Goal: Communication & Community: Answer question/provide support

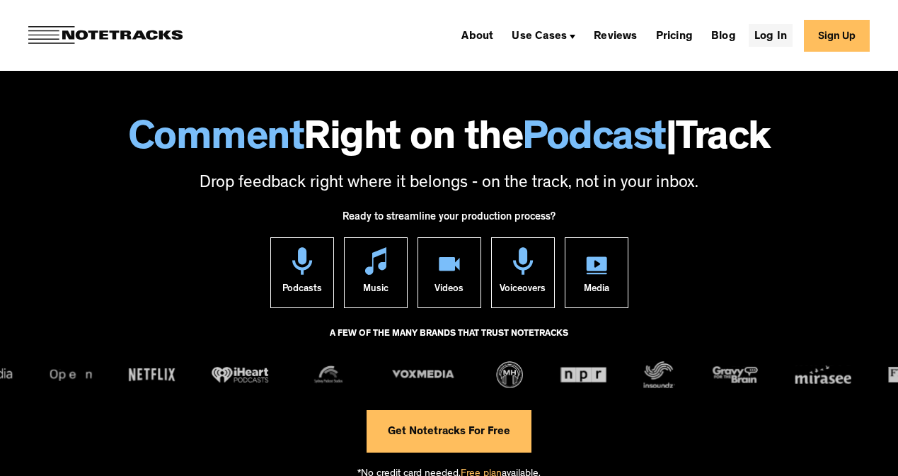
click at [751, 40] on link "Log In" at bounding box center [771, 35] width 44 height 23
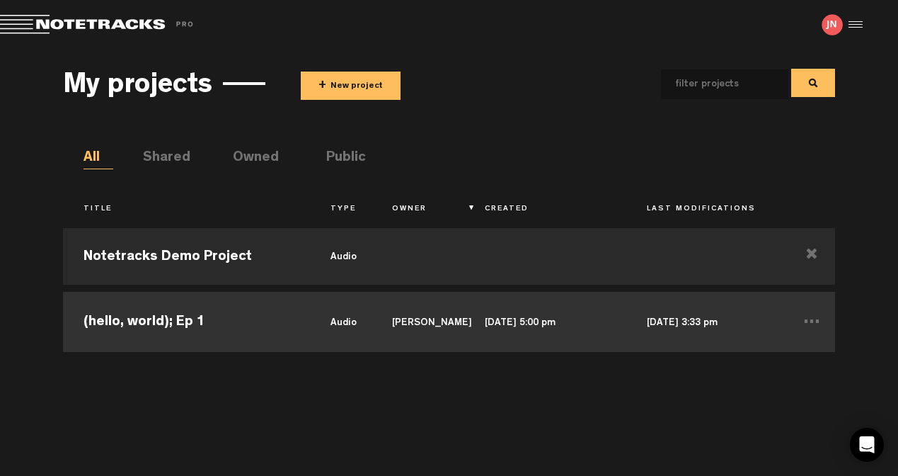
click at [163, 319] on td "(hello, world); Ep 1" at bounding box center [186, 320] width 247 height 64
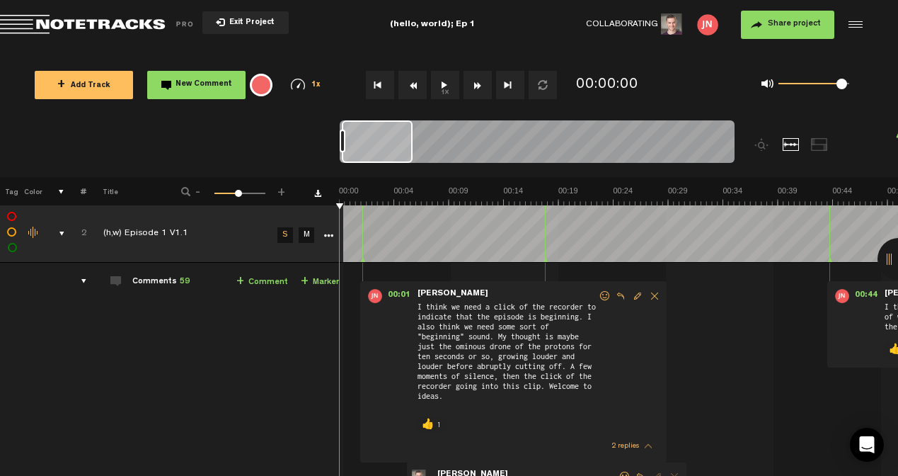
click at [196, 213] on td "(h,w) Episode 1 V1.1" at bounding box center [180, 233] width 186 height 57
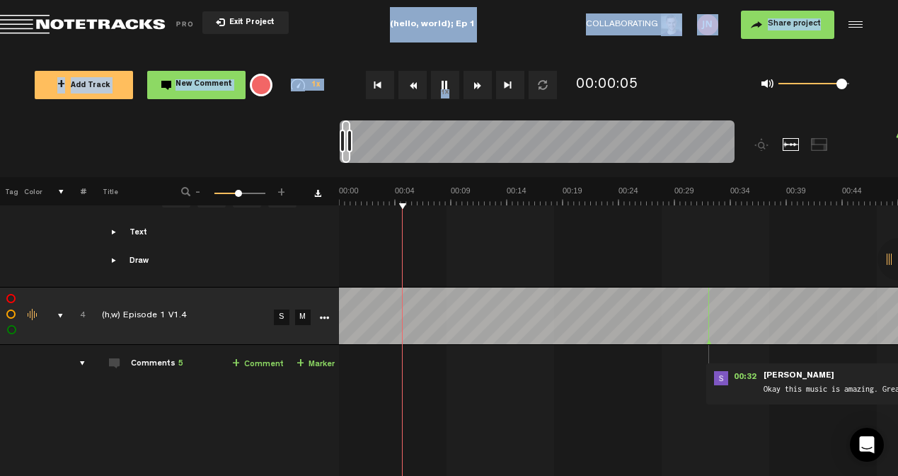
drag, startPoint x: 604, startPoint y: 69, endPoint x: 343, endPoint y: -53, distance: 288.1
click at [343, 0] on html "Version: 1.1.20-prod, Build 1259, Hash: gb78ca87, Branch: master X Your screen …" at bounding box center [449, 238] width 898 height 476
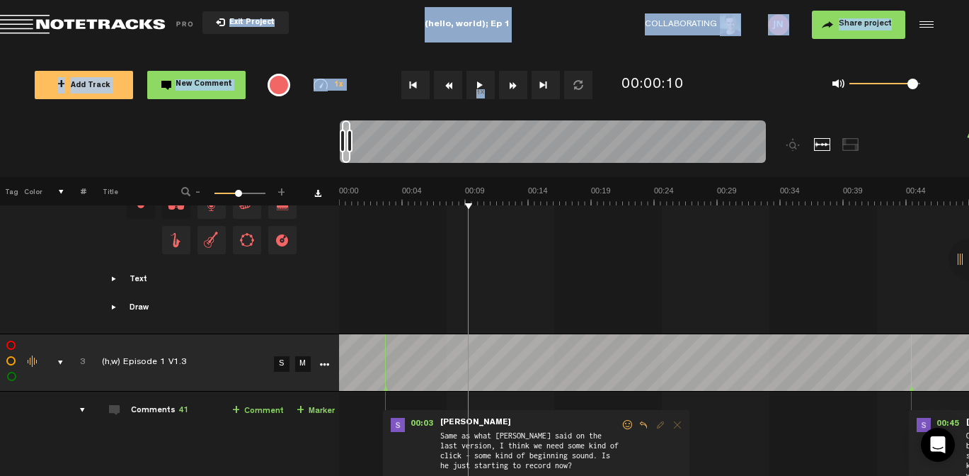
click at [298, 362] on link "M" at bounding box center [303, 364] width 16 height 16
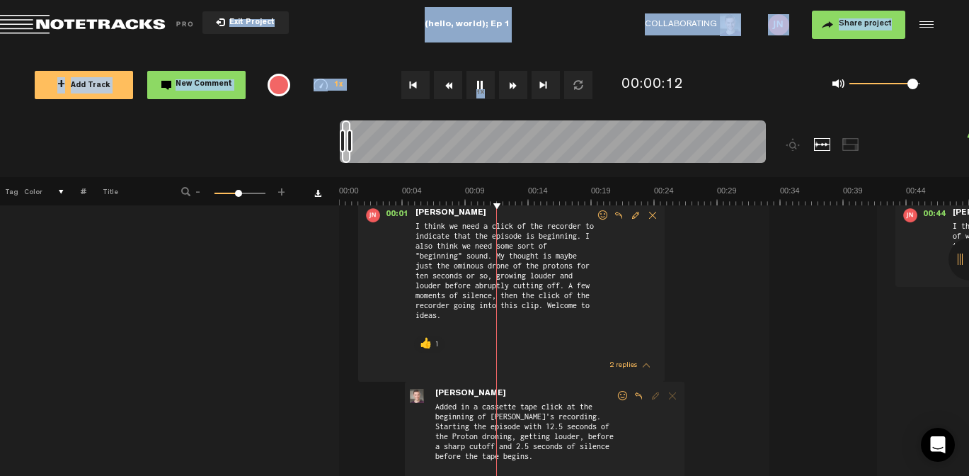
scroll to position [0, 10]
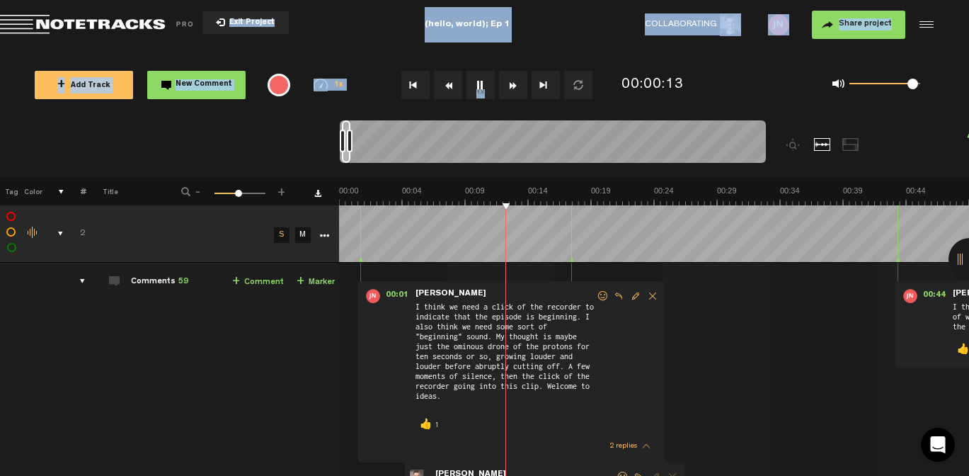
click at [298, 231] on link "M" at bounding box center [303, 235] width 16 height 16
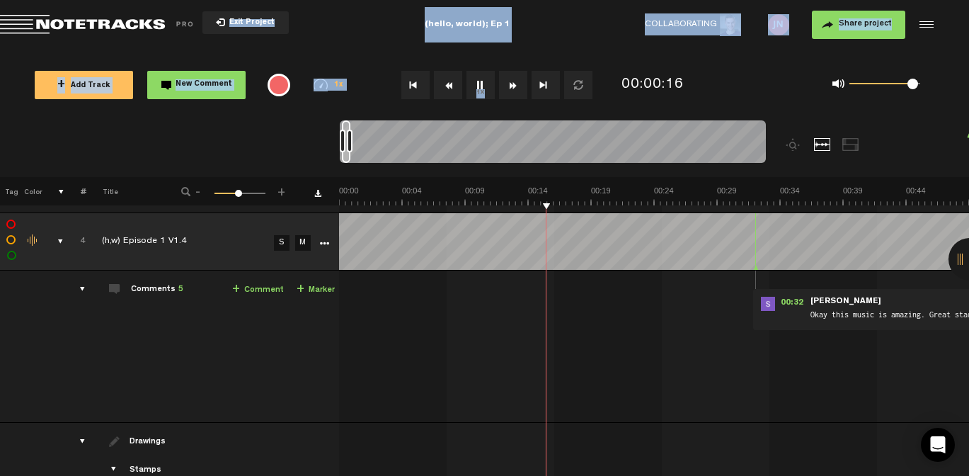
scroll to position [2187, 10]
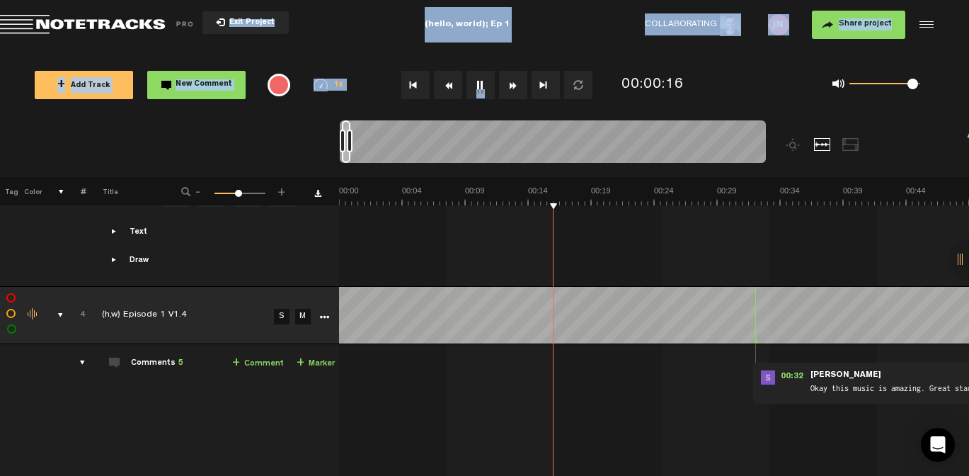
click at [277, 312] on link "S" at bounding box center [282, 317] width 16 height 16
click at [349, 249] on td at bounding box center [654, 186] width 630 height 201
drag, startPoint x: 587, startPoint y: 207, endPoint x: 335, endPoint y: 207, distance: 251.9
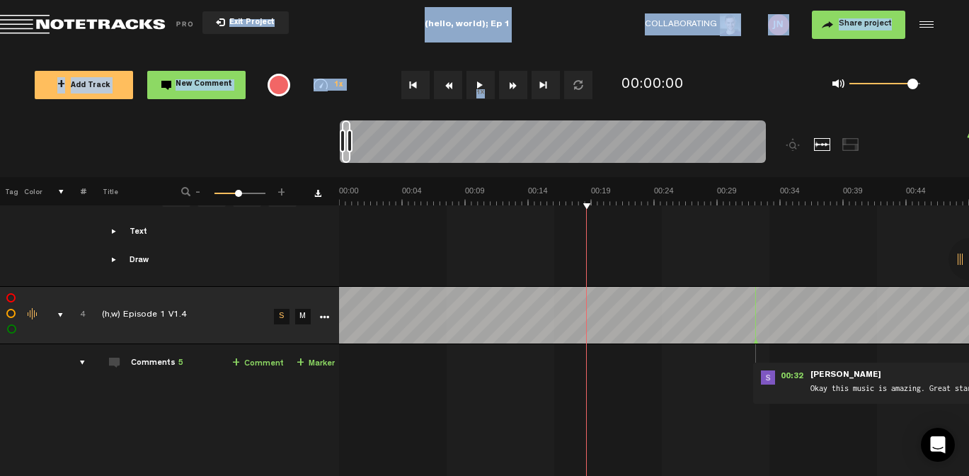
click at [347, 245] on td at bounding box center [654, 186] width 630 height 201
click at [246, 358] on link "+ Comment" at bounding box center [258, 363] width 52 height 16
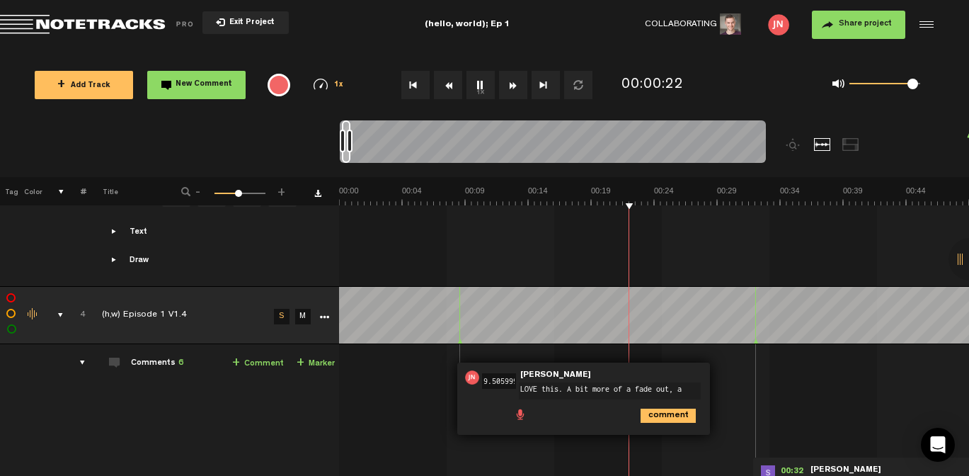
scroll to position [0, 0]
type textarea "LOVE this. A bit more of a fade out would be good."
click at [652, 418] on icon "comment" at bounding box center [667, 421] width 55 height 14
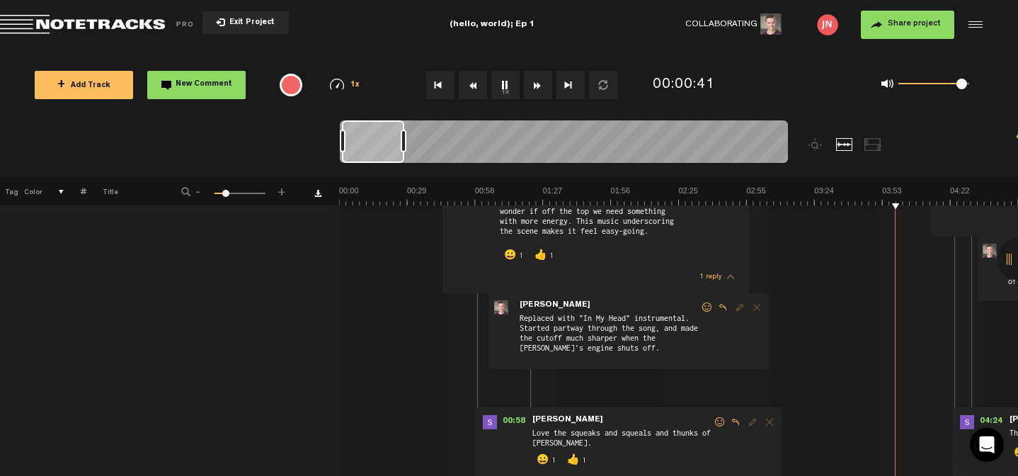
scroll to position [3848, 0]
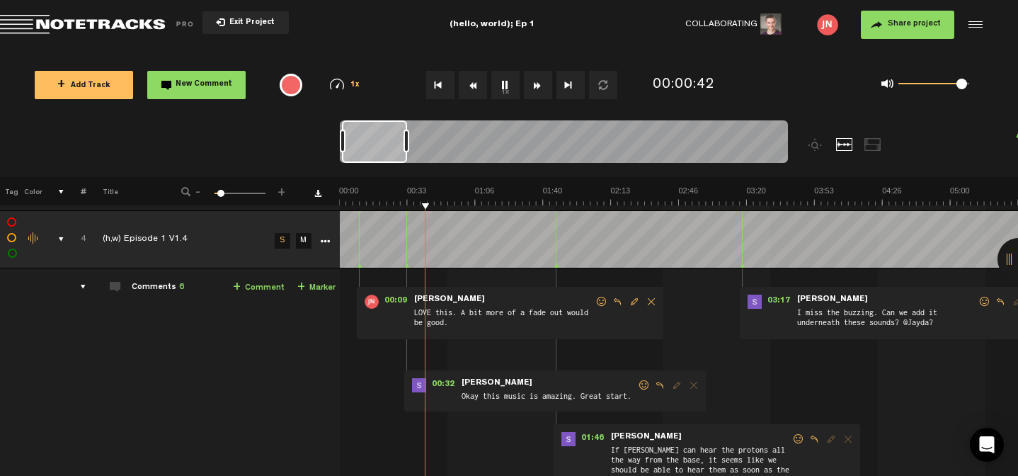
drag, startPoint x: 354, startPoint y: 141, endPoint x: 408, endPoint y: 140, distance: 54.5
click at [408, 140] on div at bounding box center [406, 141] width 6 height 23
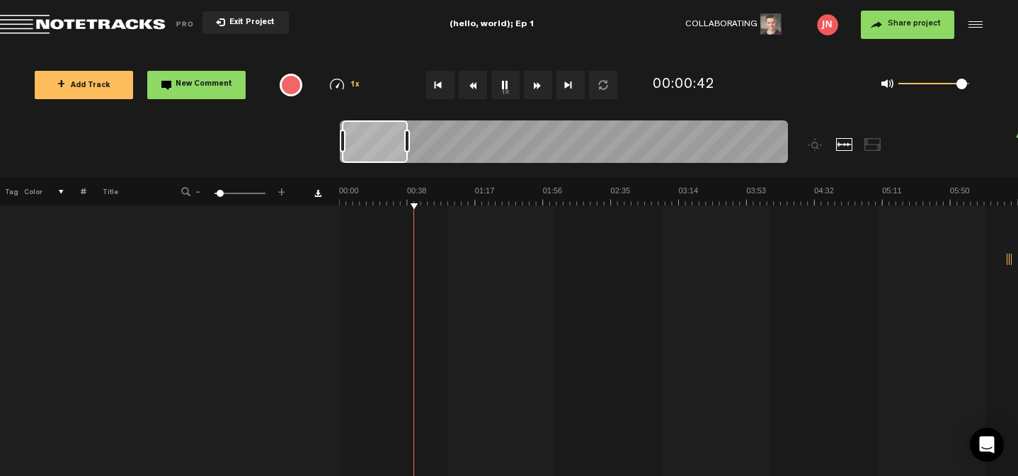
scroll to position [4356, 0]
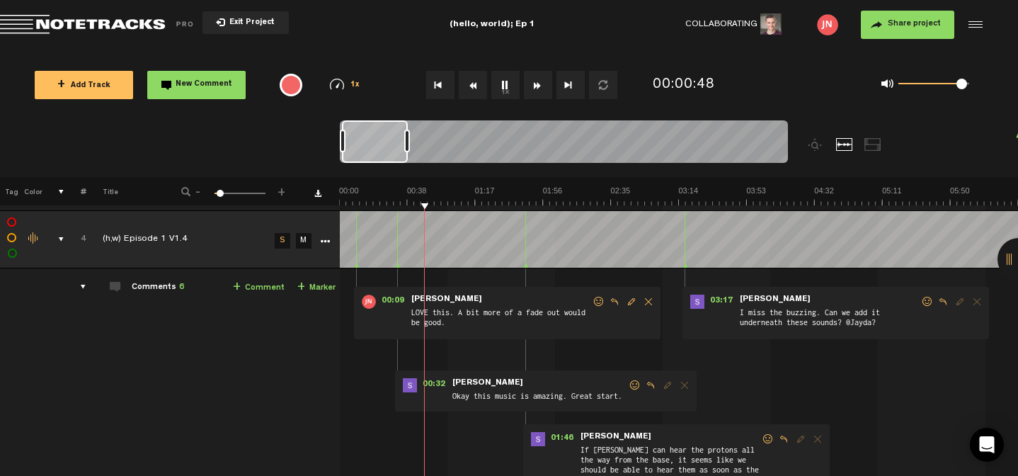
click at [568, 398] on span "Okay this music is amazing. Great start." at bounding box center [539, 397] width 177 height 16
click at [536, 391] on span "Okay this music is amazing. Great start." at bounding box center [539, 397] width 177 height 16
click at [651, 382] on span "Reply to comment" at bounding box center [650, 385] width 17 height 10
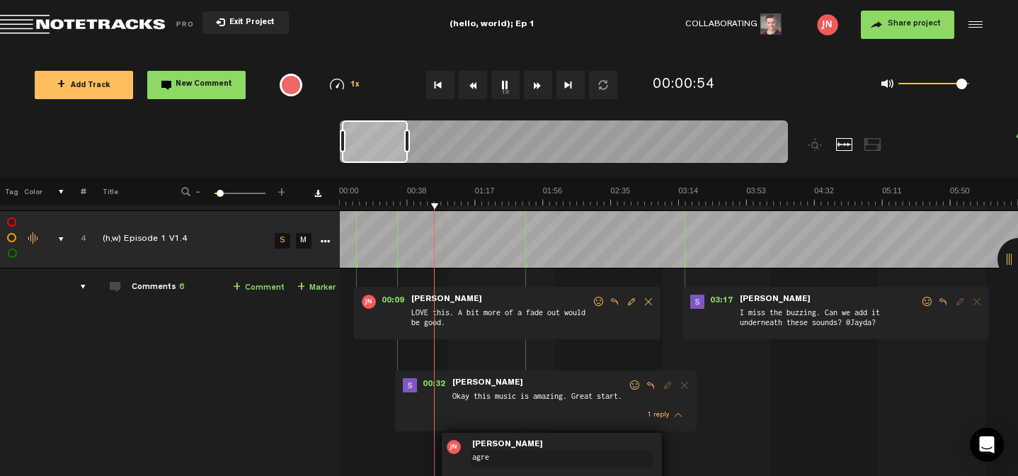
type textarea "agree"
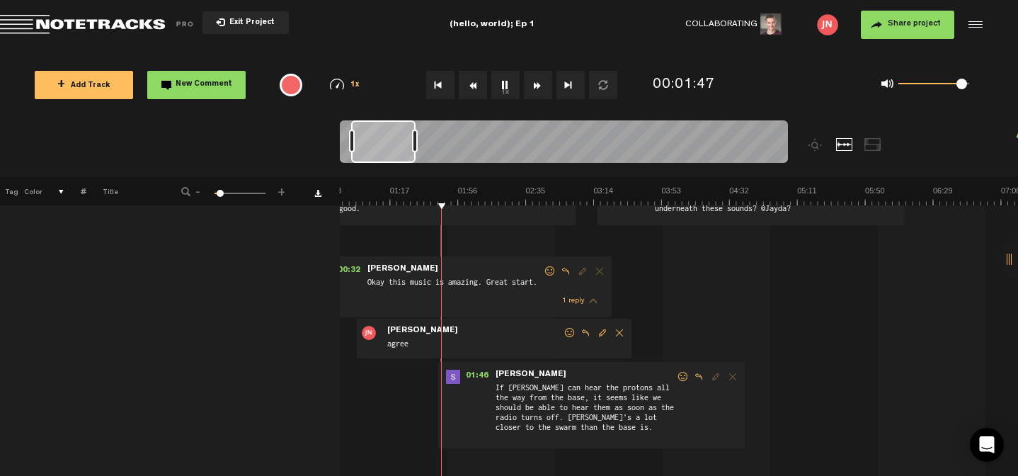
scroll to position [4494, 0]
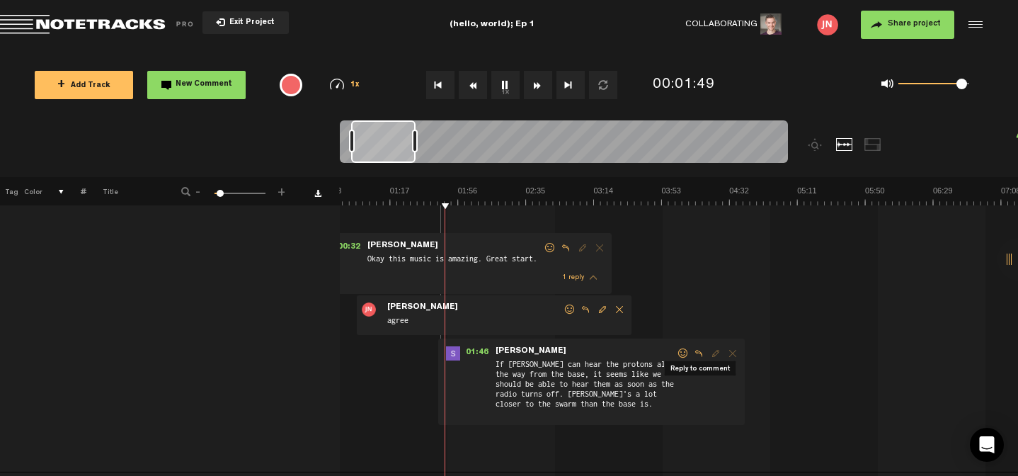
click at [703, 351] on span "Reply to comment" at bounding box center [698, 353] width 17 height 10
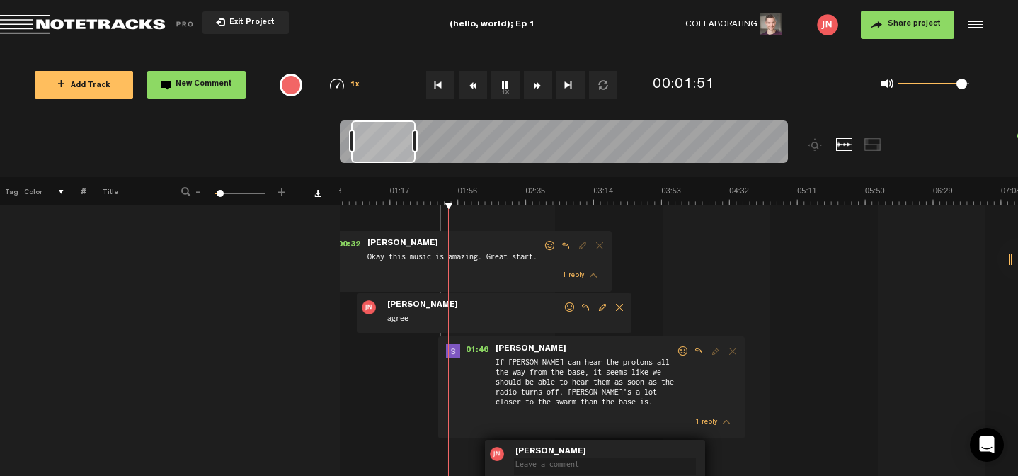
scroll to position [4515, 0]
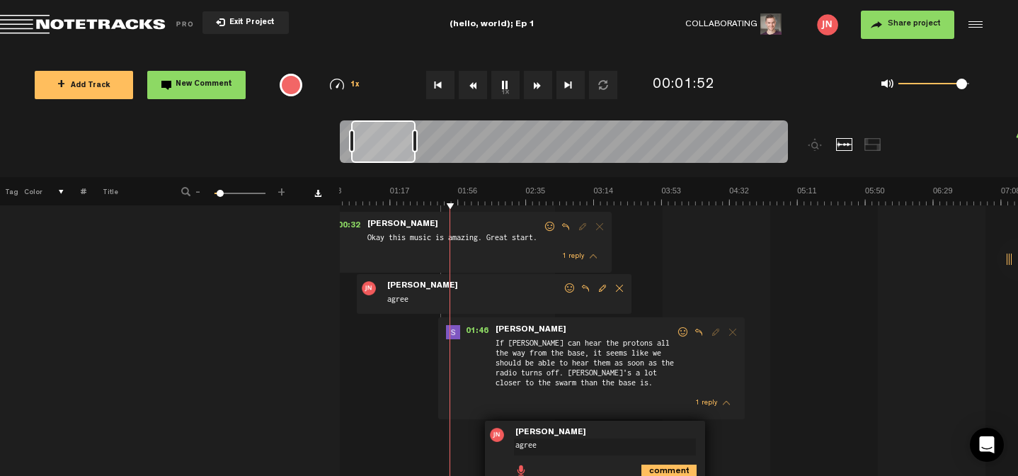
type textarea "agree."
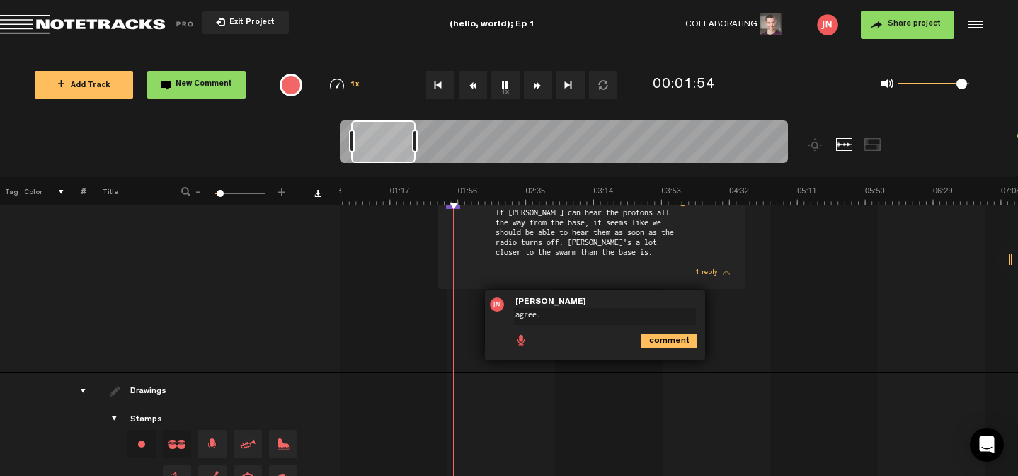
scroll to position [4646, 0]
click at [668, 336] on icon "comment" at bounding box center [668, 340] width 55 height 14
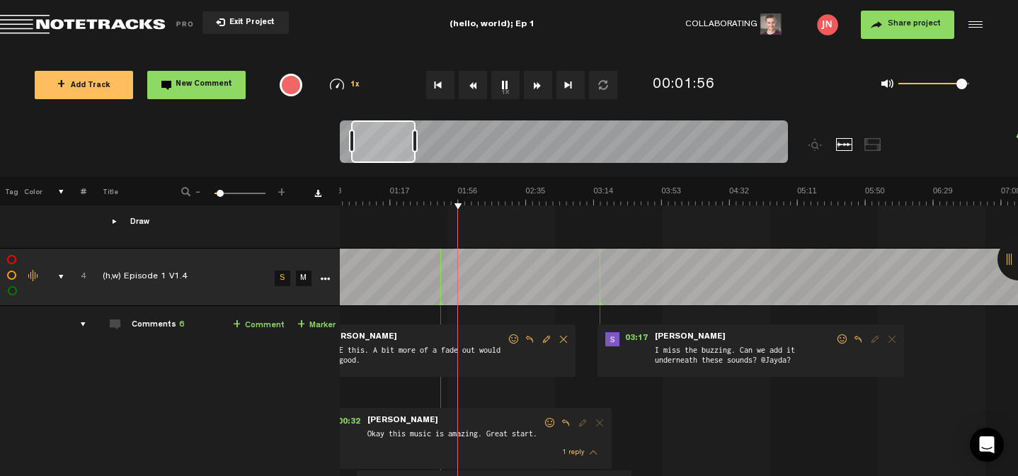
scroll to position [4334, 0]
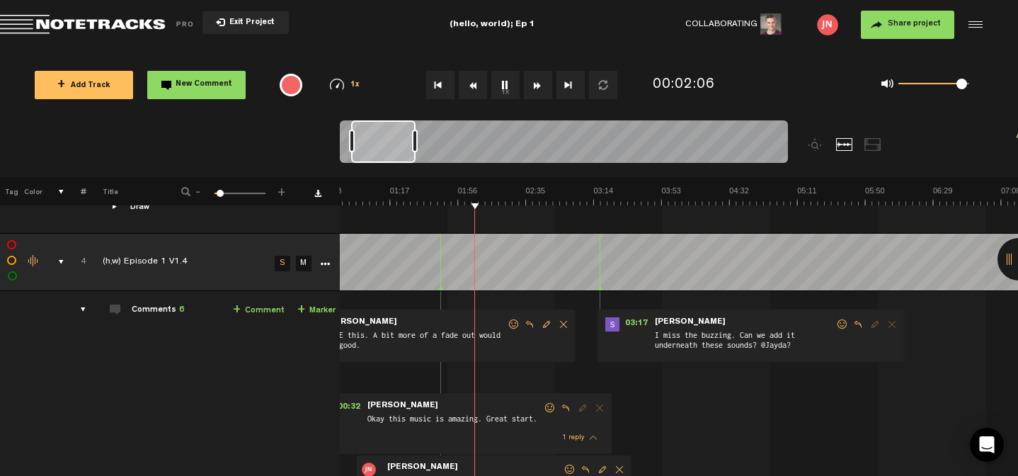
click at [271, 306] on link "+ Comment" at bounding box center [259, 310] width 52 height 16
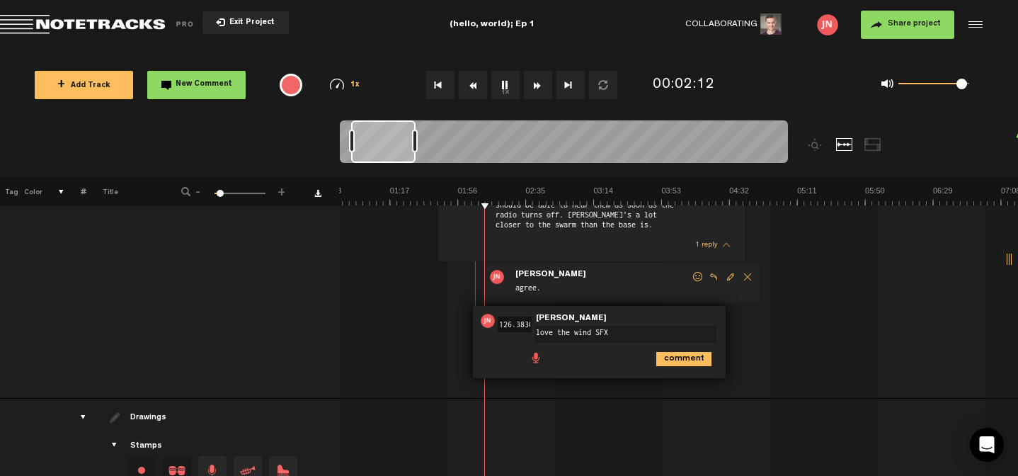
type textarea "love the wind SFX"
click at [681, 353] on icon "comment" at bounding box center [683, 359] width 55 height 14
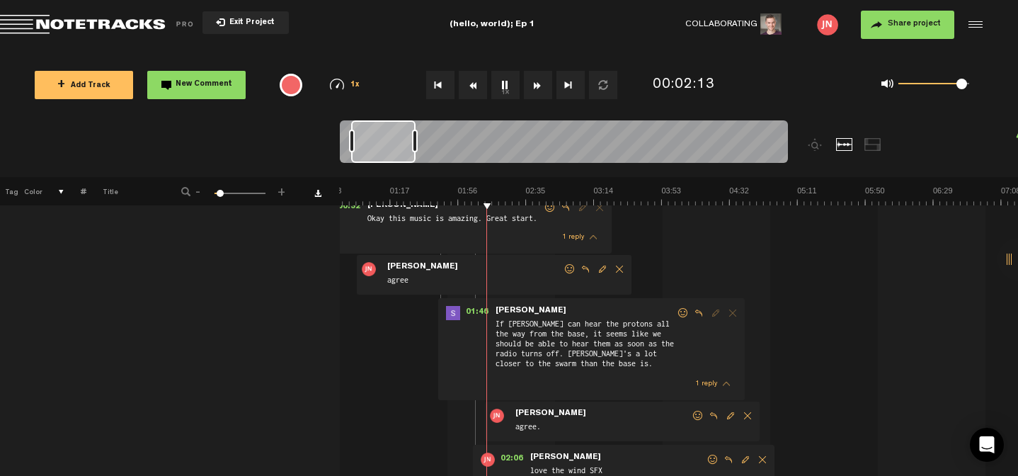
scroll to position [4321, 0]
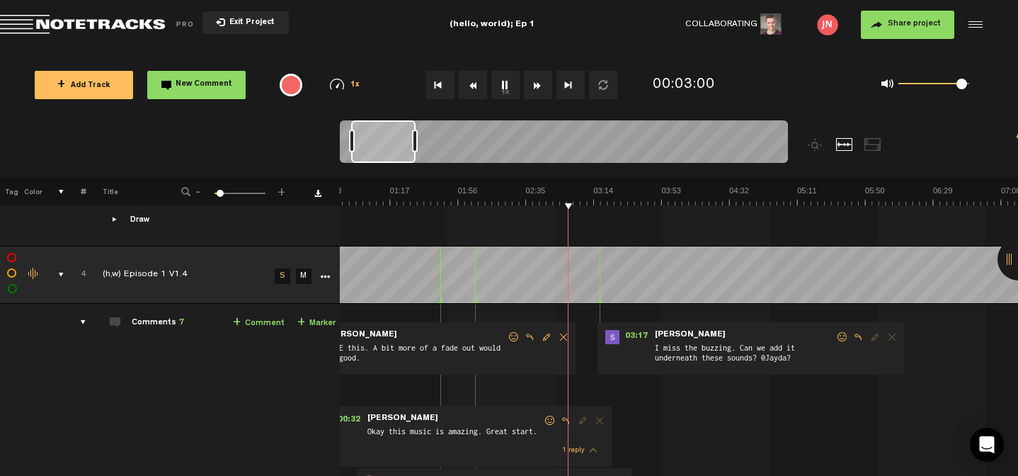
click at [858, 332] on span "Reply to comment" at bounding box center [857, 337] width 17 height 10
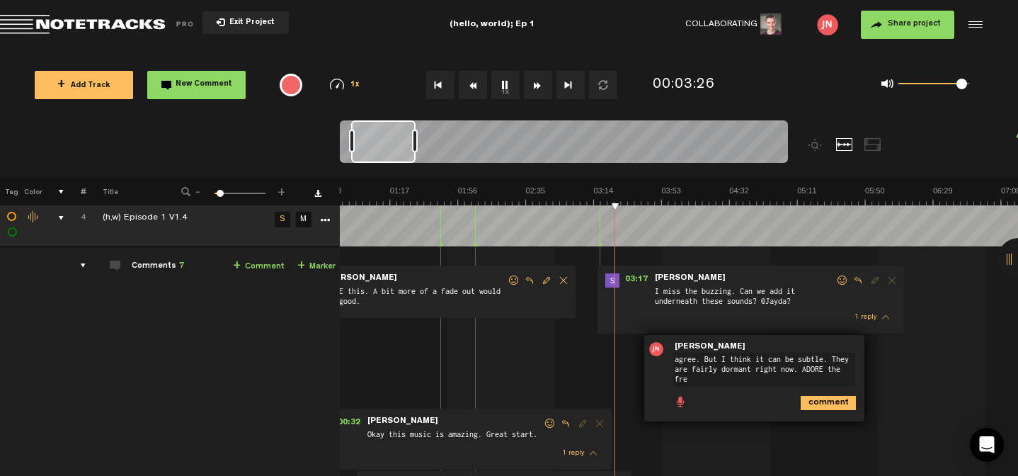
scroll to position [0, 0]
type textarea "agree. But I think it can be subtle. They are fairly dormant right now. ADORE t…"
click at [838, 401] on icon "comment" at bounding box center [827, 403] width 55 height 14
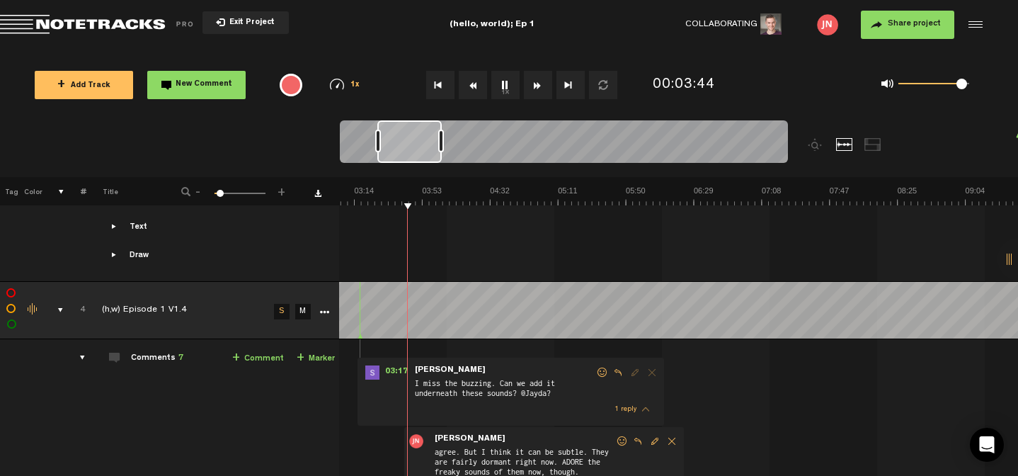
scroll to position [0, 324]
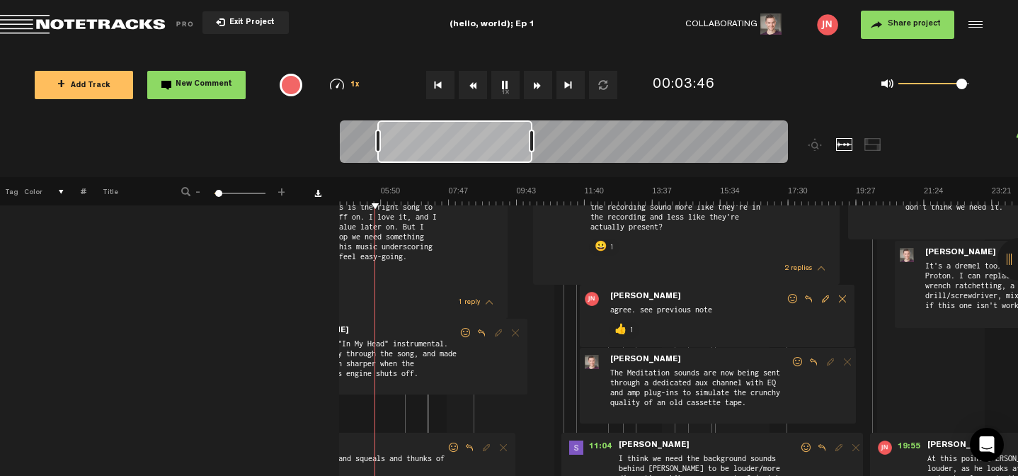
drag, startPoint x: 440, startPoint y: 149, endPoint x: 531, endPoint y: 147, distance: 90.6
click at [531, 147] on div at bounding box center [532, 141] width 6 height 23
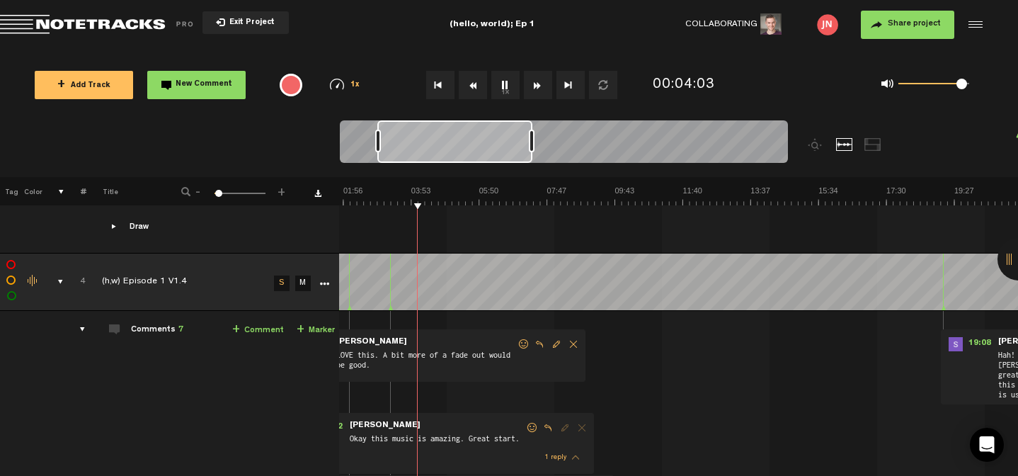
scroll to position [7354, 11]
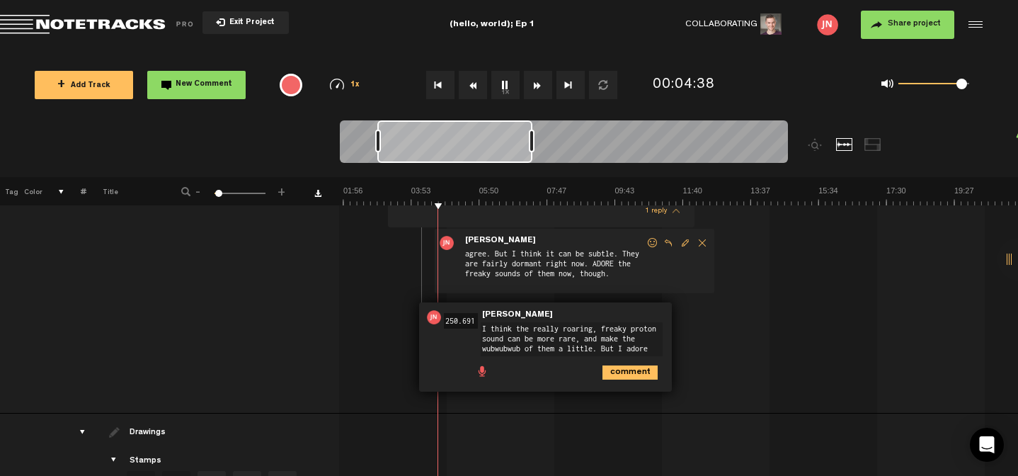
scroll to position [7899, 11]
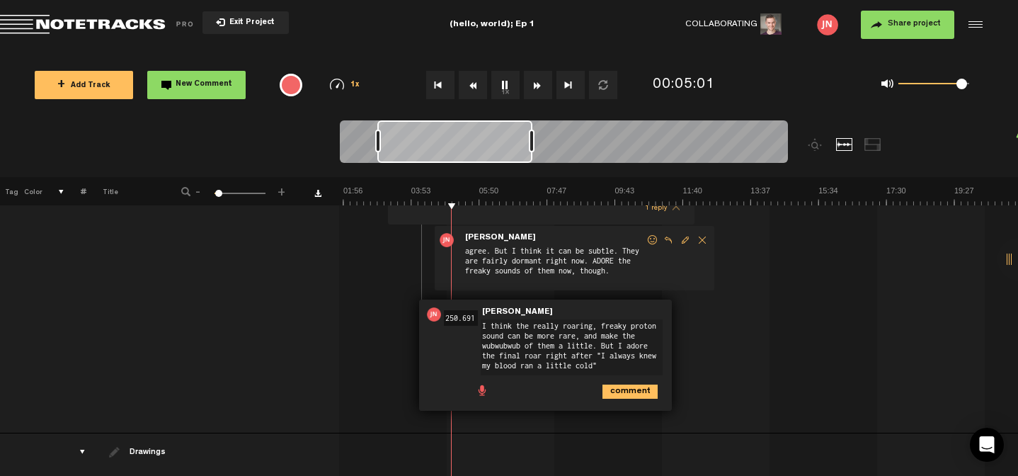
drag, startPoint x: 606, startPoint y: 342, endPoint x: 401, endPoint y: 309, distance: 207.9
click at [401, 309] on div "00:09 - NaN:NaN • Jayda Novak: "LOVE this. A bit more of a fade out would be go…" at bounding box center [615, 96] width 677 height 672
type textarea "I adore the final roar right after "I always knew my blood ran a little cold""
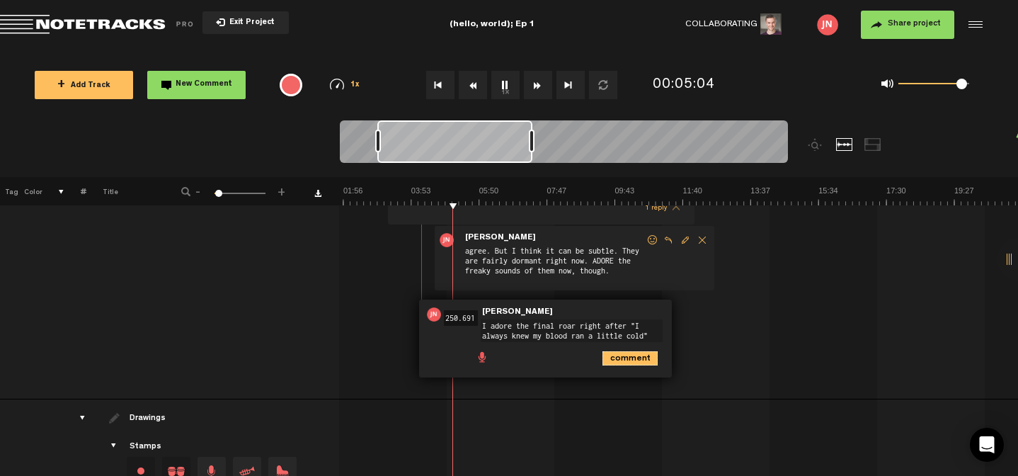
click at [631, 355] on icon "comment" at bounding box center [629, 358] width 55 height 14
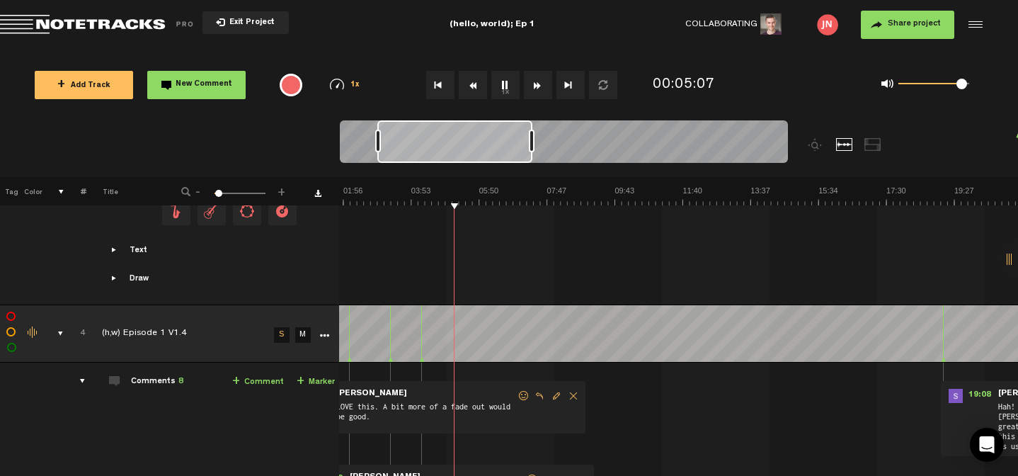
scroll to position [7301, 11]
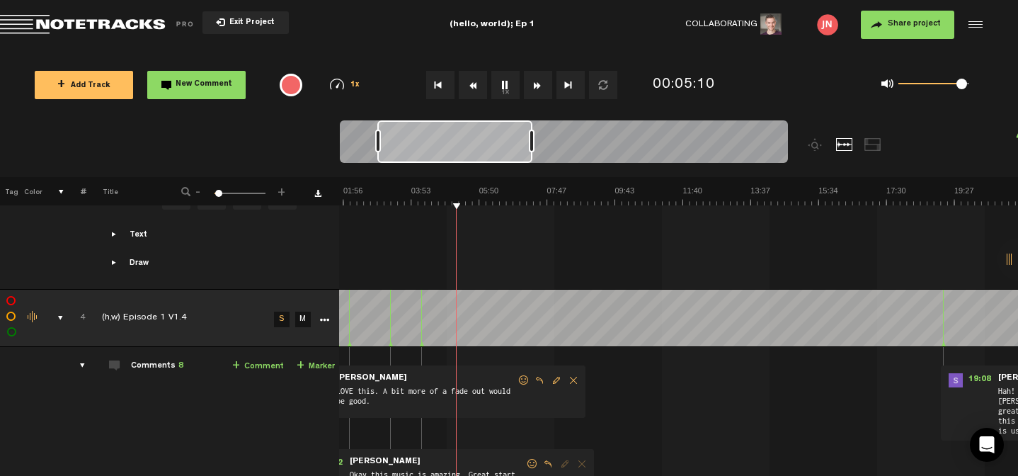
click at [499, 214] on td at bounding box center [678, 188] width 679 height 201
click at [239, 363] on link "+ Comment" at bounding box center [258, 366] width 52 height 16
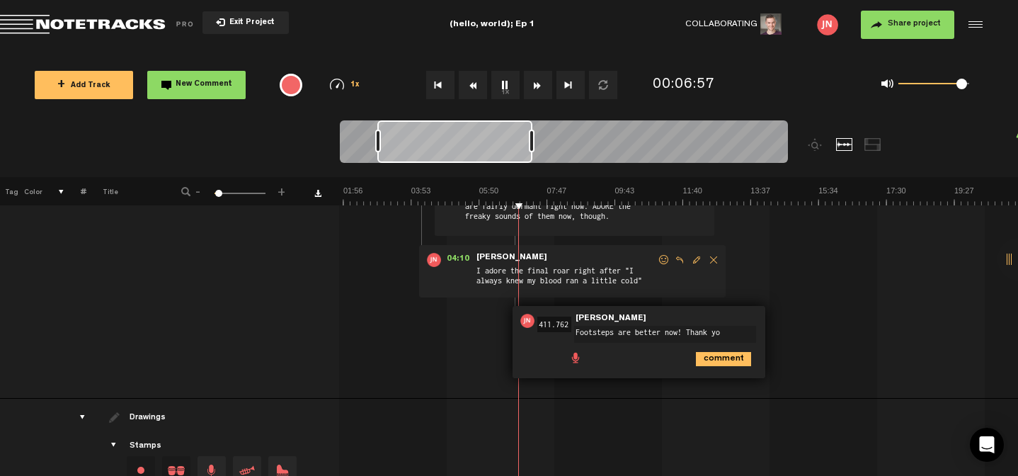
type textarea "Footsteps are better now! Thank you"
click at [711, 355] on icon "comment" at bounding box center [723, 359] width 55 height 14
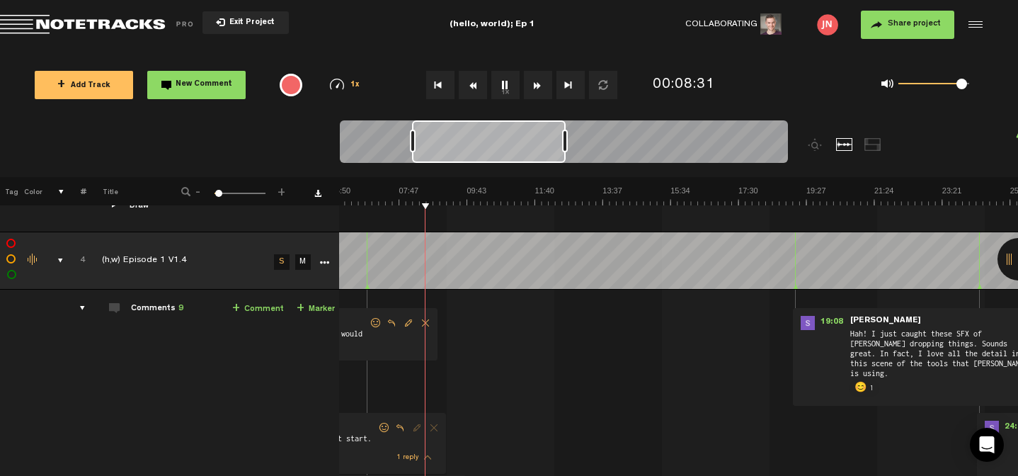
scroll to position [7375, 10]
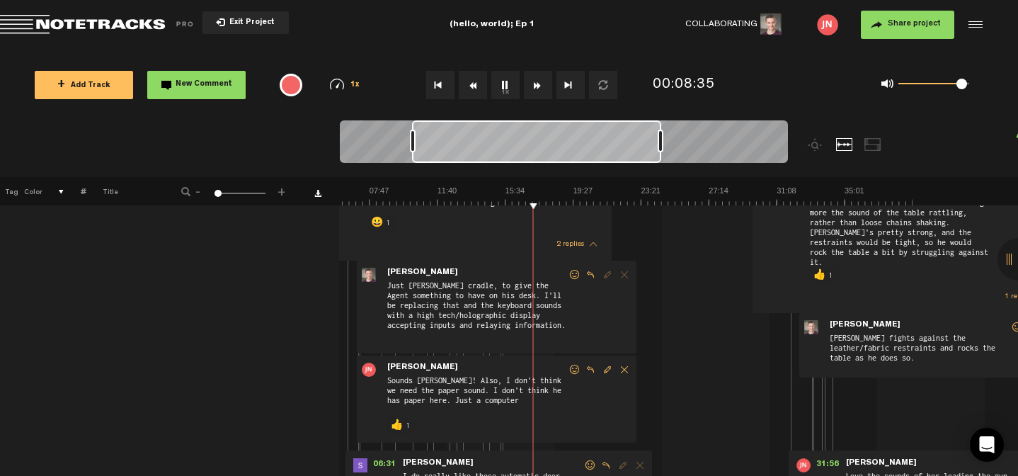
drag, startPoint x: 565, startPoint y: 142, endPoint x: 662, endPoint y: 142, distance: 96.2
click at [663, 142] on div at bounding box center [660, 141] width 6 height 23
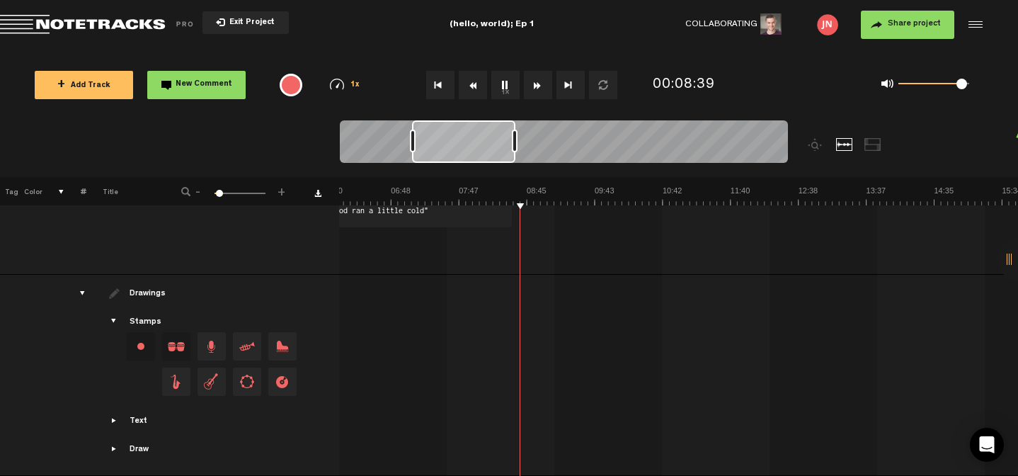
scroll to position [0, 423]
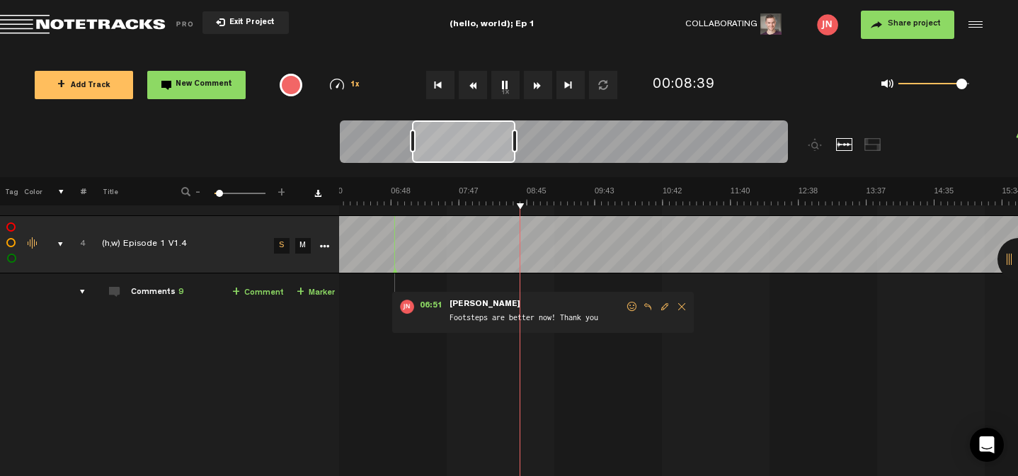
drag, startPoint x: 662, startPoint y: 149, endPoint x: 512, endPoint y: 149, distance: 150.0
click at [513, 149] on div at bounding box center [515, 141] width 6 height 23
click at [238, 291] on link "+ Comment" at bounding box center [258, 292] width 52 height 16
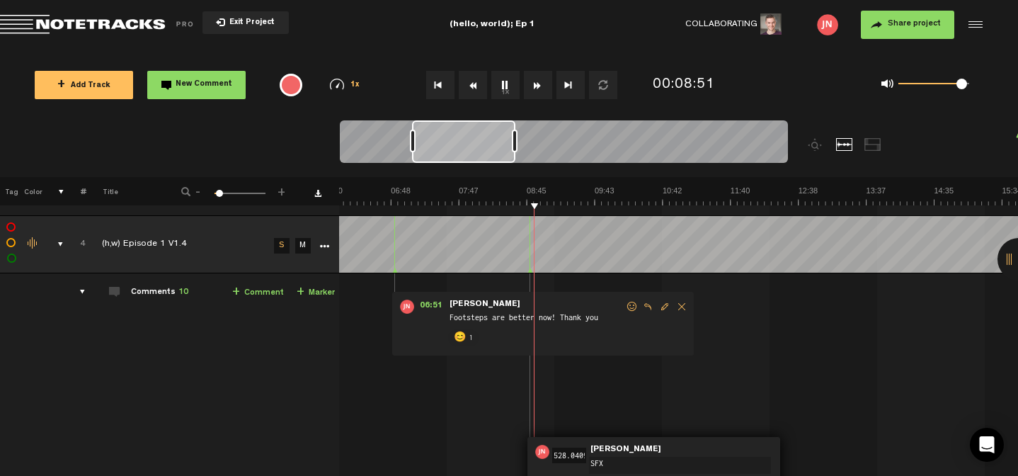
scroll to position [4912, 10]
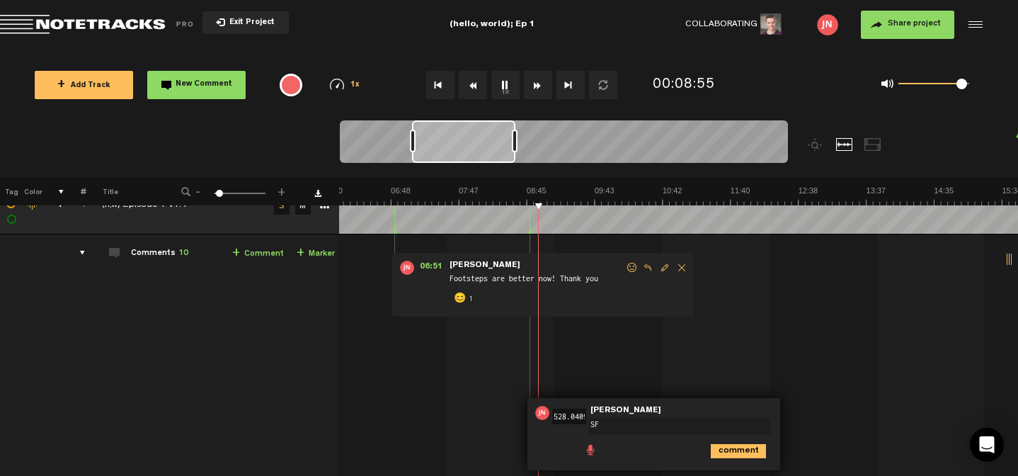
type textarea "S"
type textarea "Love the final touches on this scene."
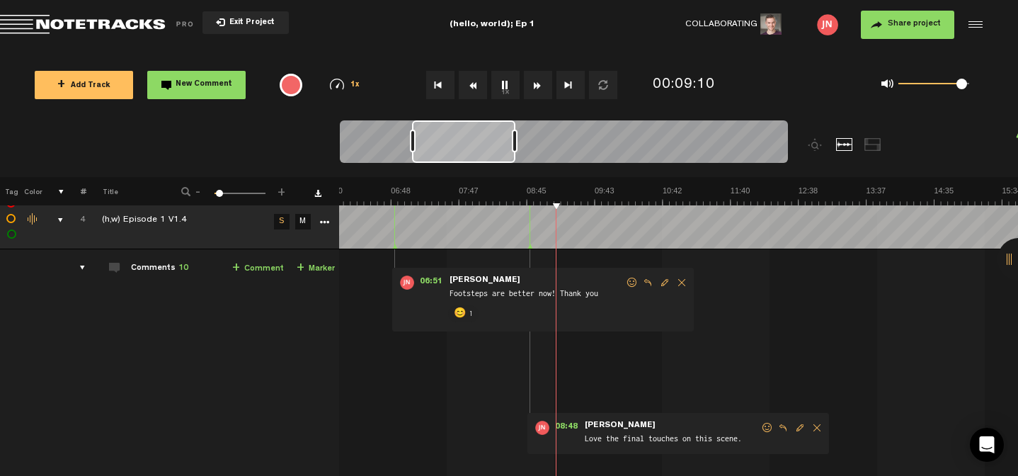
scroll to position [4900, 10]
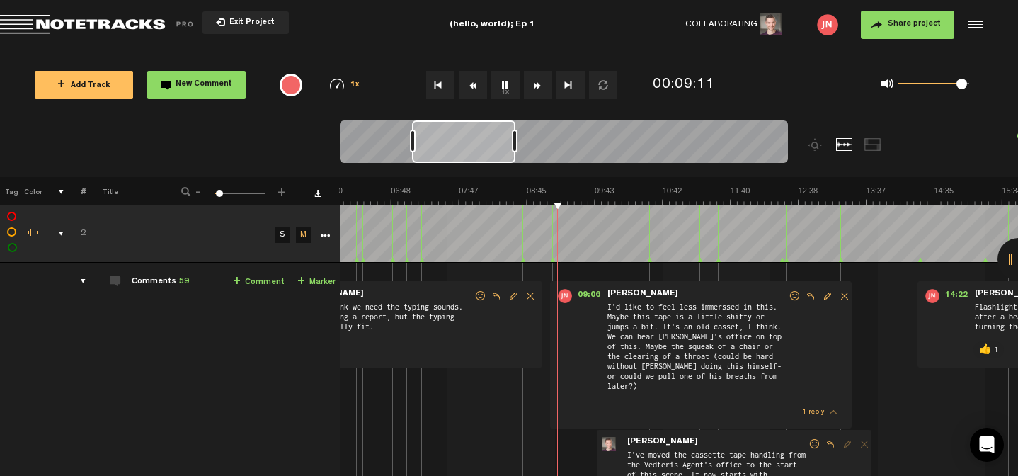
scroll to position [0, 423]
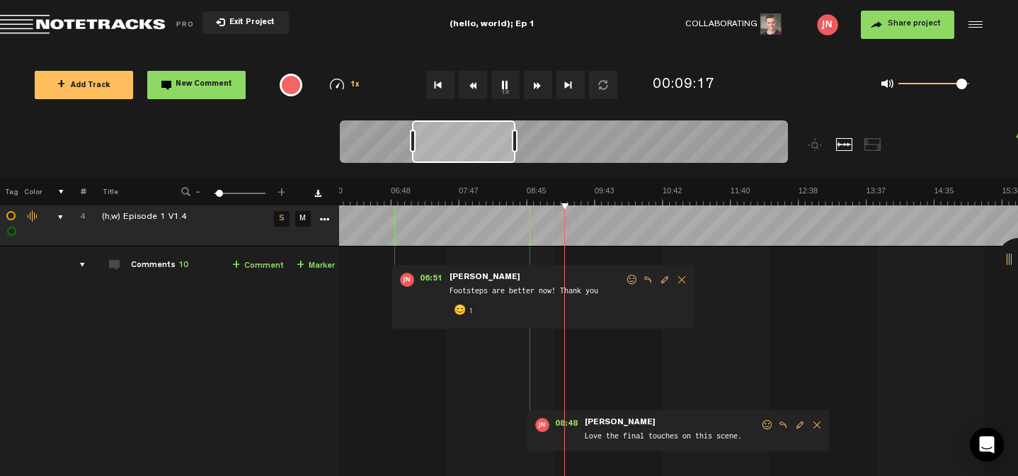
click at [253, 261] on link "+ Comment" at bounding box center [258, 266] width 52 height 16
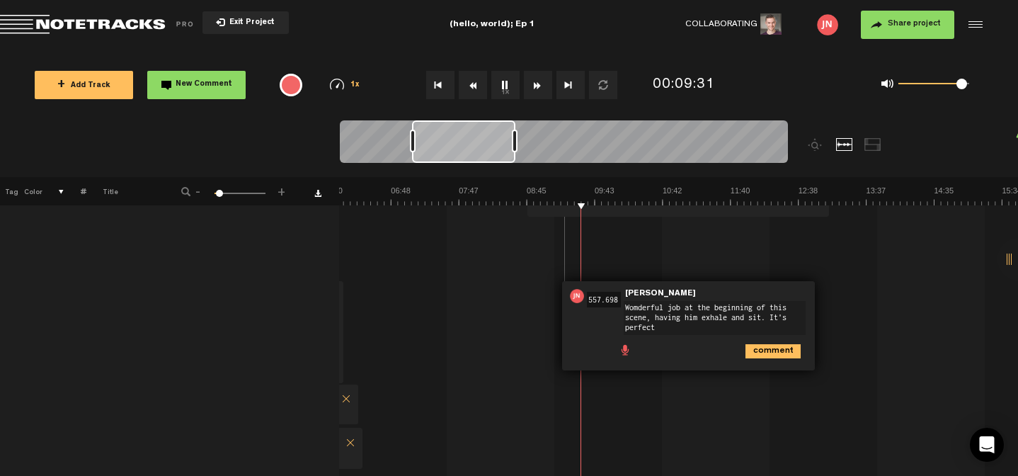
scroll to position [0, 0]
type textarea "Womderful job at the beginning of this scene, having him exhale and sit. It's p…"
click at [780, 352] on icon "comment" at bounding box center [772, 351] width 55 height 14
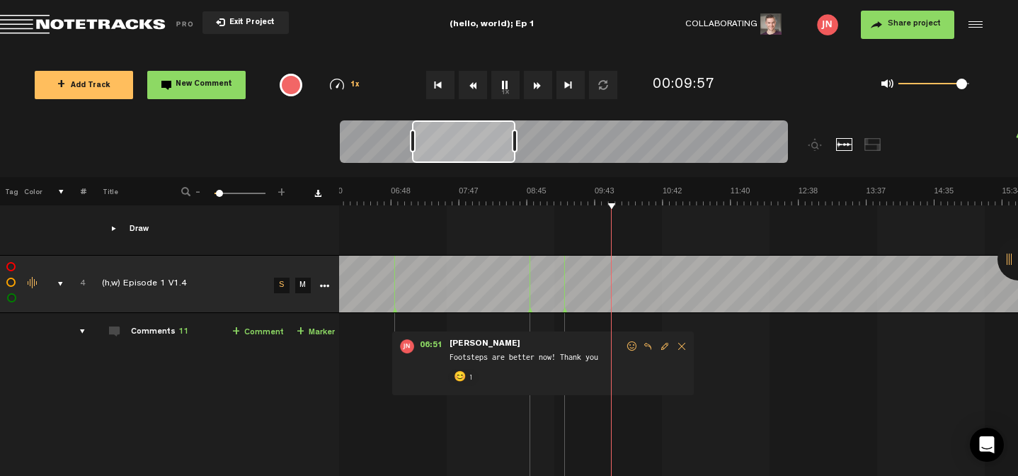
scroll to position [4835, 11]
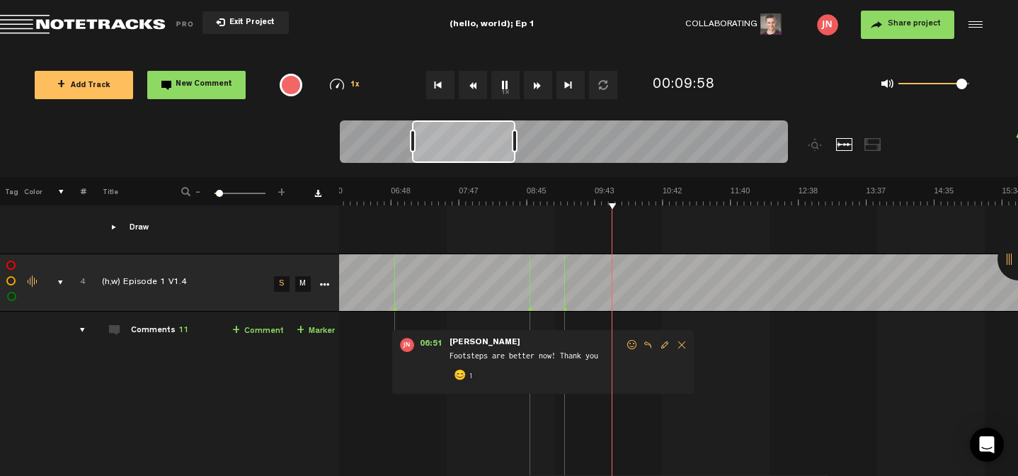
click at [251, 328] on link "+ Comment" at bounding box center [258, 331] width 52 height 16
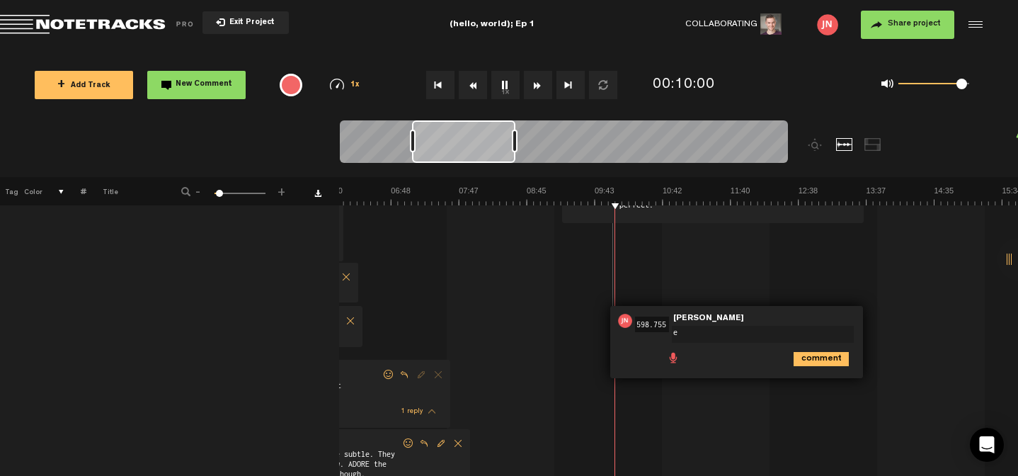
type textarea "e"
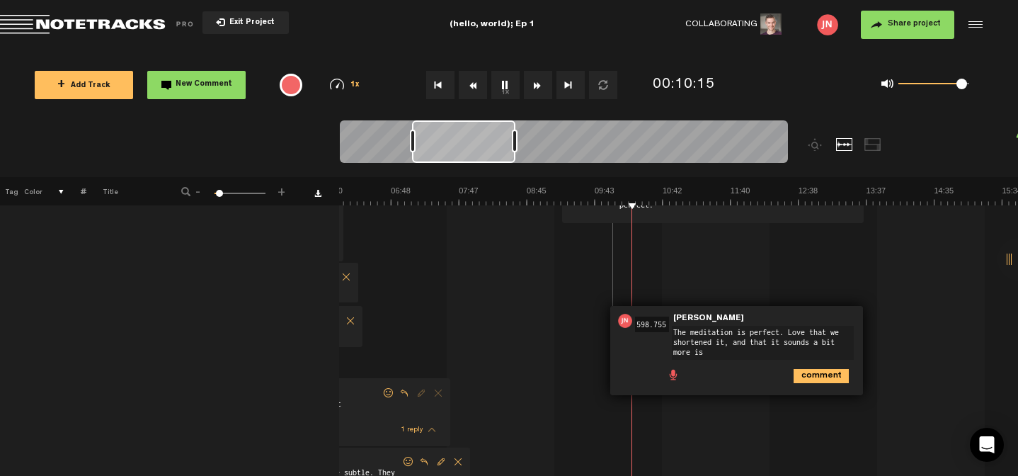
scroll to position [0, 0]
type textarea "The meditation is perfect. Love that we shortened it, and that it sounds a bit …"
click at [793, 374] on icon "comment" at bounding box center [820, 376] width 55 height 14
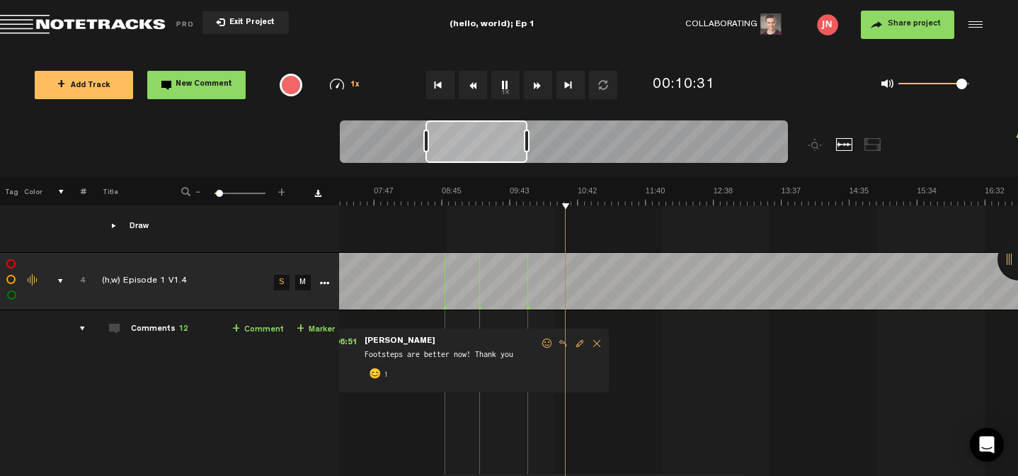
scroll to position [0, 527]
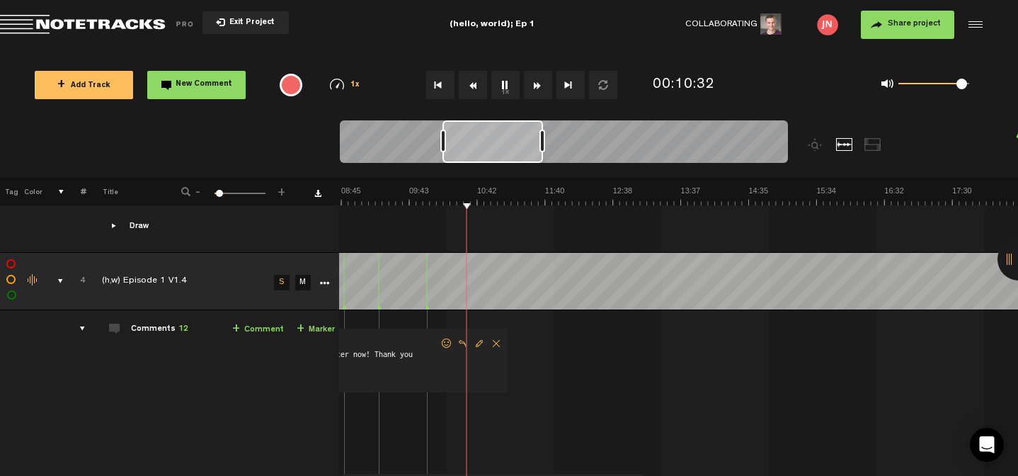
drag, startPoint x: 493, startPoint y: 142, endPoint x: 510, endPoint y: 139, distance: 18.0
click at [510, 139] on div at bounding box center [492, 141] width 100 height 42
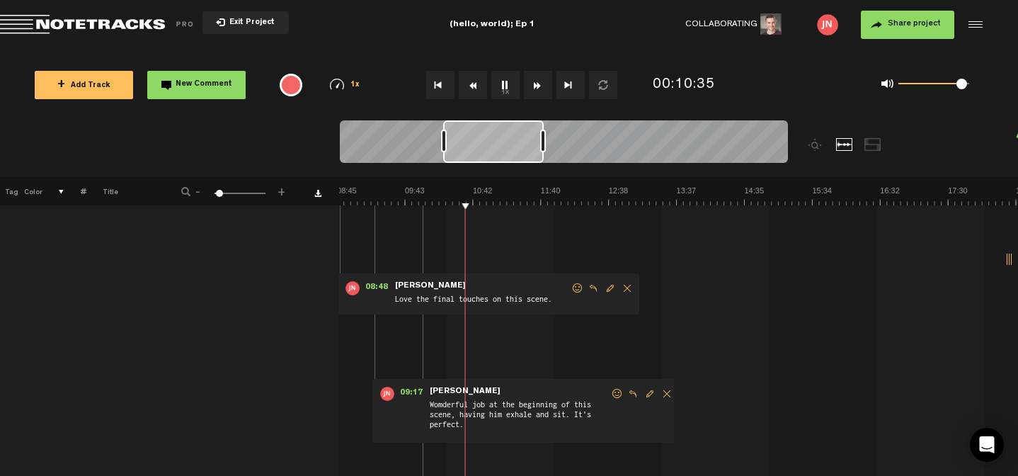
scroll to position [5048, 11]
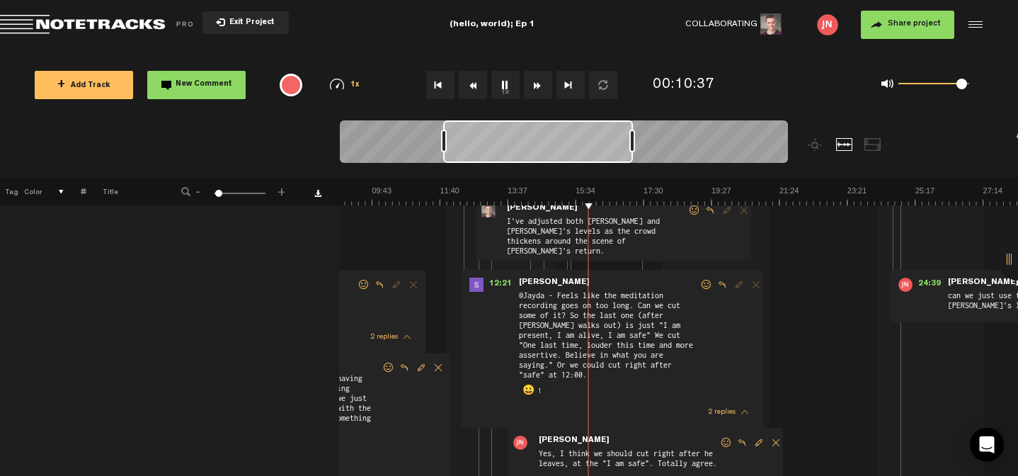
drag, startPoint x: 542, startPoint y: 141, endPoint x: 632, endPoint y: 132, distance: 90.3
click at [631, 134] on div at bounding box center [632, 141] width 6 height 23
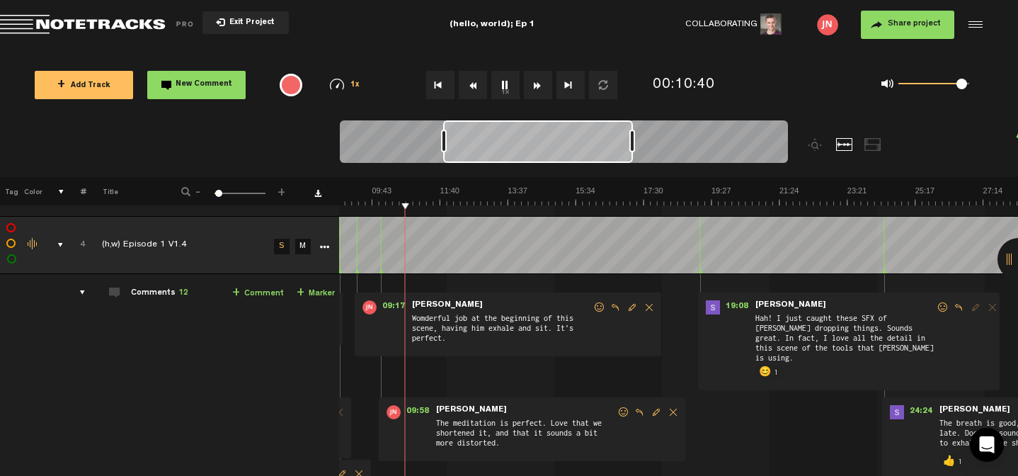
scroll to position [7388, 11]
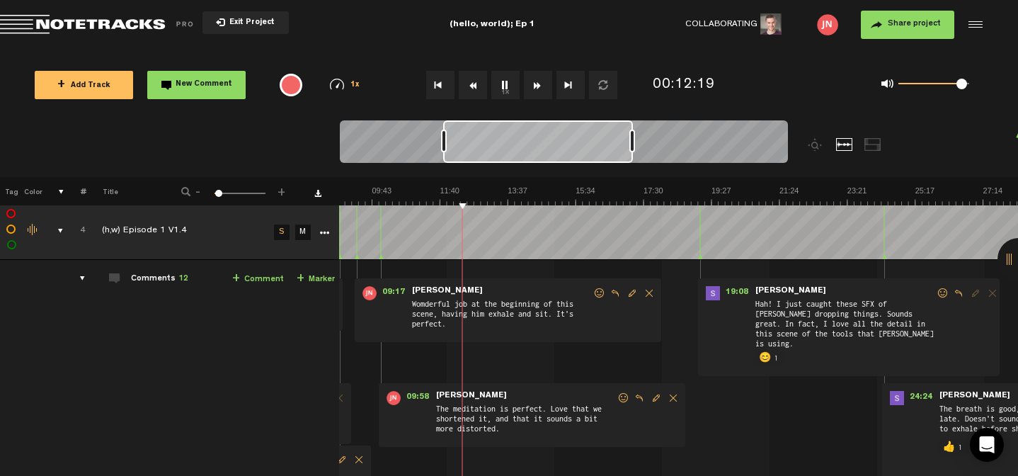
click at [252, 274] on link "+ Comment" at bounding box center [258, 279] width 52 height 16
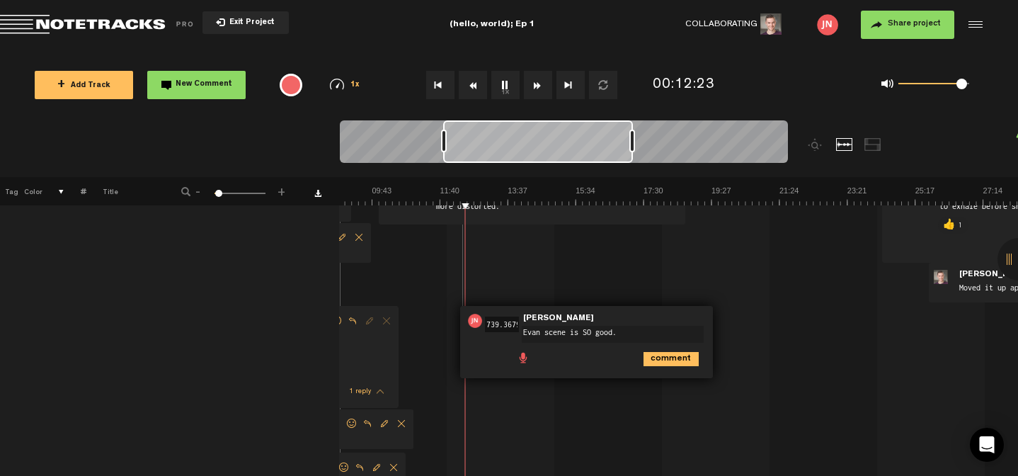
type textarea "Evan scene is SO good."
click at [664, 352] on icon "comment" at bounding box center [670, 359] width 55 height 14
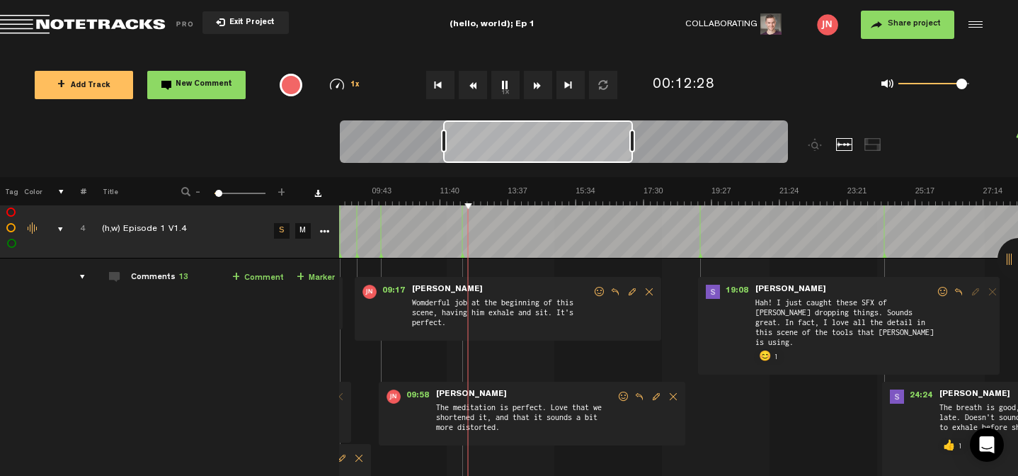
scroll to position [7353, 11]
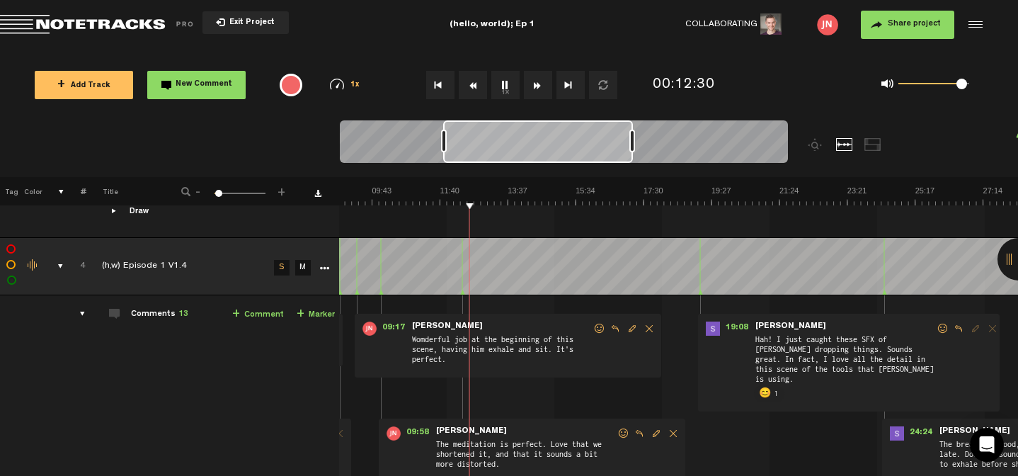
click at [262, 310] on link "+ Comment" at bounding box center [258, 314] width 52 height 16
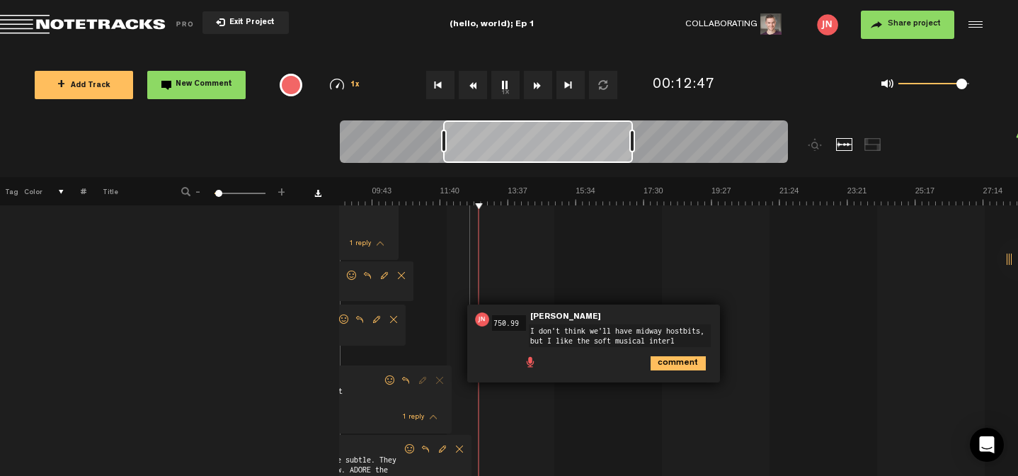
scroll to position [8, 0]
click at [633, 330] on textarea "I don't think we'll have midway hostbits, but I like the soft musical interlude." at bounding box center [620, 335] width 182 height 23
type textarea "I don't think we'll have midway hostbits, but I like the little musical interlu…"
click at [648, 338] on textarea "I don't think we'll have midway hostbits, but I like the little musical interlu…" at bounding box center [620, 335] width 182 height 23
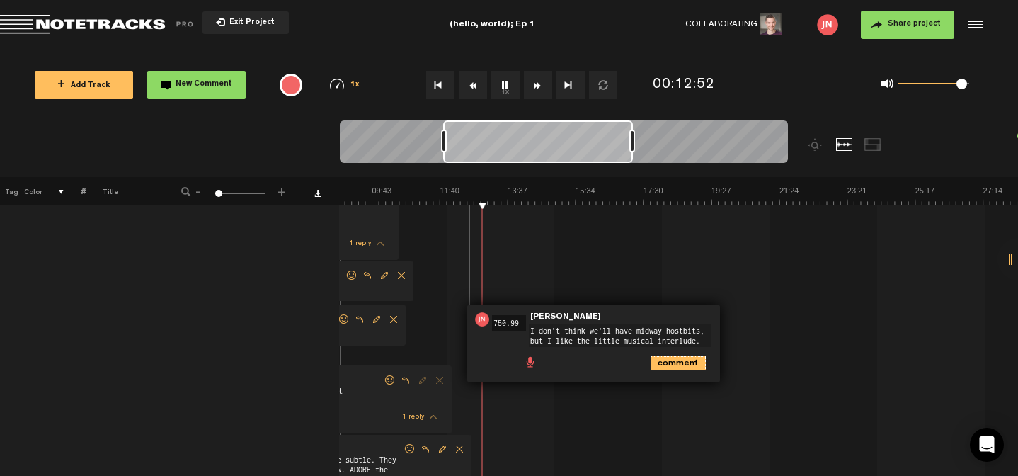
click at [667, 359] on icon "comment" at bounding box center [677, 363] width 55 height 14
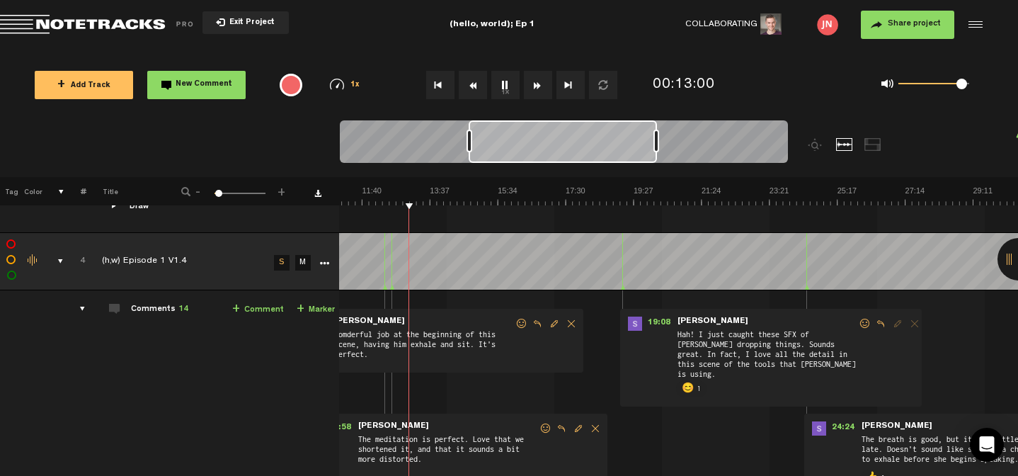
scroll to position [7335, 11]
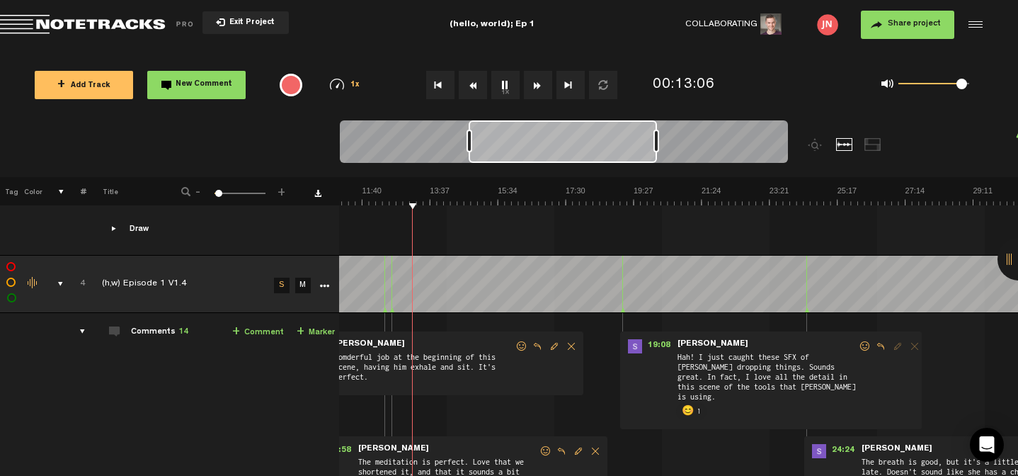
click at [248, 325] on link "+ Comment" at bounding box center [258, 332] width 52 height 16
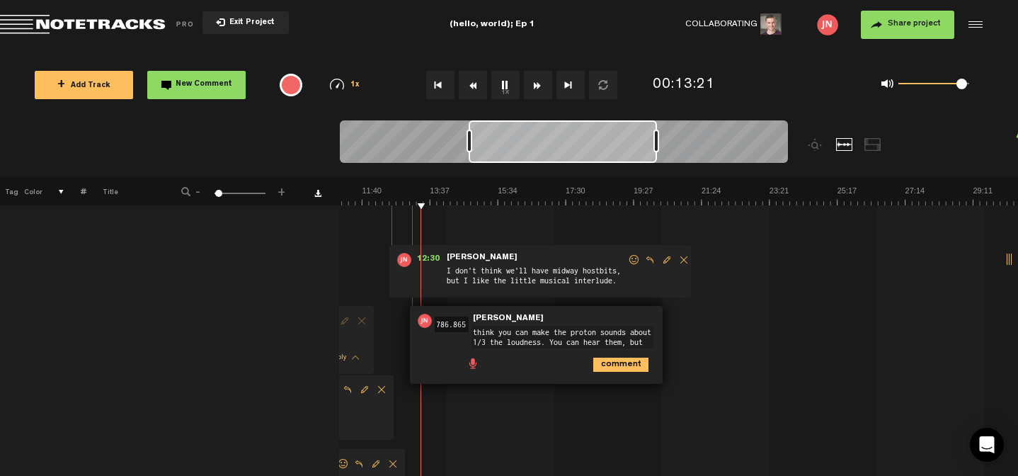
scroll to position [0, 0]
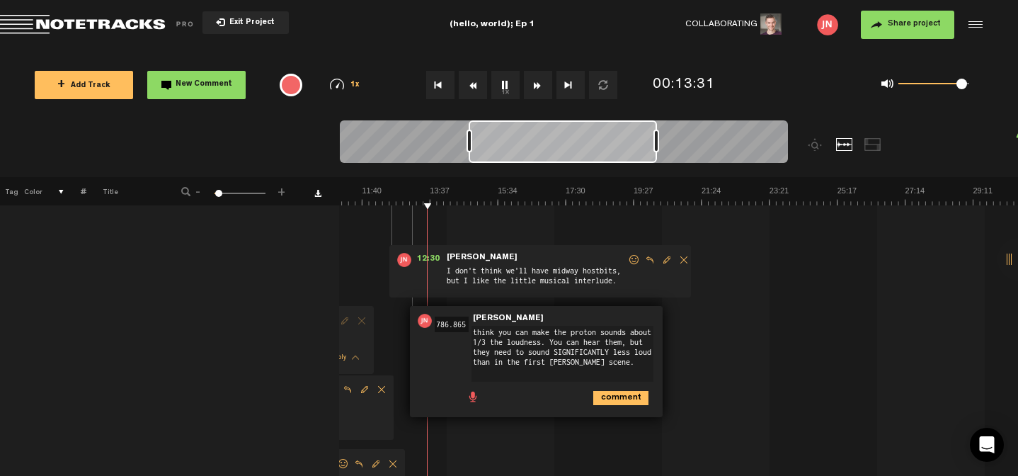
type textarea "think you can make the proton sounds about 1/3 the loudness. You can hear them,…"
click at [607, 393] on icon "comment" at bounding box center [620, 398] width 55 height 14
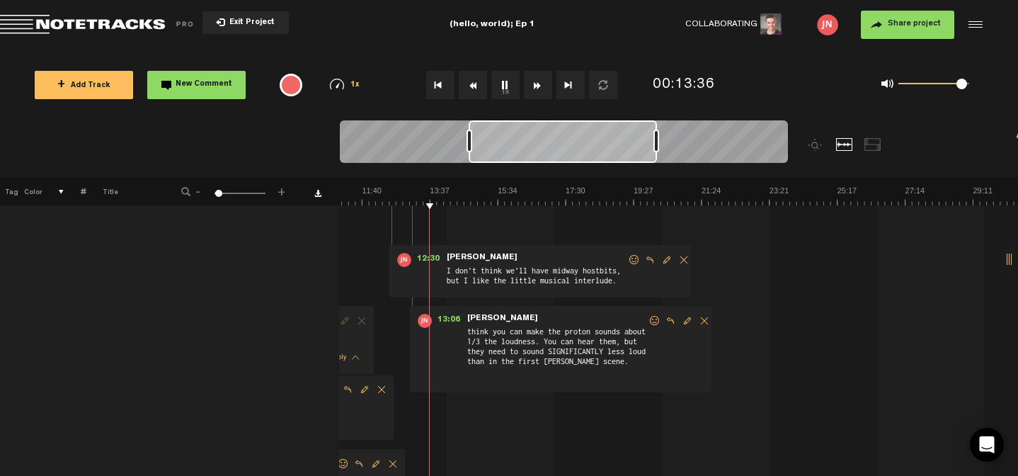
click at [662, 319] on span "Reply to comment" at bounding box center [670, 321] width 17 height 10
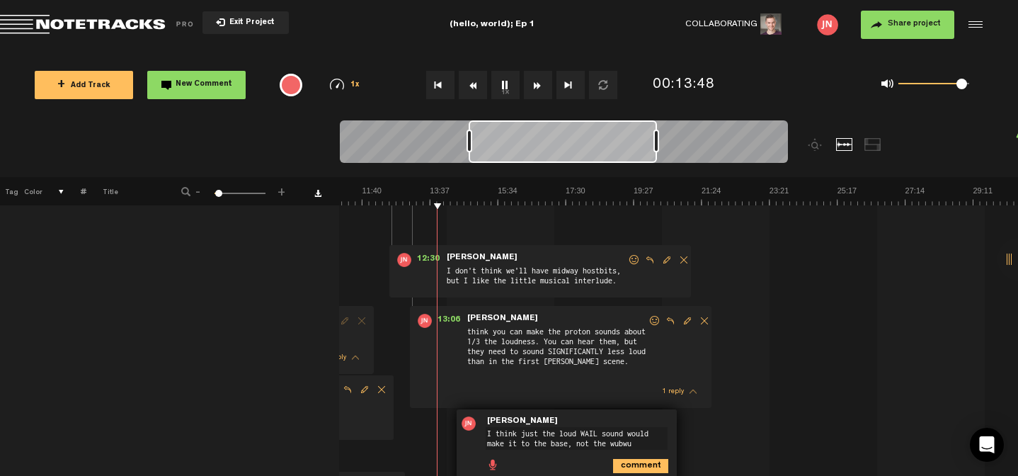
type textarea "I think just the loud WAIL sound would make it to the base, not the wubwub"
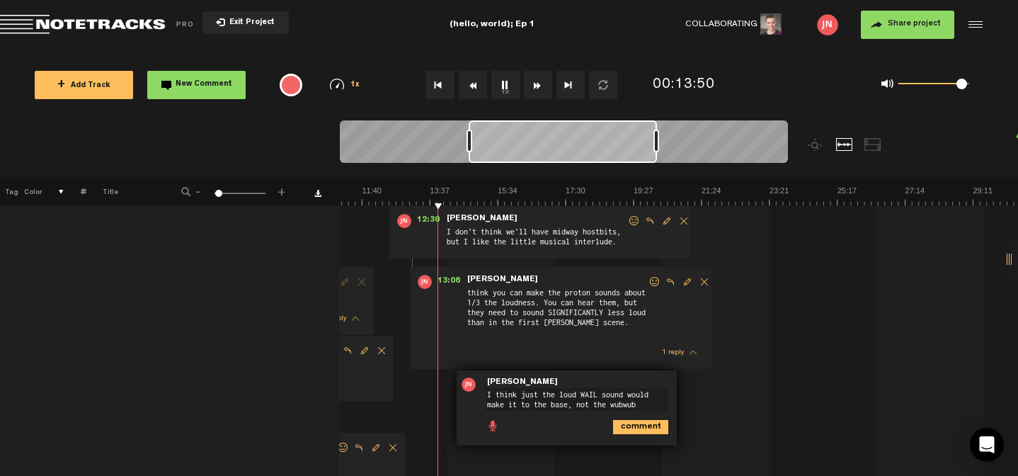
scroll to position [7908, 11]
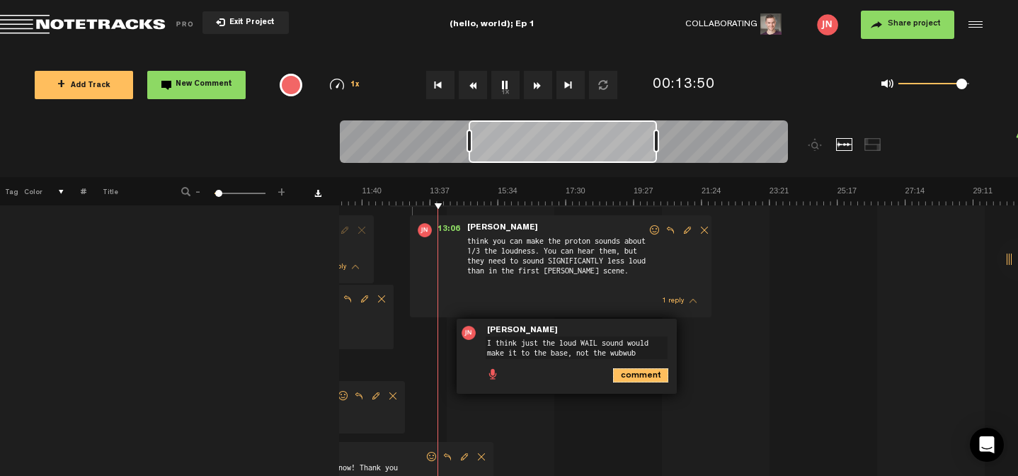
click at [641, 369] on icon "comment" at bounding box center [640, 375] width 55 height 14
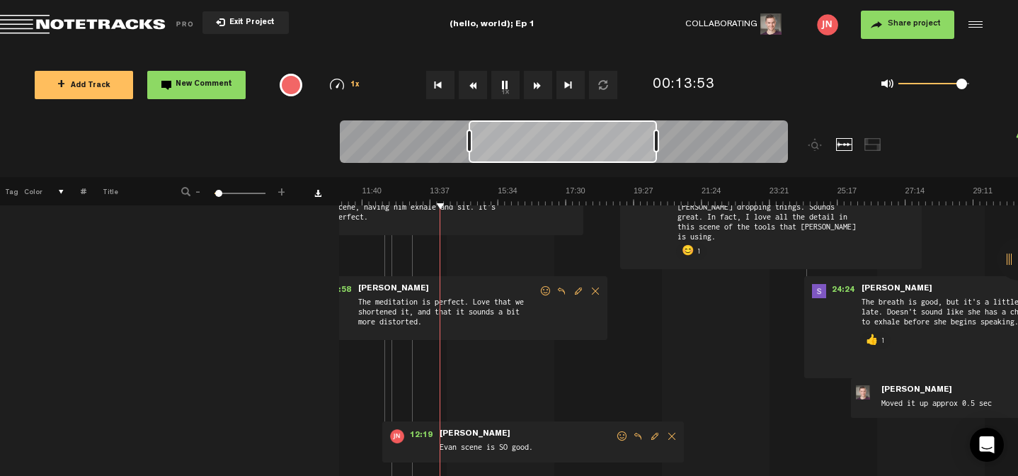
scroll to position [7491, 11]
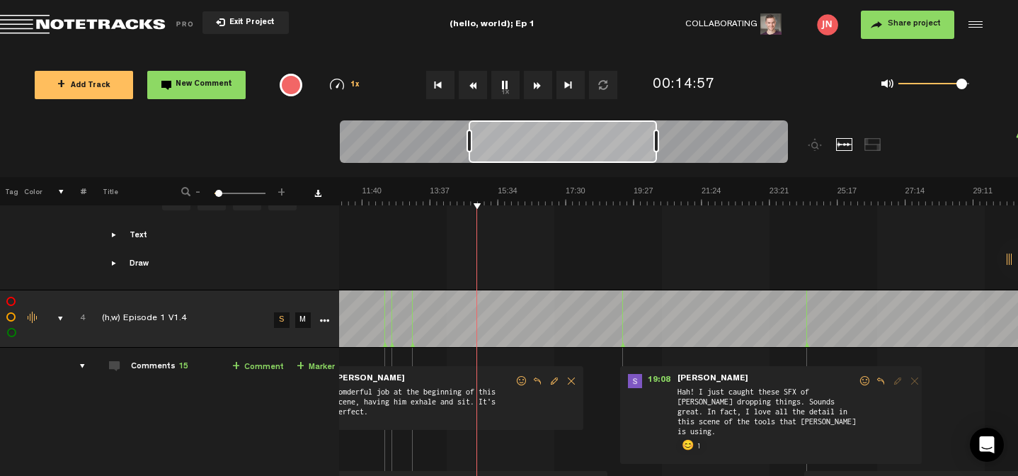
scroll to position [7334, 11]
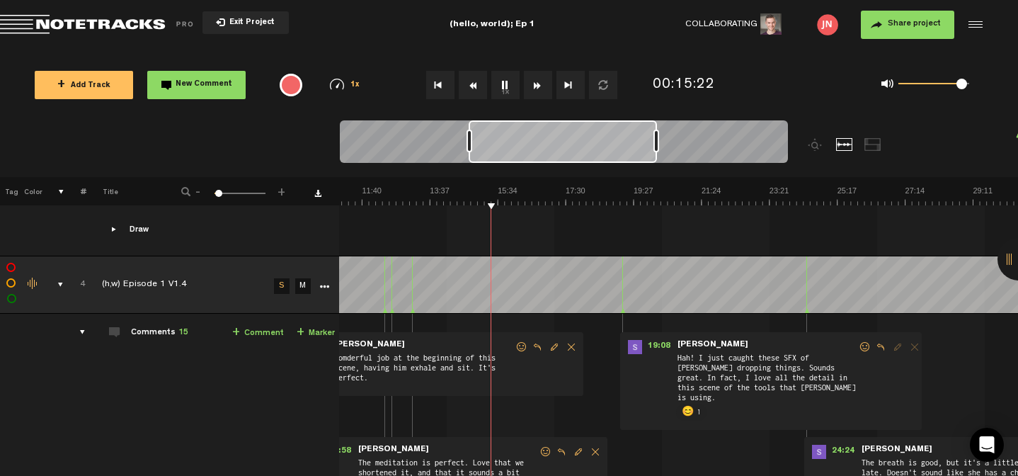
click at [345, 80] on div "1x 0.25x 0.5x 0.75x 1x 1.25x 1.5x 1.75x 2x" at bounding box center [345, 85] width 64 height 12
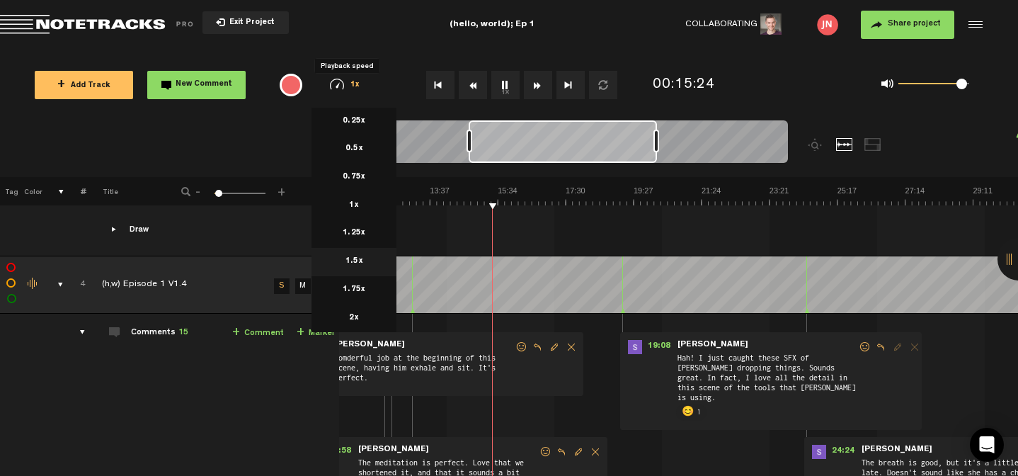
click at [359, 260] on li "1.5x" at bounding box center [353, 262] width 85 height 28
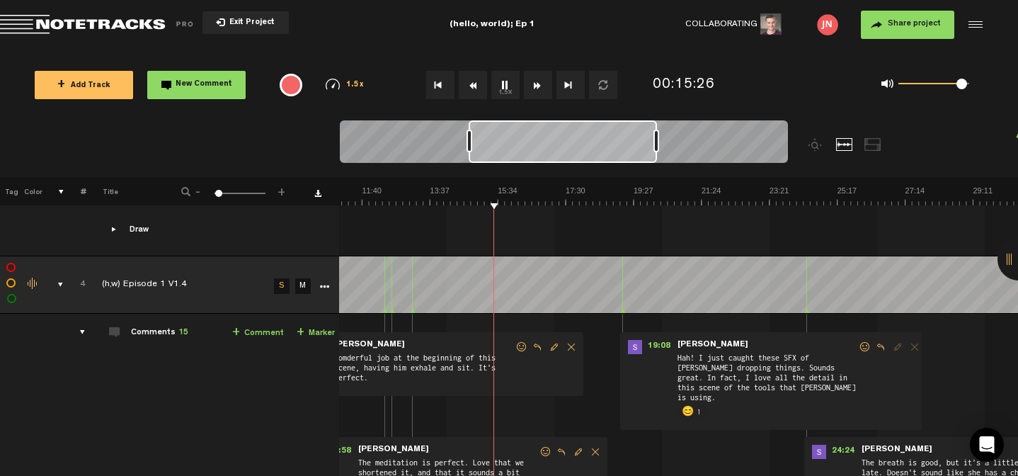
click at [361, 84] on span "1.5x" at bounding box center [355, 85] width 18 height 8
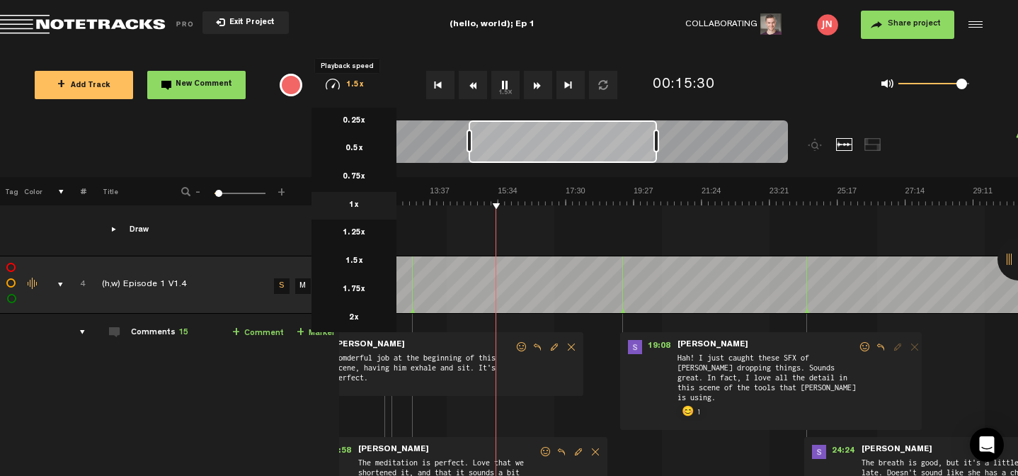
click at [357, 202] on li "1x" at bounding box center [353, 206] width 85 height 28
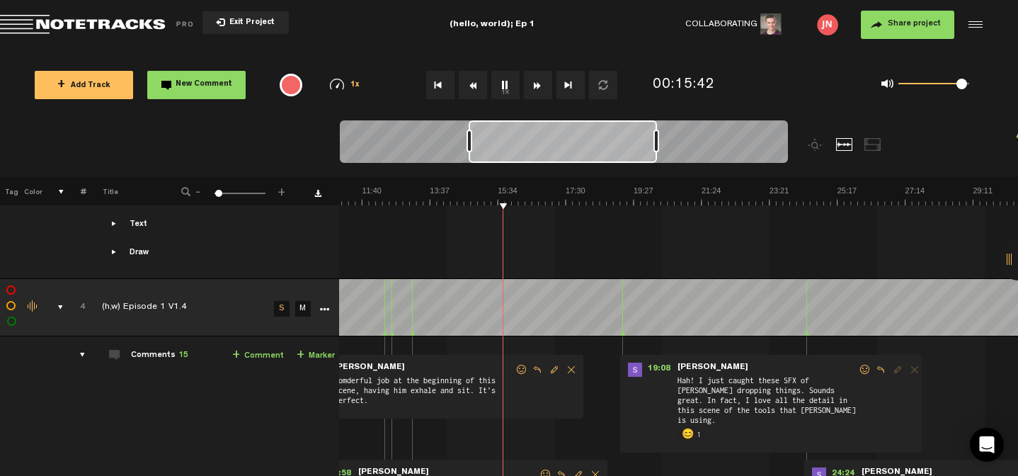
scroll to position [7303, 11]
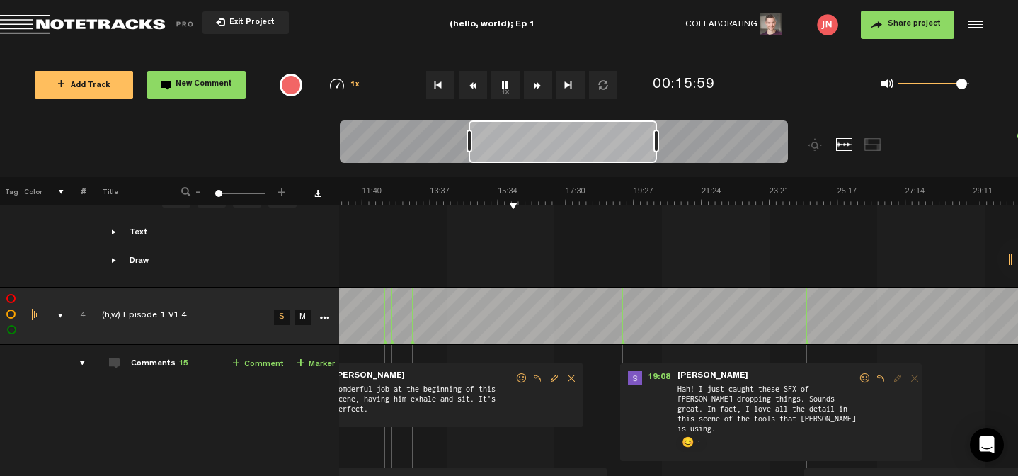
click at [246, 357] on link "+ Comment" at bounding box center [258, 364] width 52 height 16
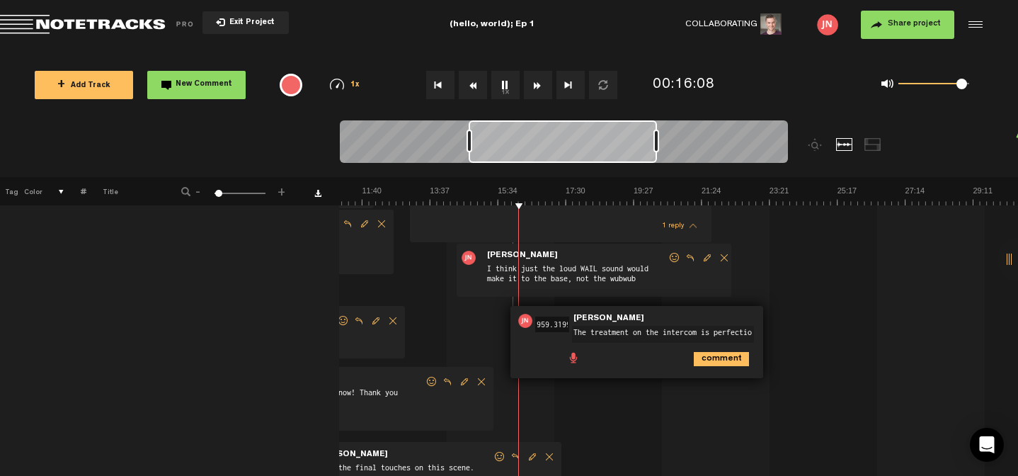
type textarea "The treatment on the intercom is perfection"
click at [713, 359] on icon "comment" at bounding box center [721, 364] width 55 height 14
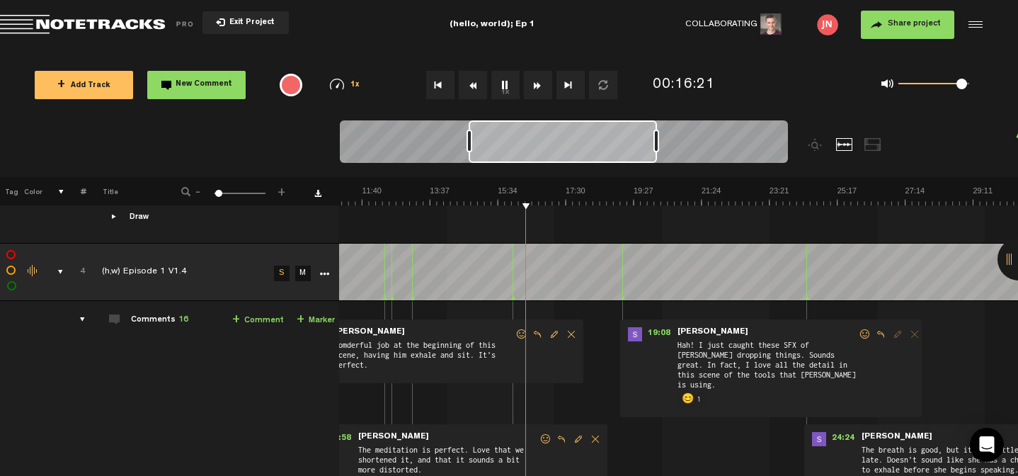
scroll to position [7320, 11]
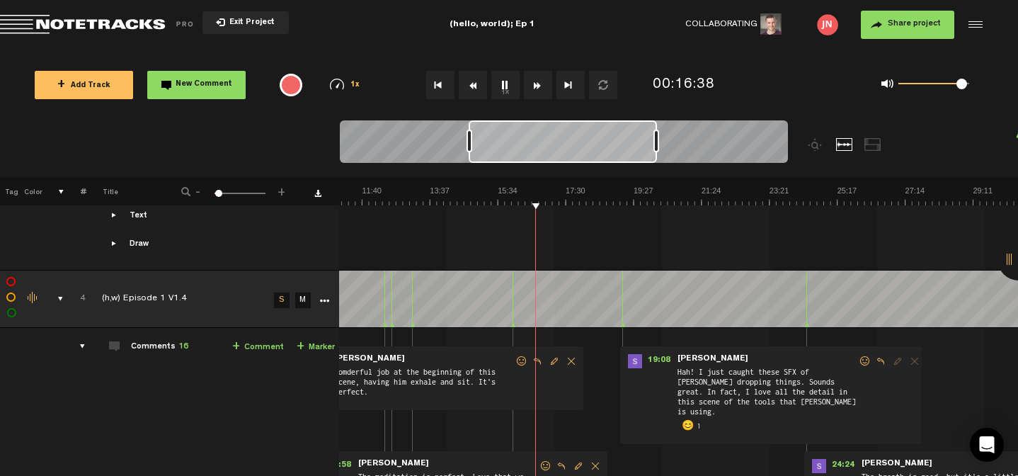
click at [345, 82] on div "1x 0.25x 0.5x 0.75x 1x 1.25x 1.5x 1.75x 2x" at bounding box center [345, 85] width 64 height 12
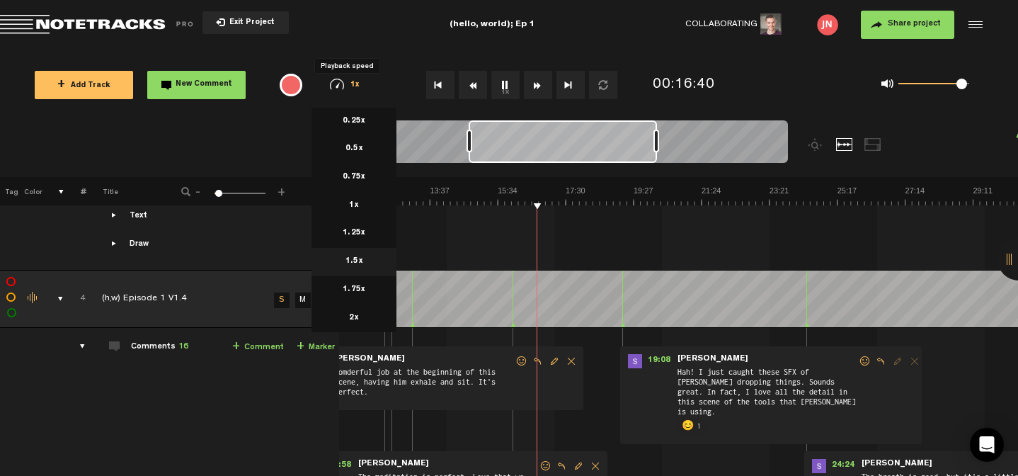
click at [360, 256] on li "1.5x" at bounding box center [353, 262] width 85 height 28
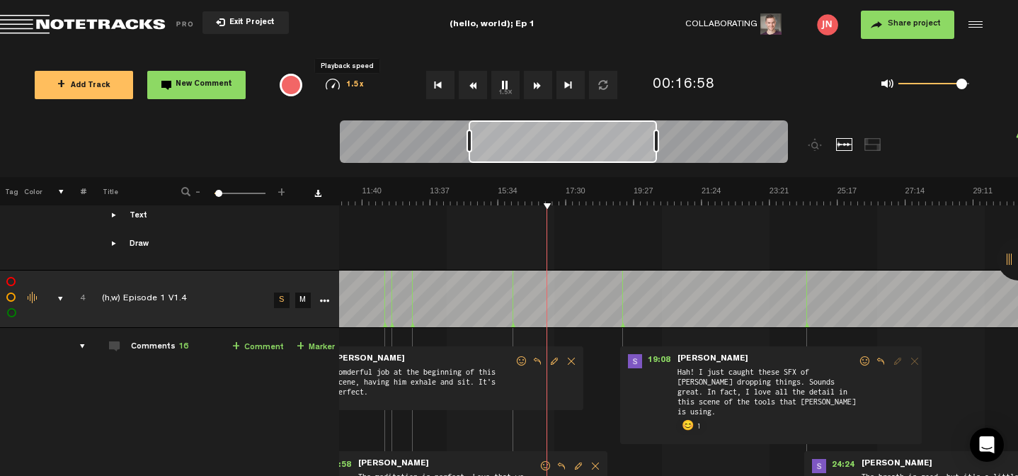
click at [350, 87] on span "1.5x" at bounding box center [355, 85] width 18 height 8
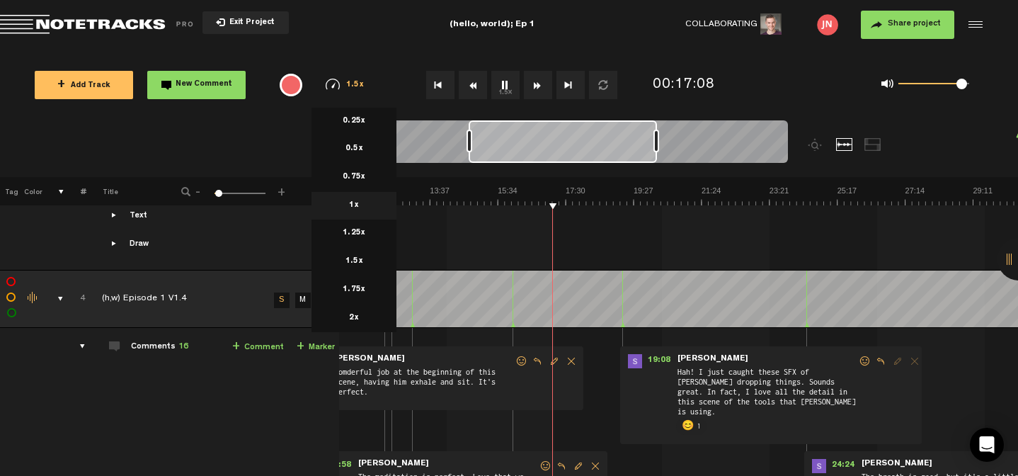
click at [366, 199] on li "1x" at bounding box center [353, 206] width 85 height 28
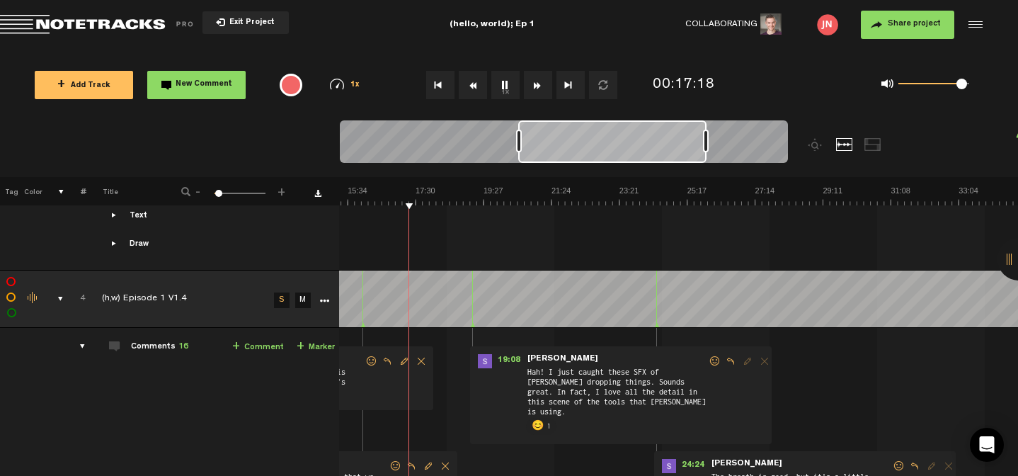
scroll to position [7346, 11]
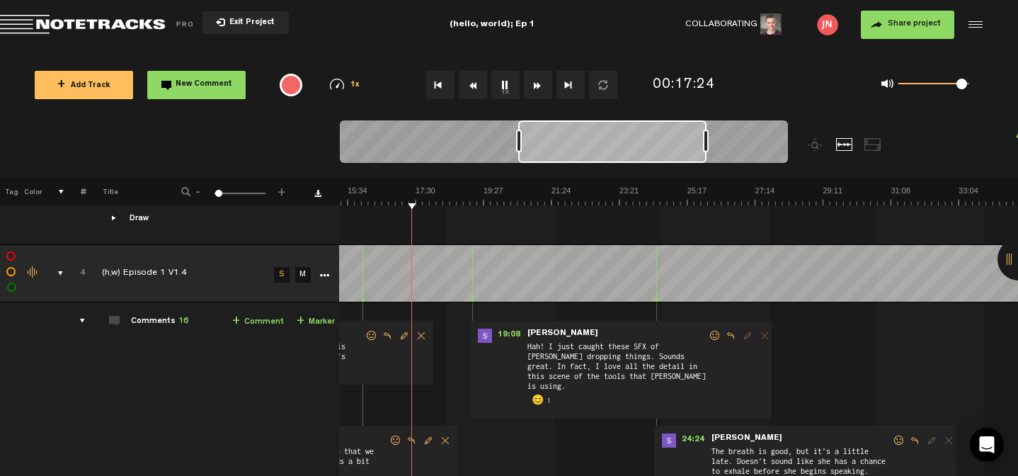
click at [252, 321] on link "+ Comment" at bounding box center [258, 322] width 52 height 16
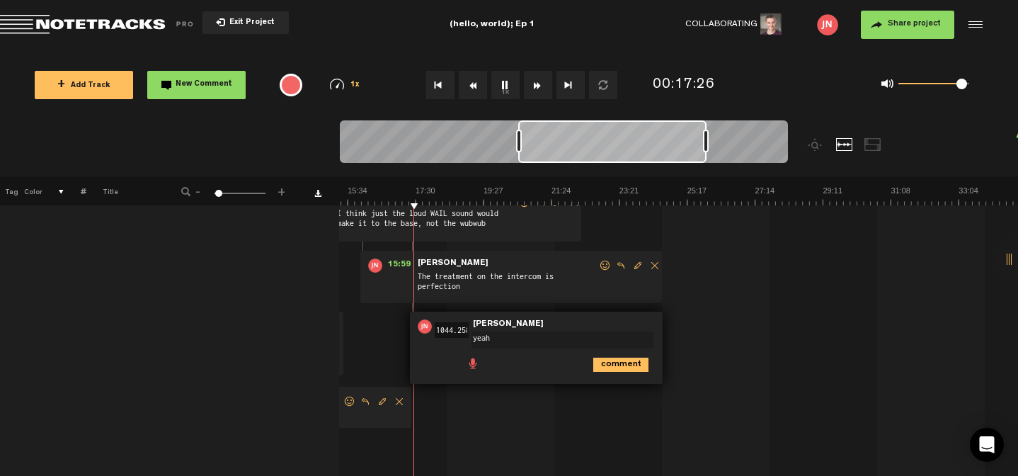
scroll to position [8034, 11]
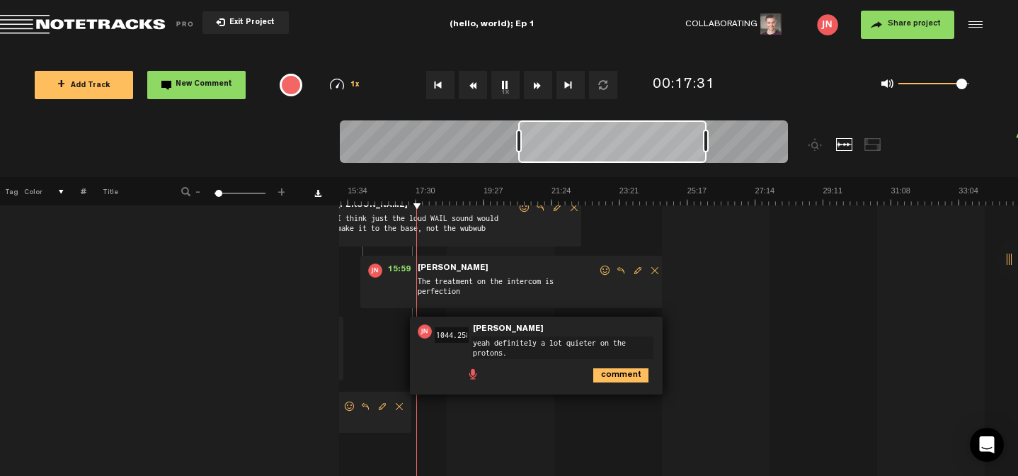
type textarea "yeah definitely a lot quieter on the protons."
click at [618, 370] on icon "comment" at bounding box center [620, 375] width 55 height 14
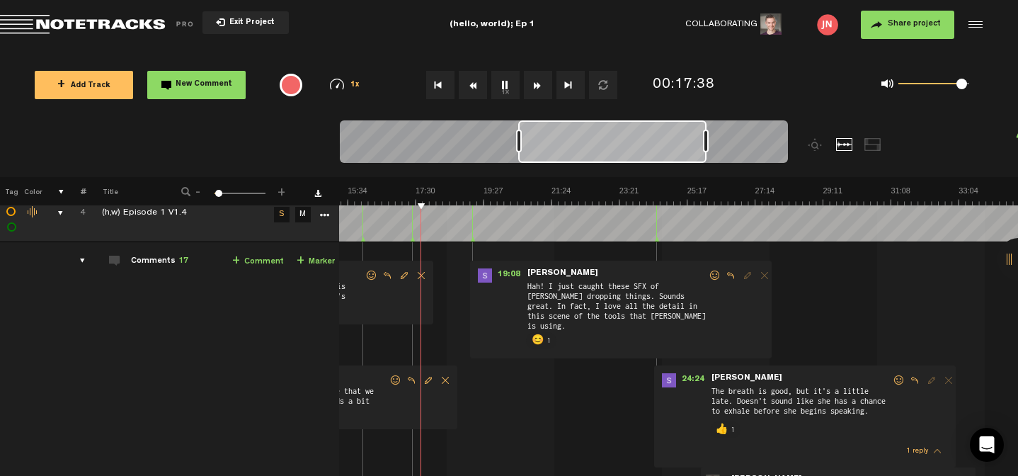
scroll to position [7374, 11]
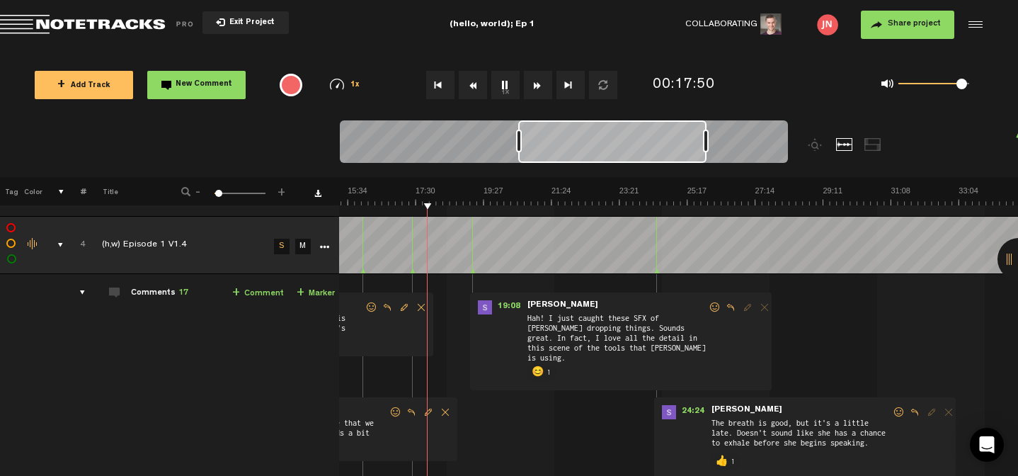
click at [417, 206] on td at bounding box center [678, 116] width 679 height 201
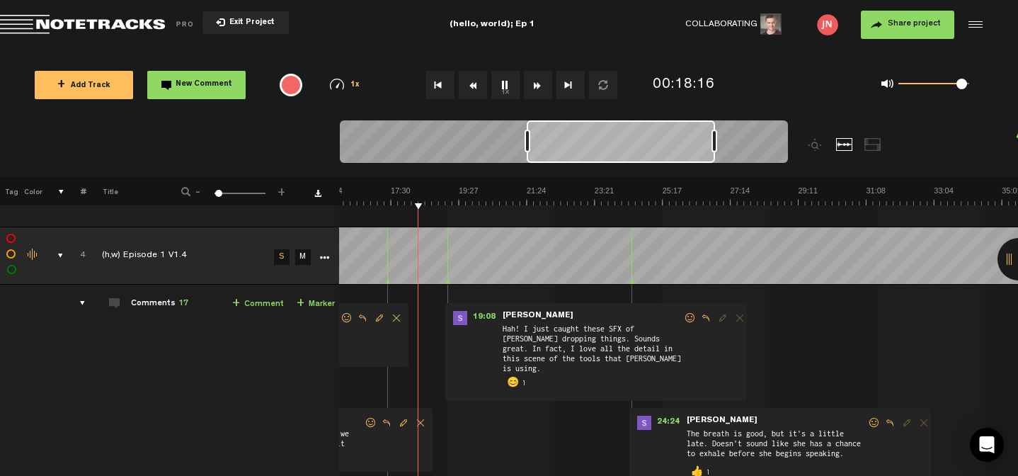
scroll to position [7339, 11]
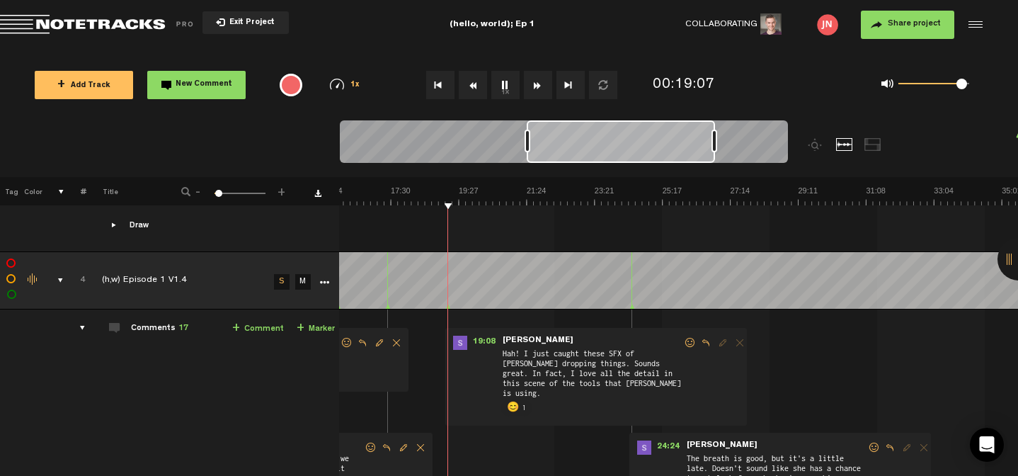
click at [248, 326] on link "+ Comment" at bounding box center [258, 329] width 52 height 16
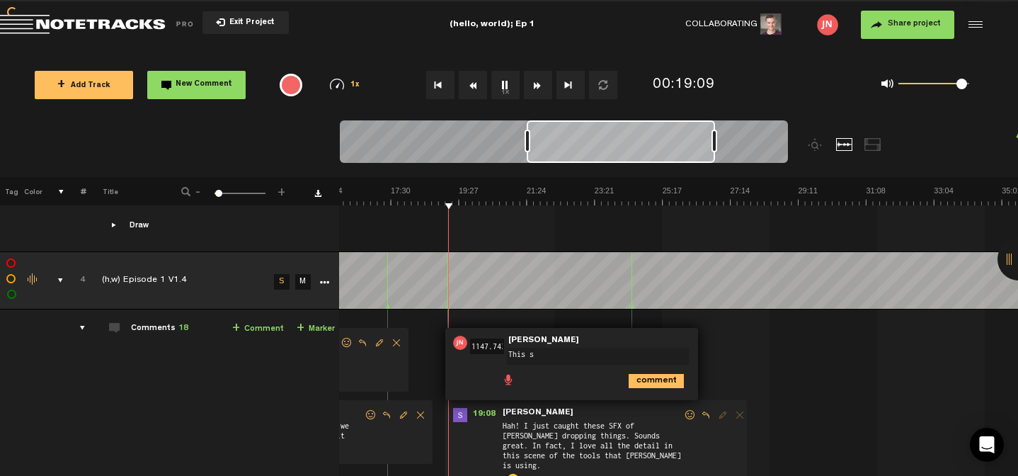
scroll to position [0, 0]
type textarea "This scene is honestly so funny. well done."
click at [639, 379] on icon "comment" at bounding box center [655, 386] width 55 height 14
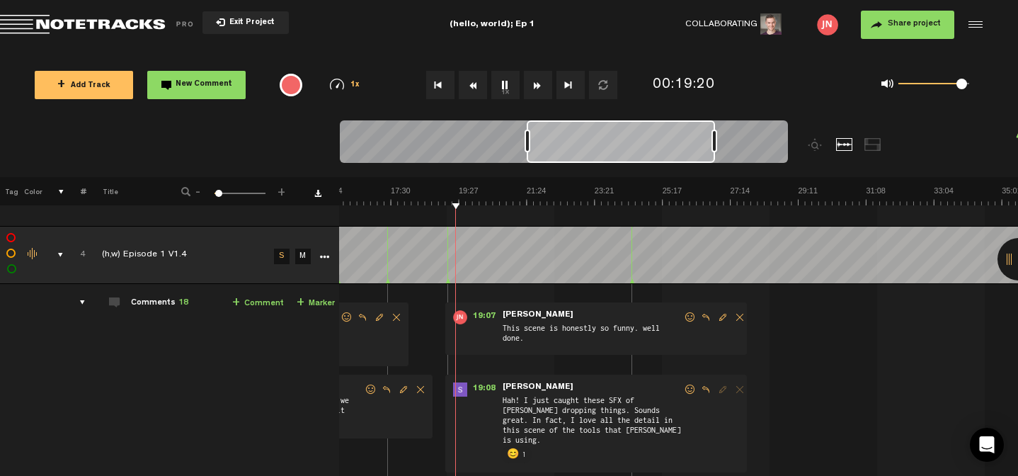
scroll to position [7351, 11]
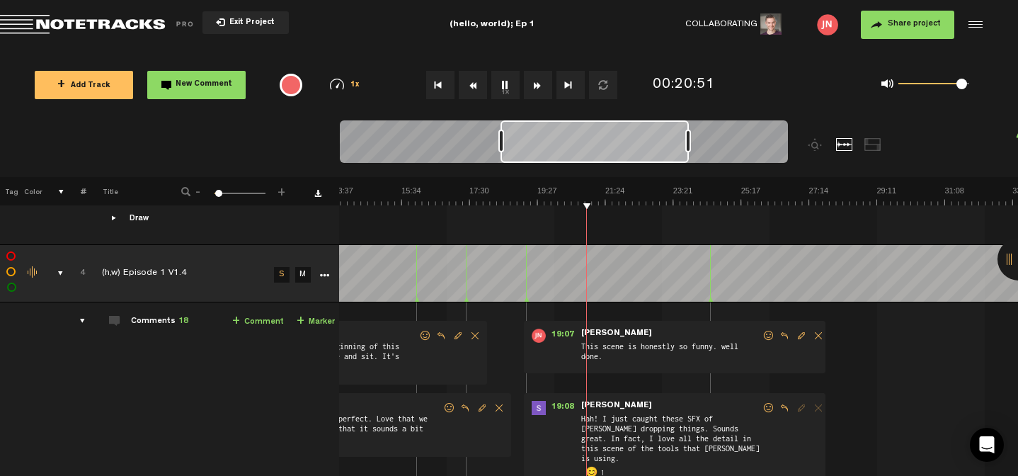
scroll to position [7387, 11]
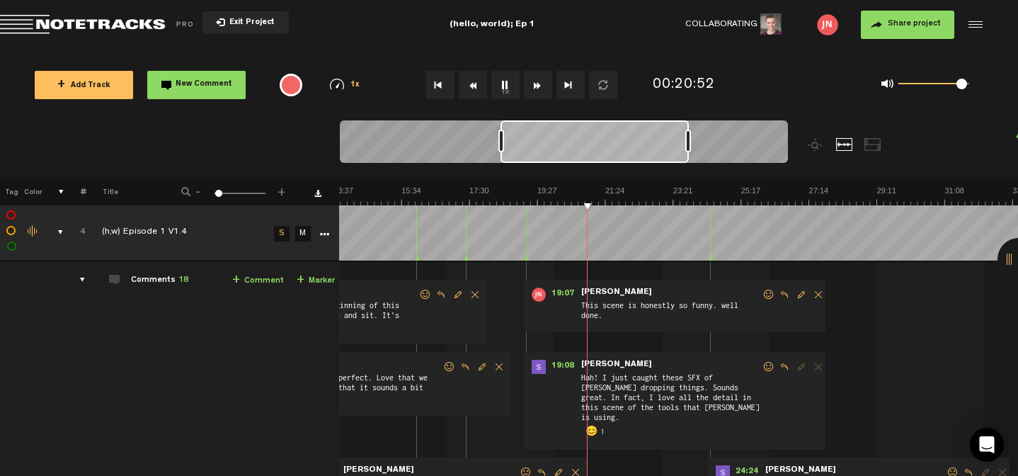
click at [584, 427] on p "😊" at bounding box center [591, 431] width 14 height 17
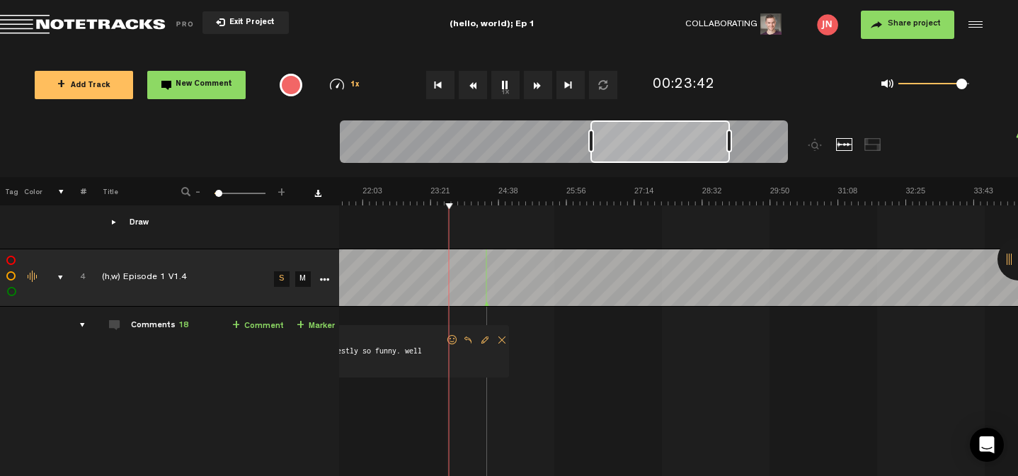
scroll to position [0, 1130]
drag, startPoint x: 722, startPoint y: 144, endPoint x: 790, endPoint y: 138, distance: 68.2
click at [790, 139] on div at bounding box center [620, 148] width 560 height 57
drag, startPoint x: 727, startPoint y: 137, endPoint x: 806, endPoint y: 134, distance: 78.6
click at [806, 135] on div at bounding box center [620, 148] width 560 height 57
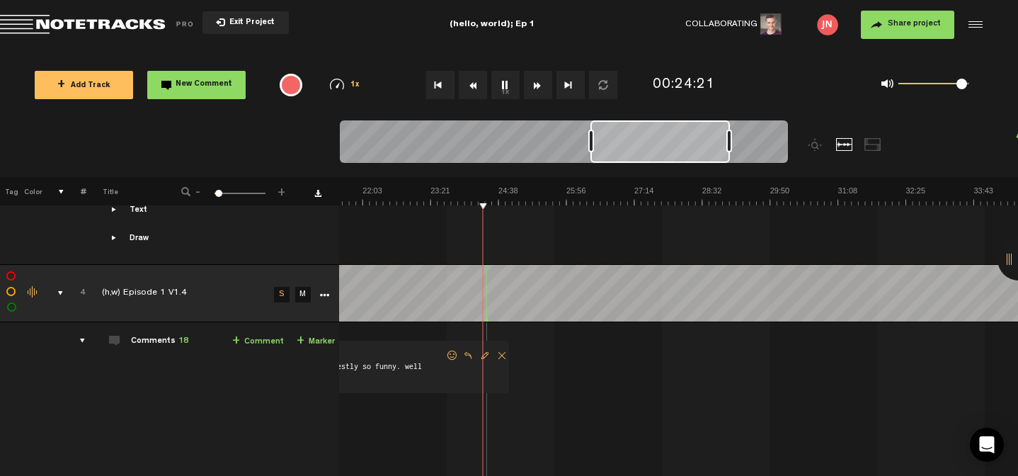
scroll to position [5671, 11]
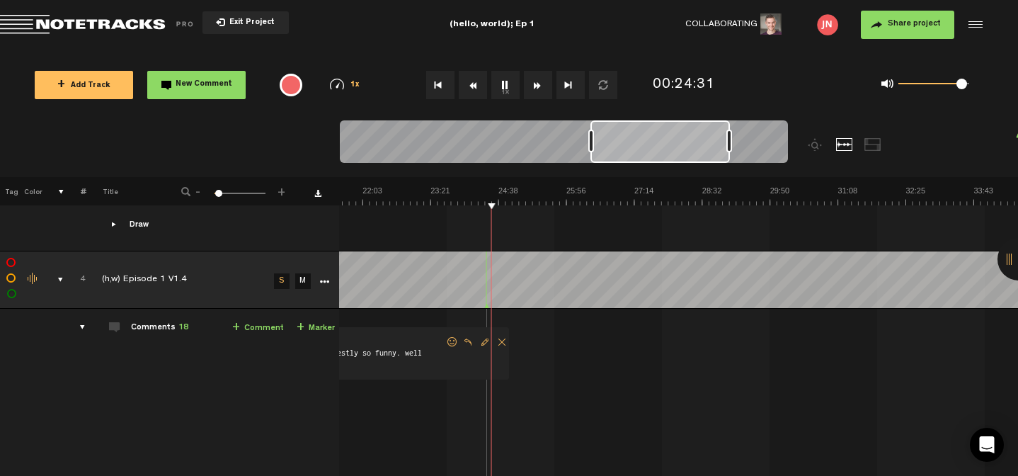
scroll to position [0, 1130]
click at [766, 139] on div at bounding box center [564, 143] width 448 height 47
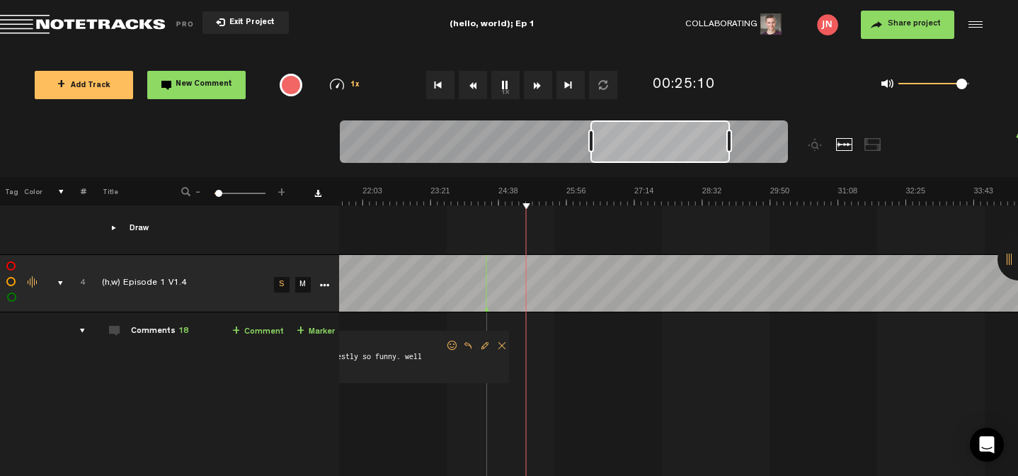
click at [781, 138] on div at bounding box center [564, 143] width 448 height 47
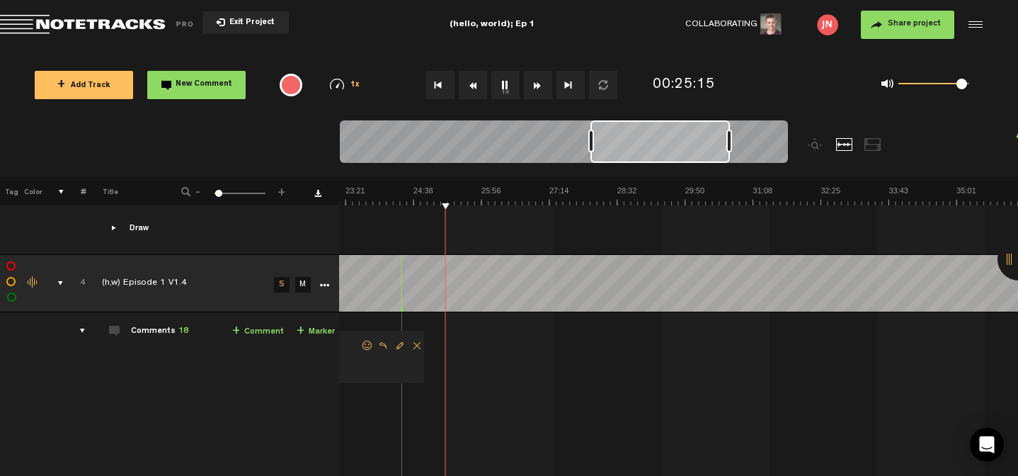
scroll to position [0, 1300]
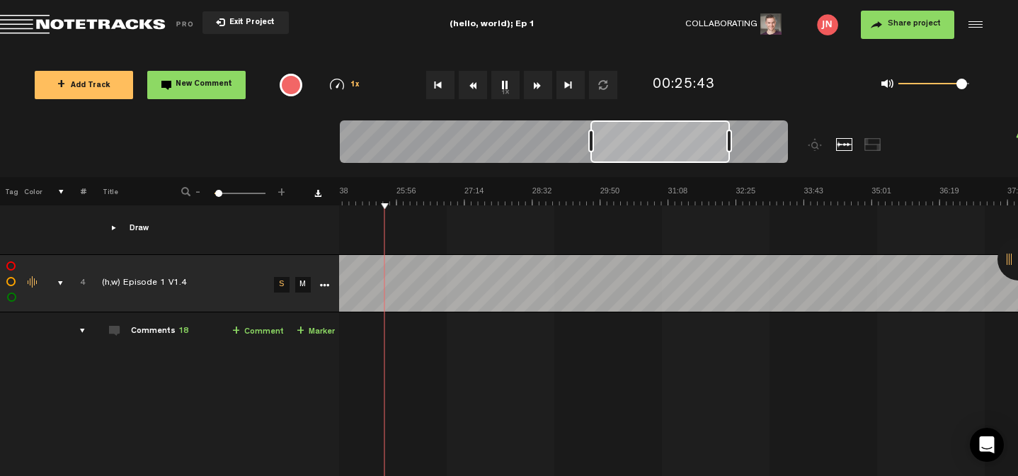
click at [264, 323] on link "+ Comment" at bounding box center [258, 331] width 52 height 16
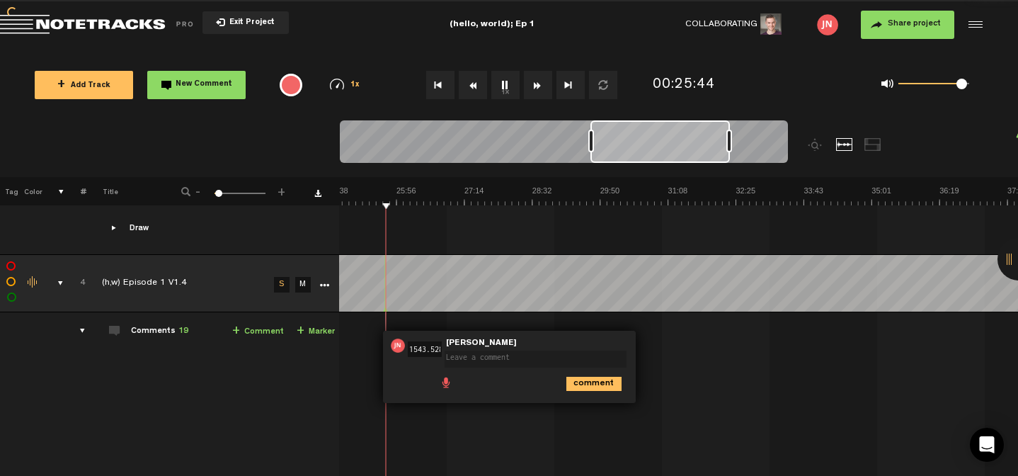
scroll to position [0, 0]
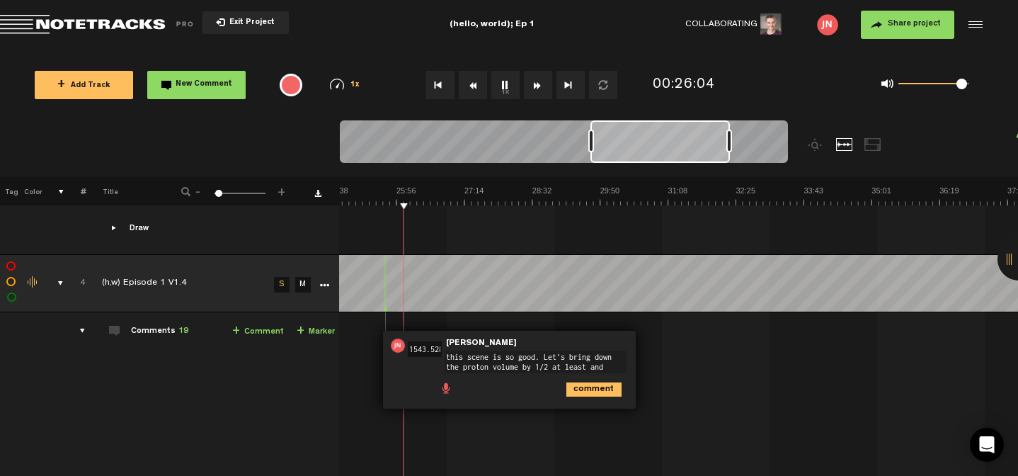
type textarea "this scene is so good. Let's bring down the proton volume by 1/2 at least and w…"
click at [577, 397] on icon "comment" at bounding box center [593, 400] width 55 height 14
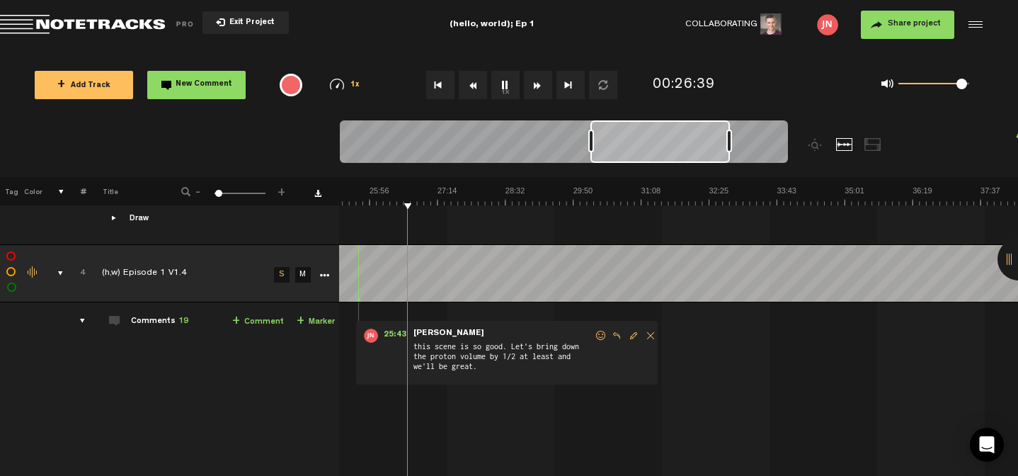
scroll to position [0, 1327]
click at [247, 318] on link "+ Comment" at bounding box center [258, 322] width 52 height 16
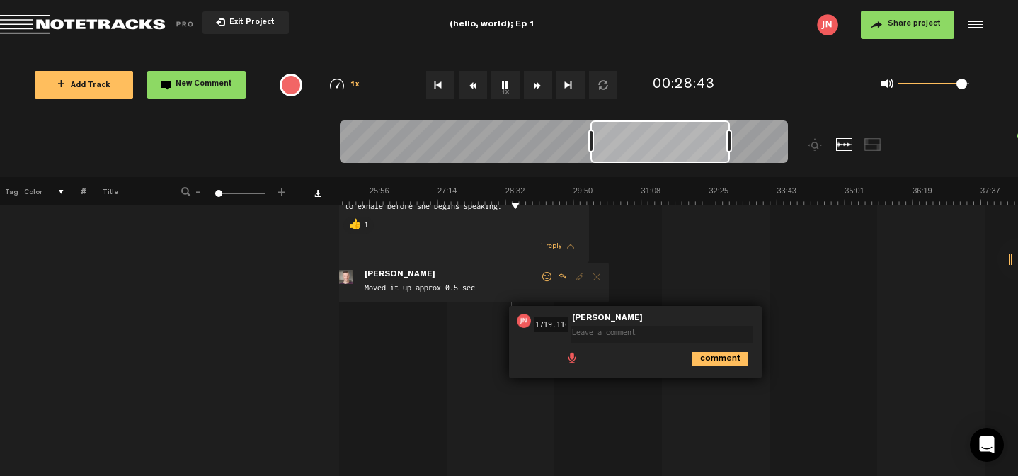
click at [689, 295] on td "4 (h,w) Episode 1 V1.4 S M (h,w) Episode 1 V1.4 by [PERSON_NAME] 3 collaborator…" at bounding box center [678, 388] width 679 height 823
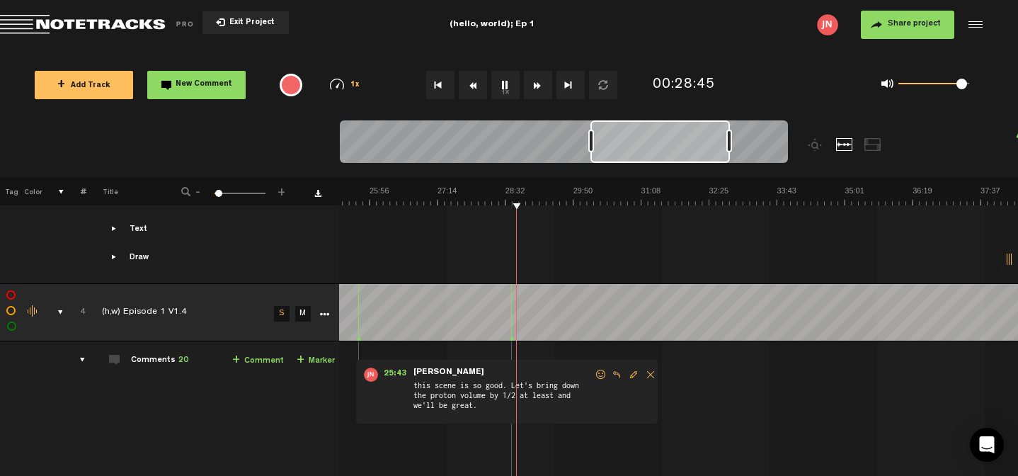
click at [614, 284] on td at bounding box center [678, 183] width 679 height 201
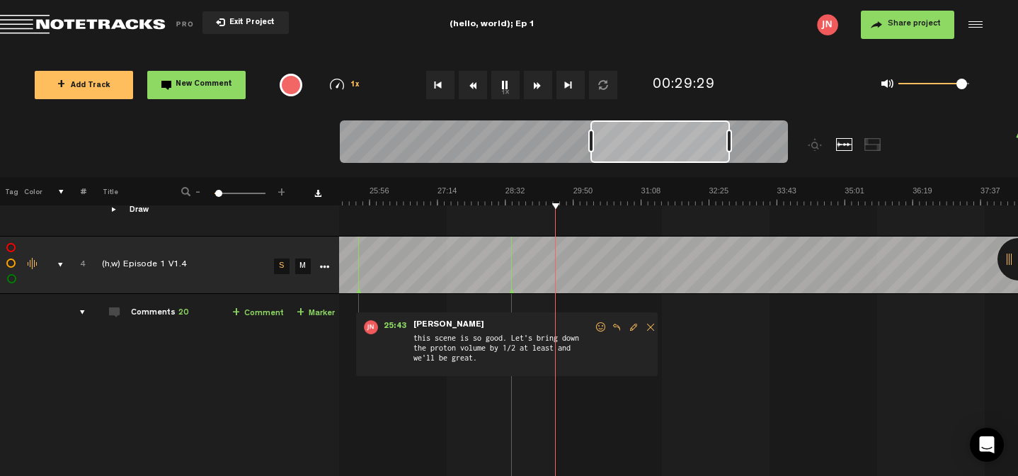
scroll to position [5651, 11]
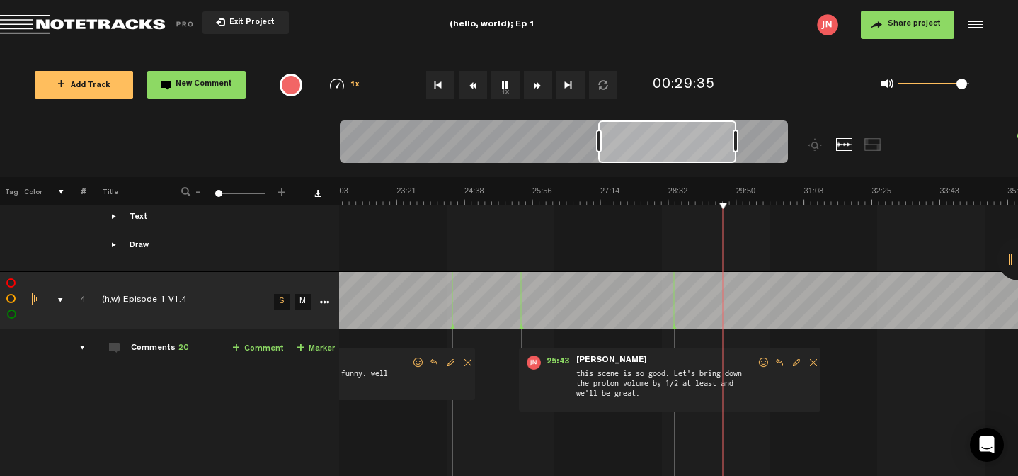
scroll to position [0, 1164]
click at [777, 135] on div at bounding box center [564, 143] width 448 height 47
drag, startPoint x: 713, startPoint y: 132, endPoint x: 828, endPoint y: 119, distance: 115.4
click at [828, 50] on div "Loading... 100% + Add Track New Comment 1x 0.25x 0.5x 0.75x 1x 1.25x 1.5x 1.75x…" at bounding box center [509, 50] width 1018 height 0
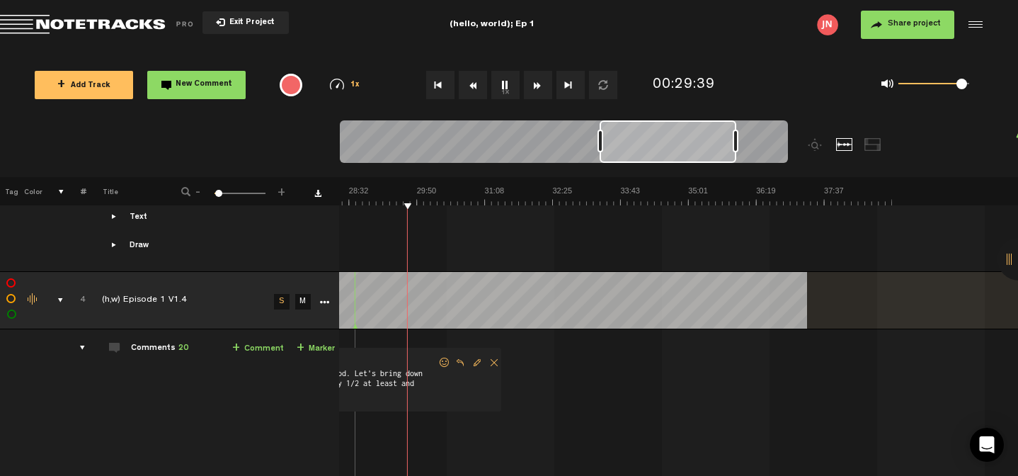
scroll to position [0, 1483]
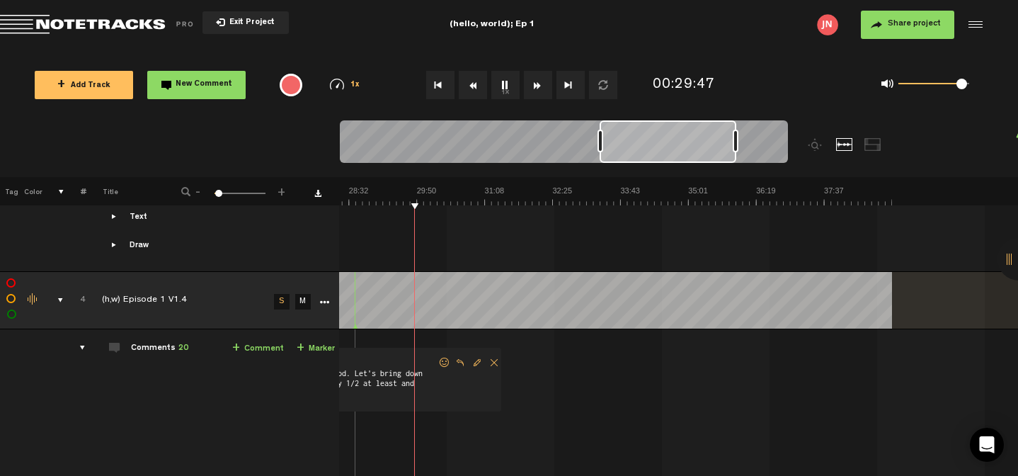
click at [245, 340] on link "+ Comment" at bounding box center [258, 348] width 52 height 16
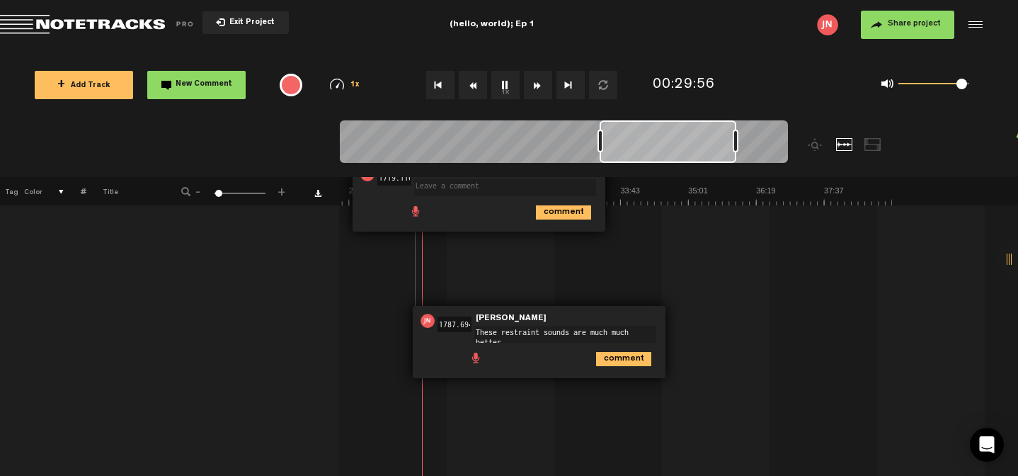
type textarea "These restraint sounds are much much better."
click at [605, 364] on icon "comment" at bounding box center [623, 364] width 55 height 14
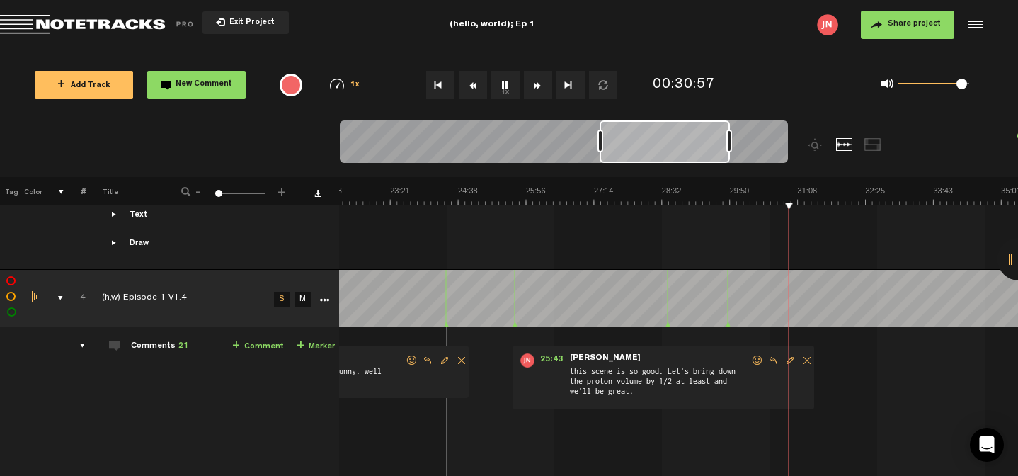
scroll to position [0, 1171]
drag, startPoint x: 732, startPoint y: 141, endPoint x: 797, endPoint y: 135, distance: 64.6
click at [797, 135] on div at bounding box center [620, 148] width 560 height 57
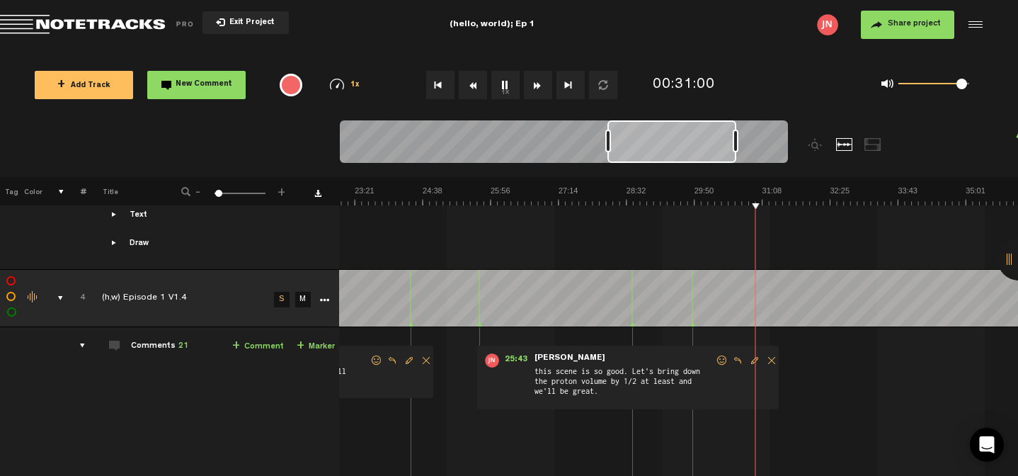
scroll to position [0, 1206]
click at [747, 139] on div at bounding box center [564, 143] width 448 height 47
click at [765, 131] on div at bounding box center [564, 143] width 448 height 47
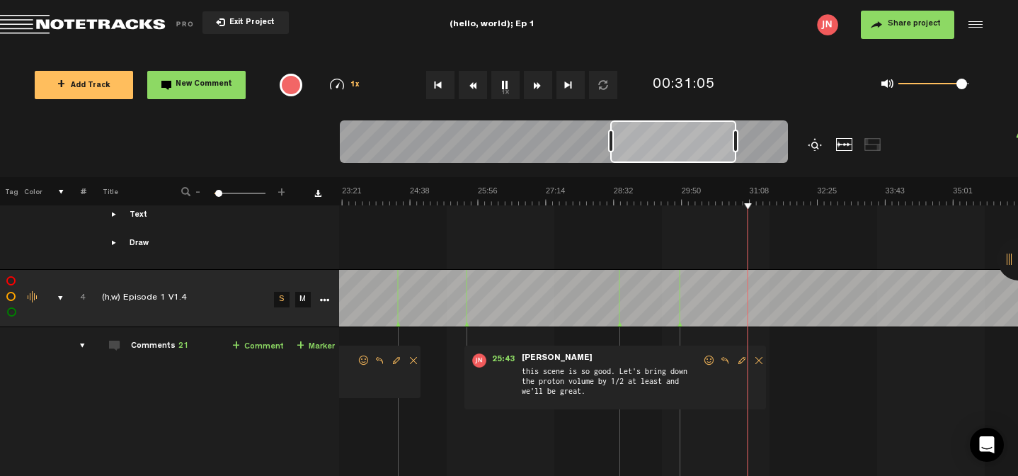
scroll to position [0, 1219]
drag, startPoint x: 710, startPoint y: 154, endPoint x: 819, endPoint y: 137, distance: 111.1
click at [821, 139] on div at bounding box center [620, 148] width 560 height 57
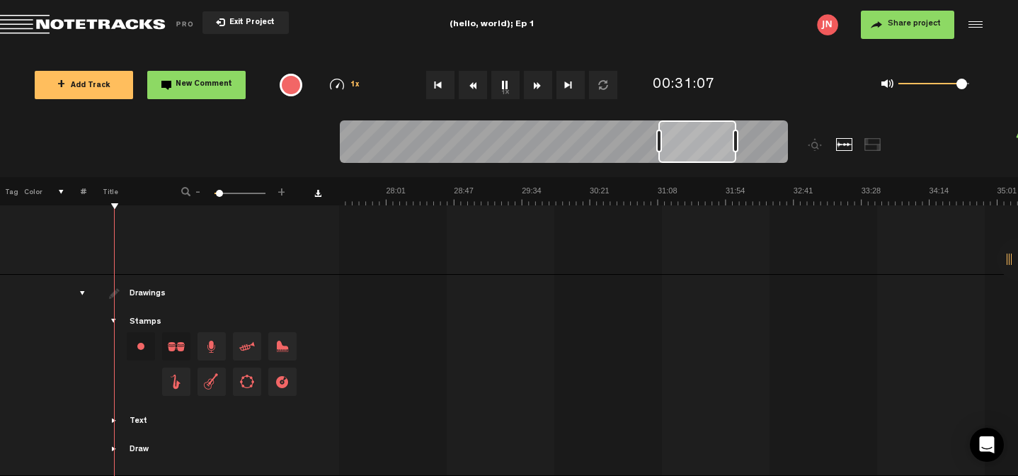
drag, startPoint x: 611, startPoint y: 142, endPoint x: 661, endPoint y: 141, distance: 49.5
click at [661, 141] on div at bounding box center [659, 141] width 6 height 23
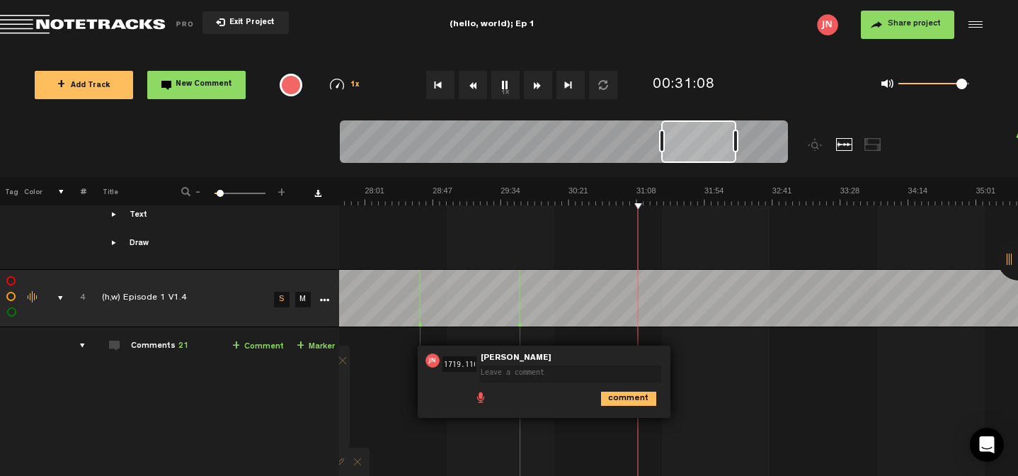
scroll to position [0, 2417]
click at [745, 142] on div at bounding box center [564, 143] width 448 height 47
click at [757, 148] on div at bounding box center [564, 143] width 448 height 47
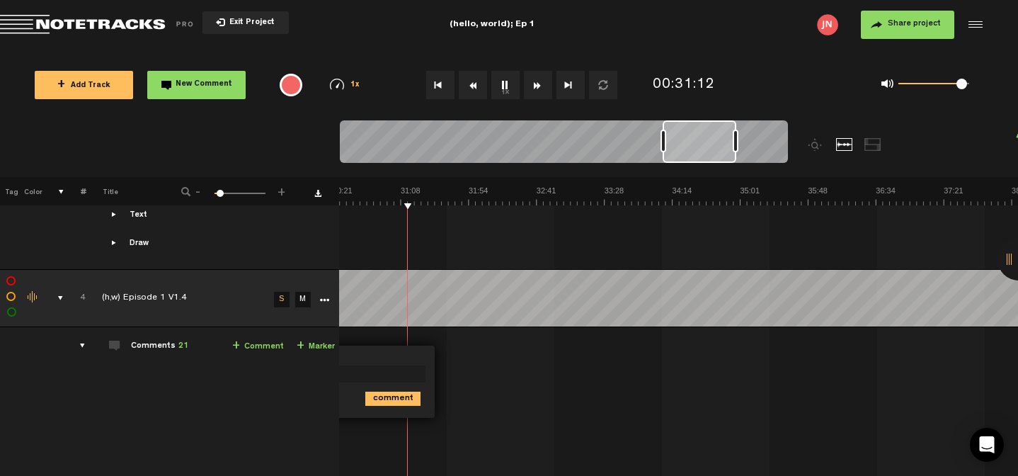
scroll to position [0, 2653]
click at [245, 342] on link "+ Comment" at bounding box center [258, 346] width 52 height 16
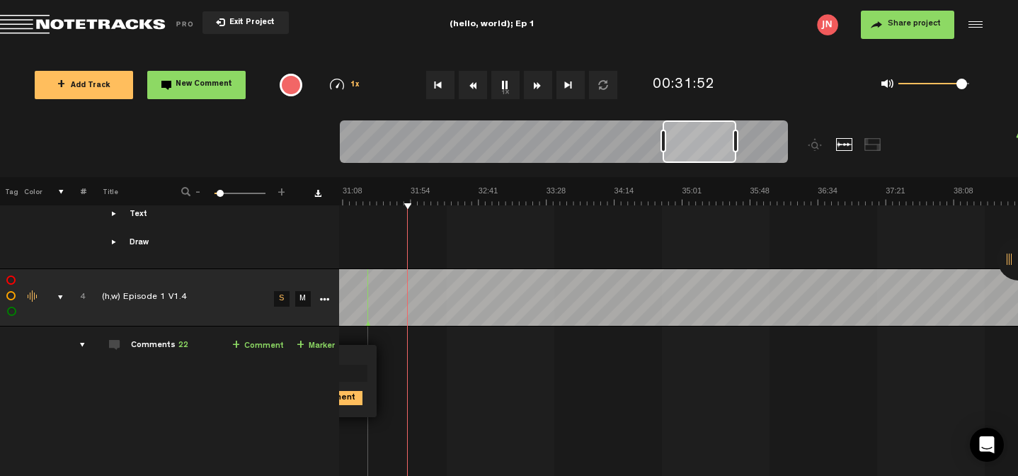
scroll to position [0, 2711]
type textarea "protons down by around 1/2 but otherwise this scene is perfect"
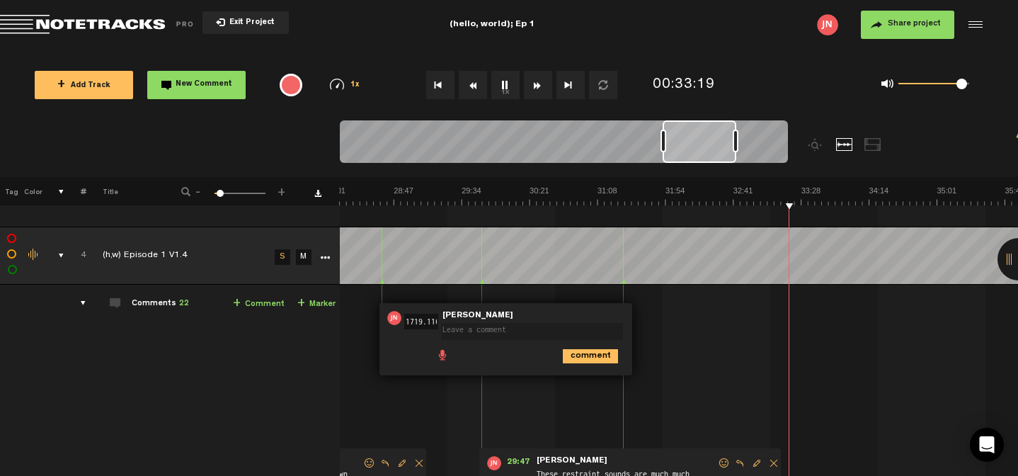
scroll to position [0, 2456]
click at [493, 327] on textarea at bounding box center [532, 331] width 182 height 17
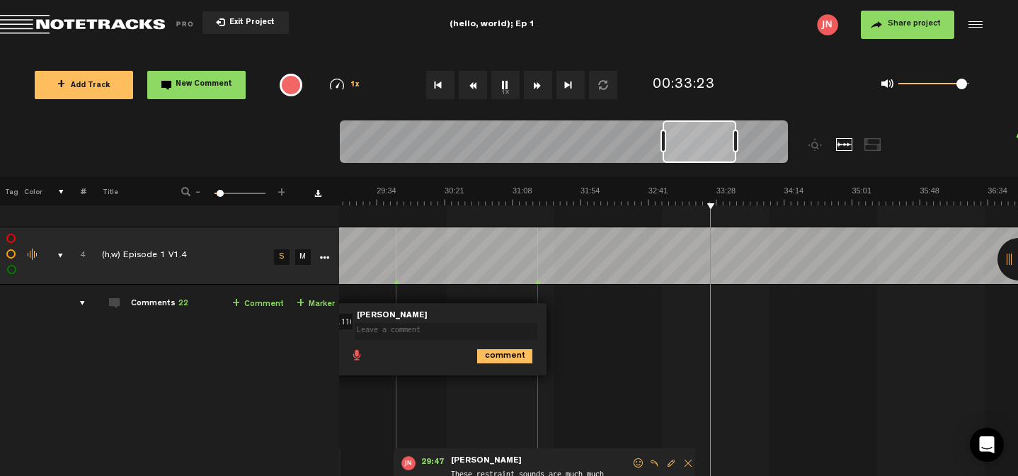
scroll to position [4671, 11]
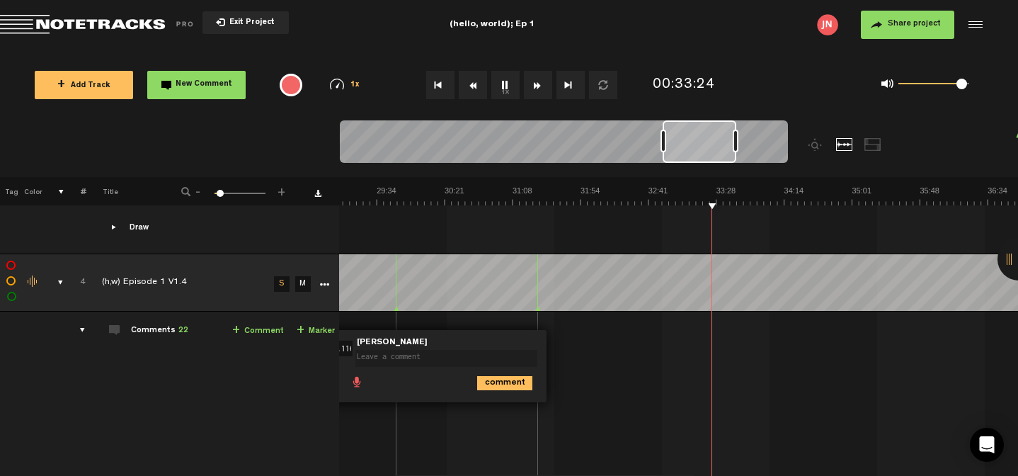
click at [488, 355] on textarea at bounding box center [446, 358] width 182 height 17
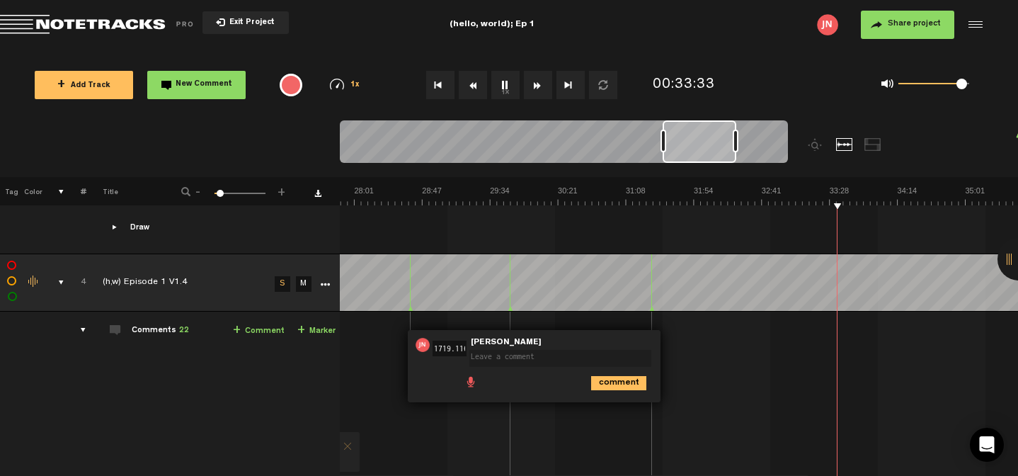
scroll to position [0, 2529]
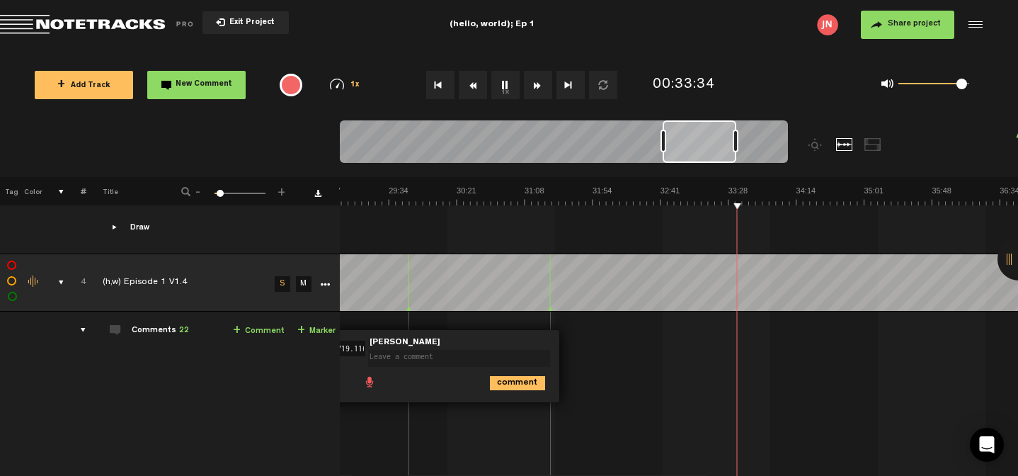
click at [515, 361] on textarea at bounding box center [459, 358] width 182 height 17
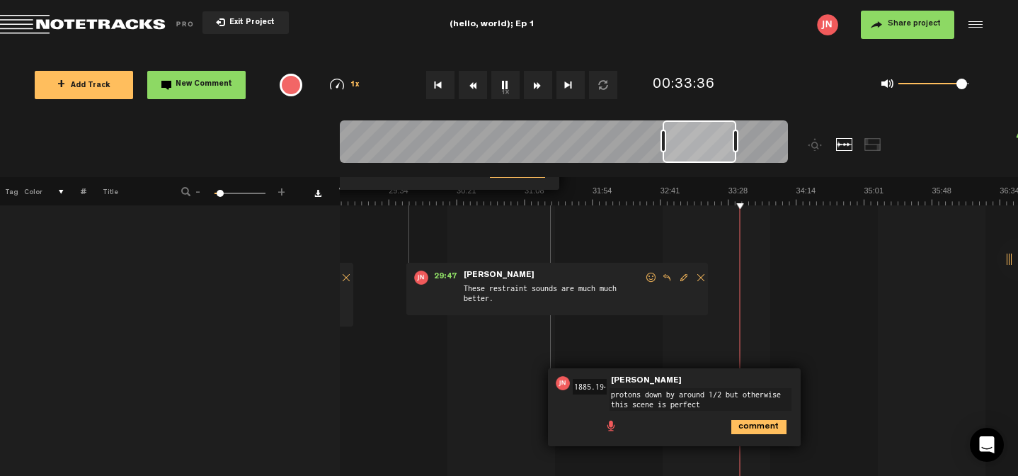
scroll to position [4900, 0]
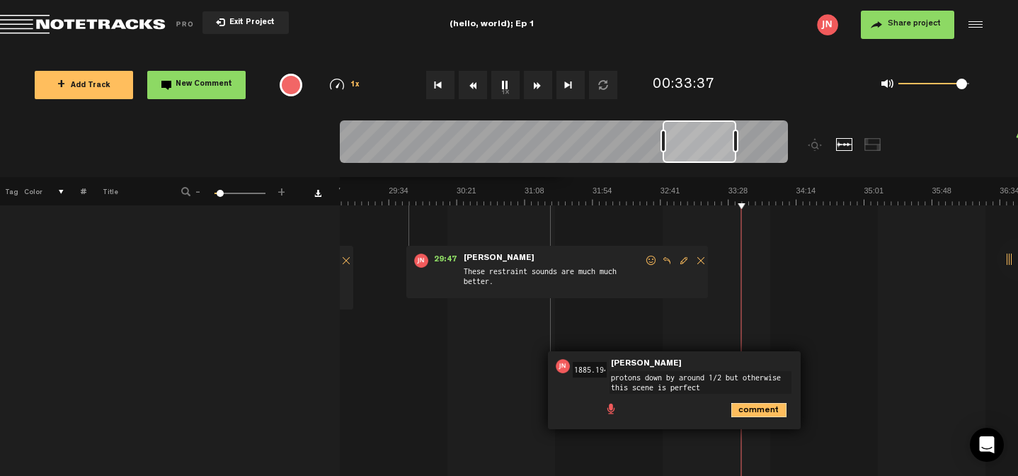
click at [759, 406] on icon "comment" at bounding box center [758, 410] width 55 height 14
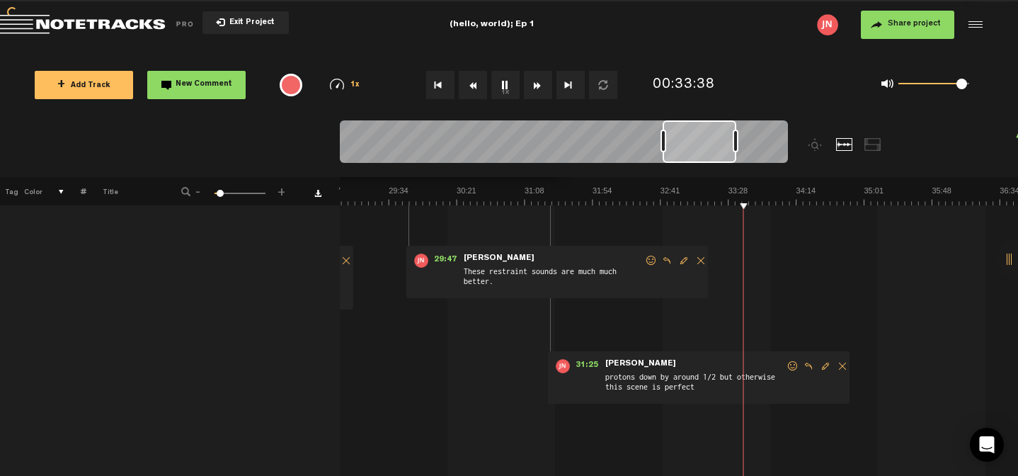
scroll to position [4656, 0]
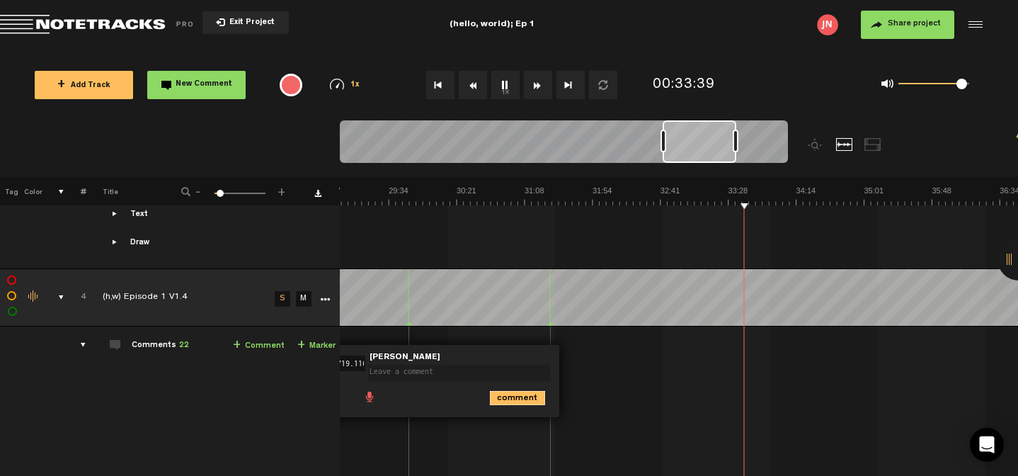
click at [510, 398] on icon "comment" at bounding box center [517, 398] width 55 height 14
click at [592, 357] on span "Delete comment" at bounding box center [595, 360] width 17 height 10
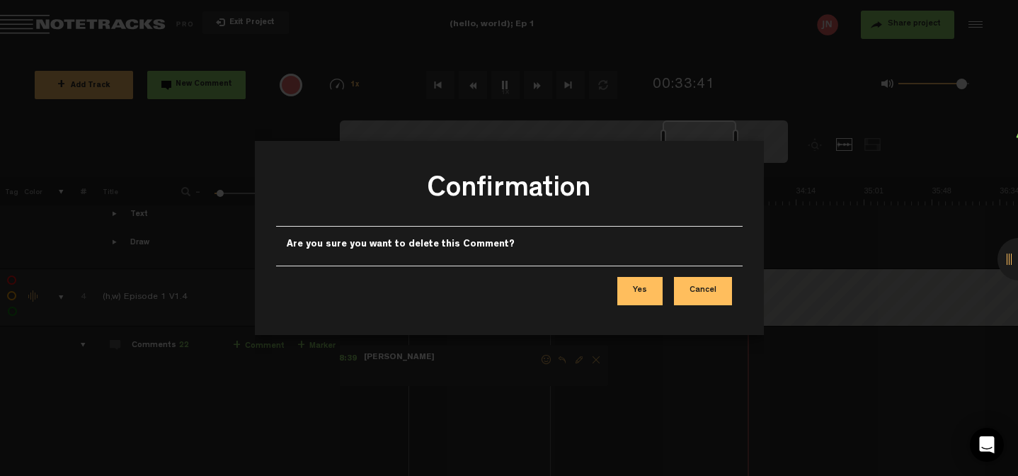
click at [699, 295] on button "Cancel" at bounding box center [703, 291] width 58 height 28
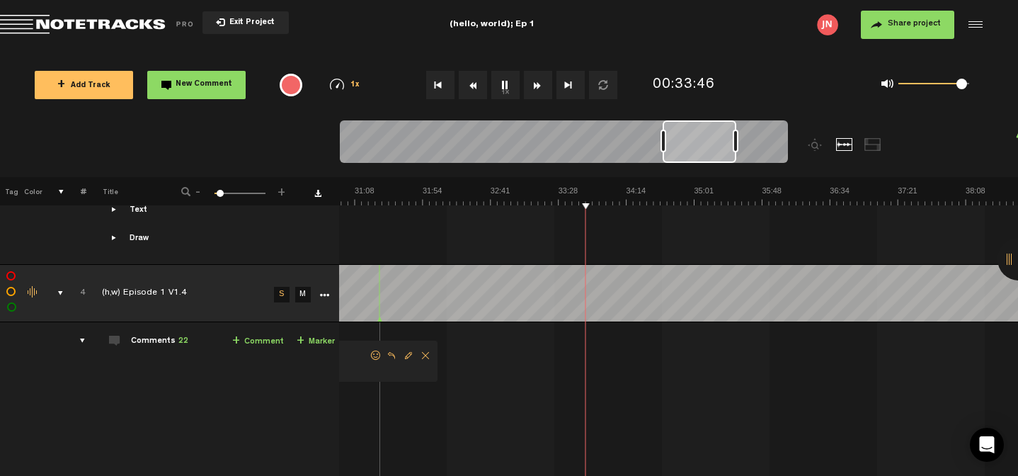
scroll to position [4636, 11]
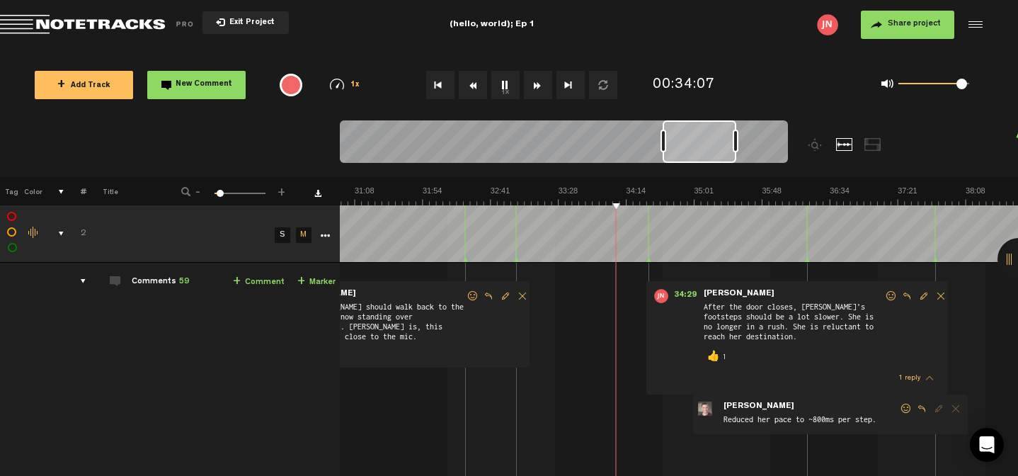
scroll to position [0, 2699]
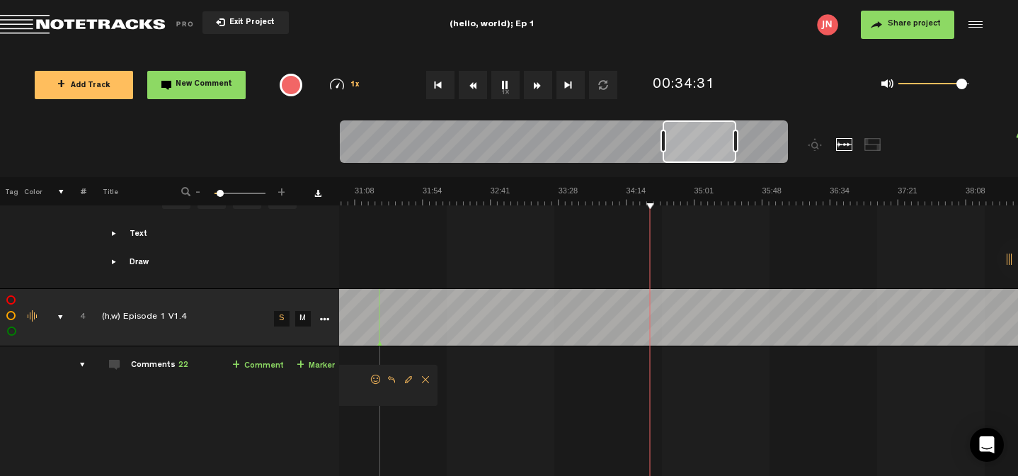
click at [242, 363] on link "+ Comment" at bounding box center [258, 365] width 52 height 16
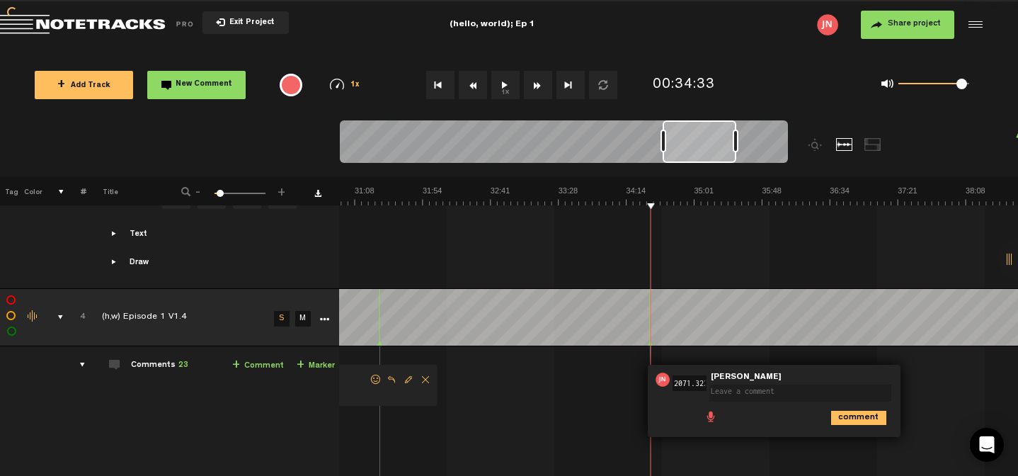
scroll to position [0, 0]
type textarea "this chase is great"
click at [834, 415] on icon "comment" at bounding box center [858, 417] width 55 height 14
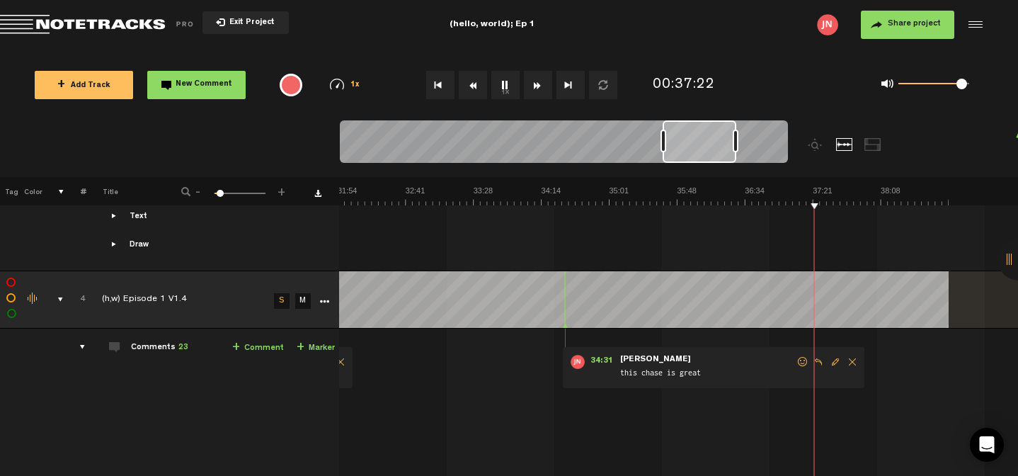
scroll to position [4619, 11]
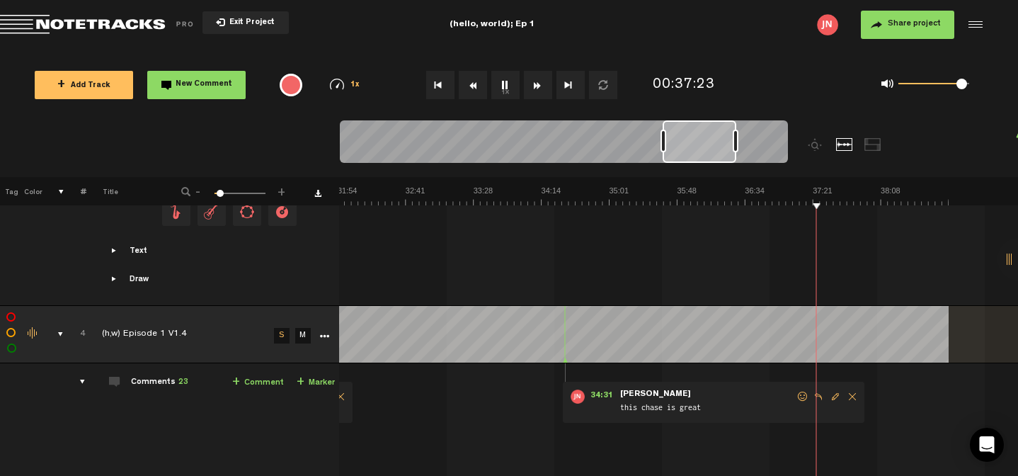
click at [260, 375] on link "+ Comment" at bounding box center [258, 382] width 52 height 16
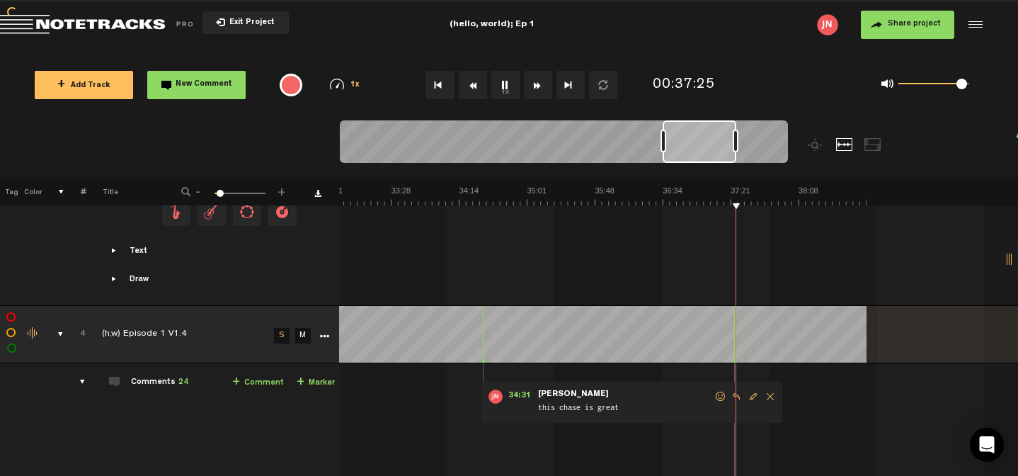
scroll to position [0, 0]
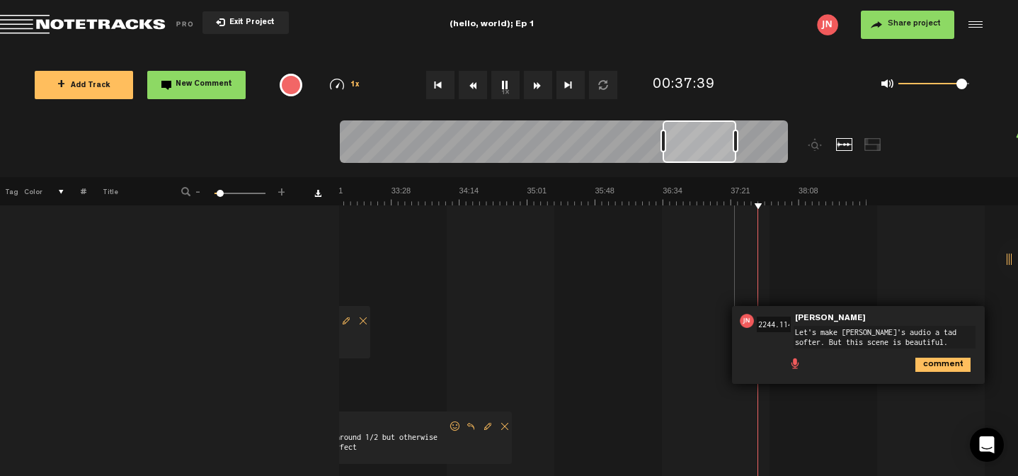
type textarea "Let's make [PERSON_NAME]'s audio a tad softer. But this scene is beautiful."
click at [916, 364] on icon "comment" at bounding box center [942, 364] width 55 height 14
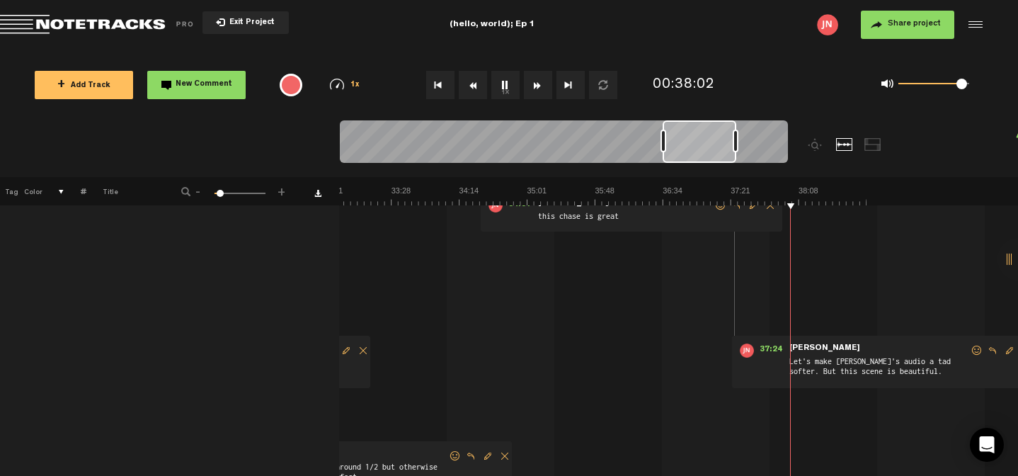
scroll to position [4598, 11]
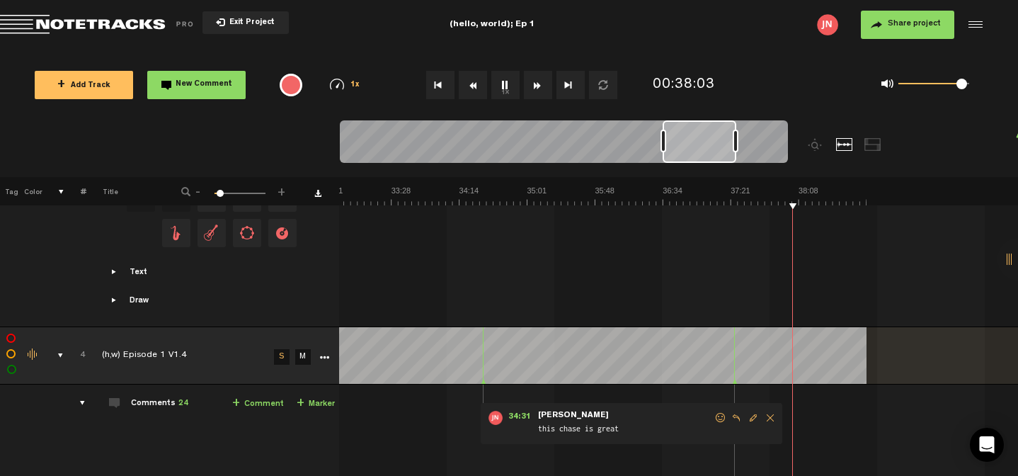
click at [255, 396] on link "+ Comment" at bounding box center [258, 404] width 52 height 16
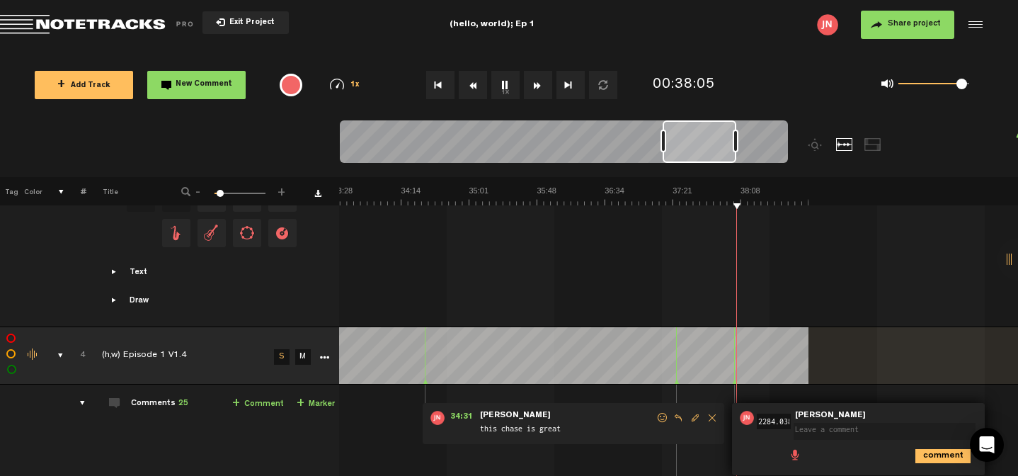
scroll to position [4624, 11]
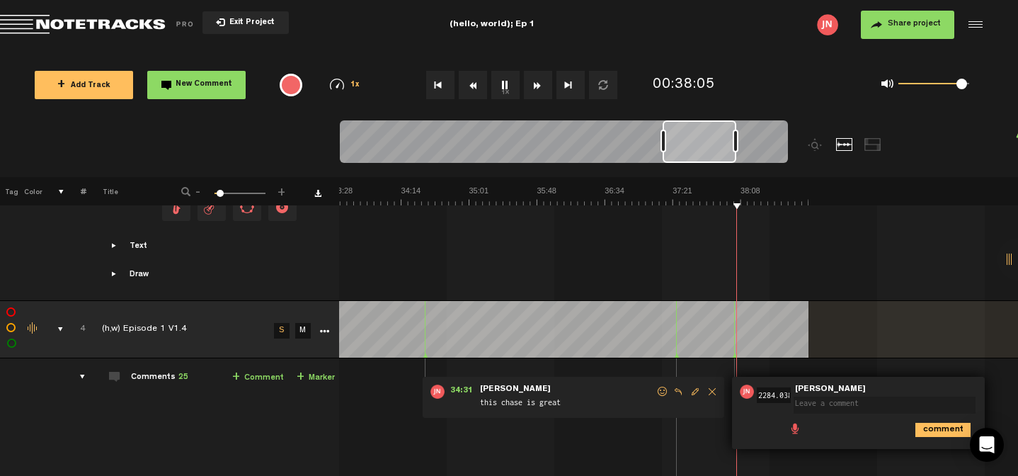
type textarea "W"
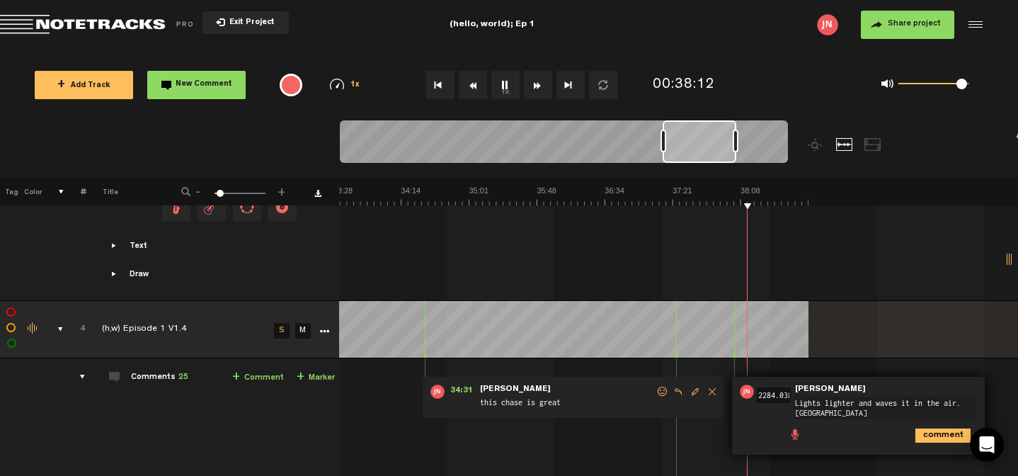
type textarea "Lights lighter and waves it in the air. BRAVA!"
click at [931, 431] on icon "comment" at bounding box center [942, 435] width 55 height 14
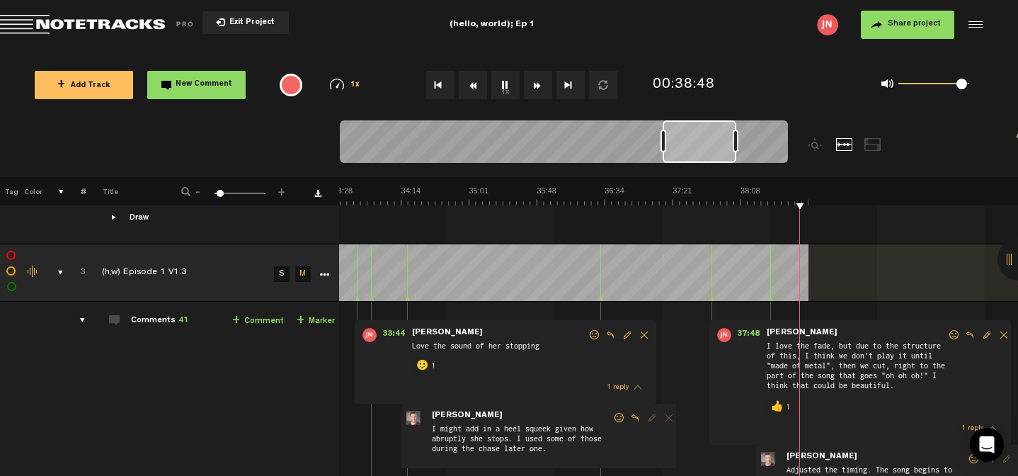
scroll to position [2504, 11]
